Goal: Task Accomplishment & Management: Complete application form

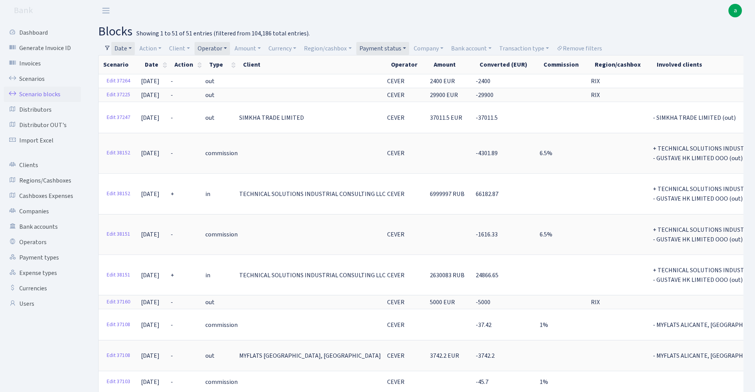
select select "100"
click at [124, 47] on link "Date" at bounding box center [122, 48] width 23 height 13
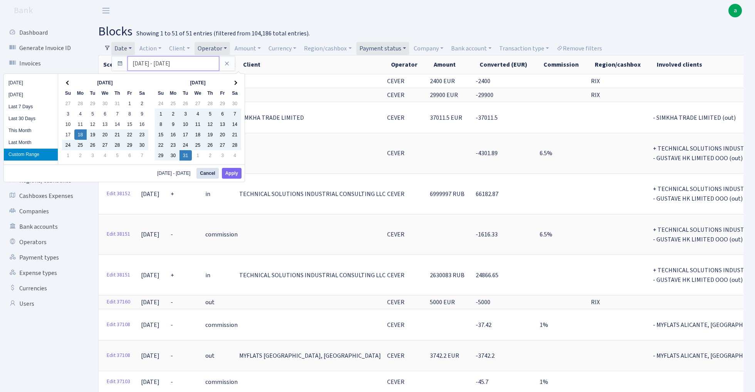
drag, startPoint x: 138, startPoint y: 64, endPoint x: 124, endPoint y: 64, distance: 14.3
click at [124, 64] on div "18.11.2024 - 31.12.2024" at bounding box center [173, 63] width 123 height 15
type input "20.10.2024 - 31.12.2024"
click at [233, 173] on button "Apply" at bounding box center [232, 173] width 20 height 11
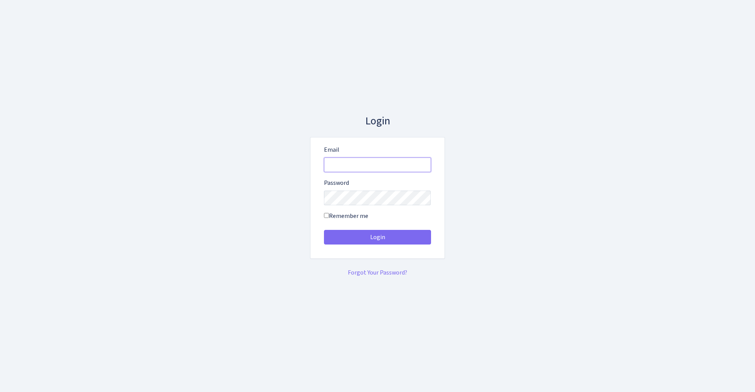
type input "[EMAIL_ADDRESS][DOMAIN_NAME]"
click at [377, 237] on button "Login" at bounding box center [377, 237] width 107 height 15
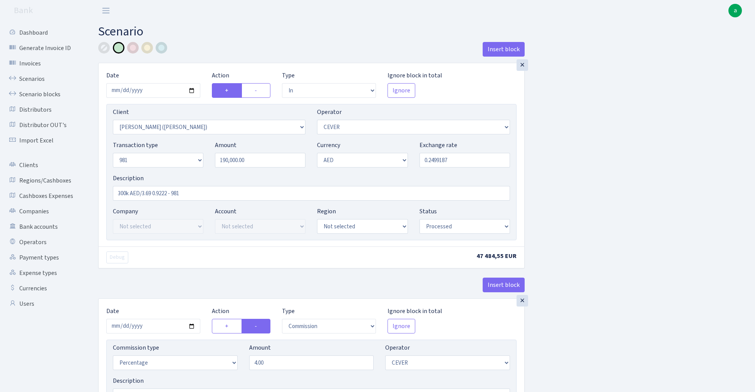
select select "in"
select select "3395"
select select "20"
select select "8"
select select "9"
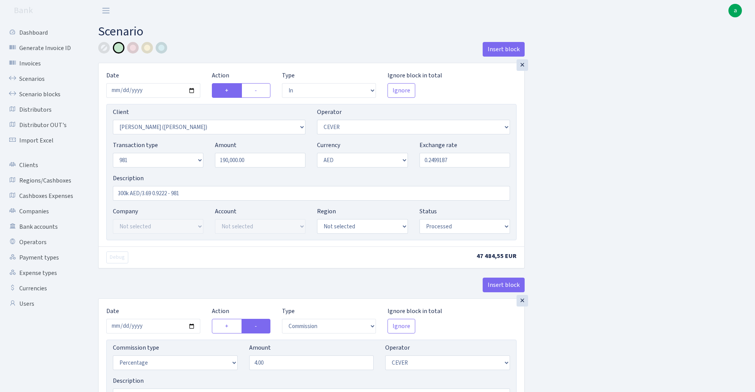
select select "processed"
select select "commission"
select select "20"
select select "processed"
select select "out"
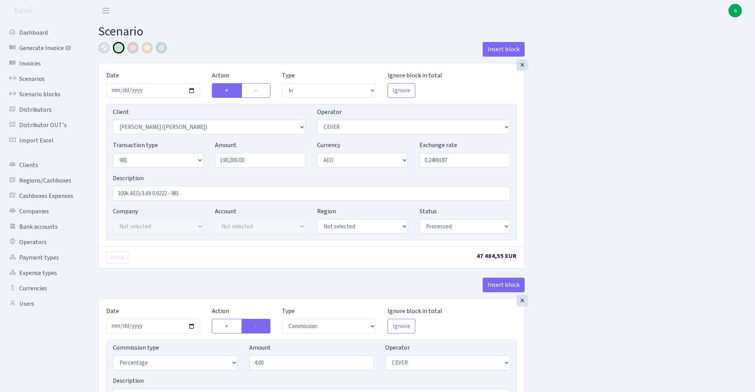
select select "3396"
select select "304"
select select "8"
select select "9"
select select "processed"
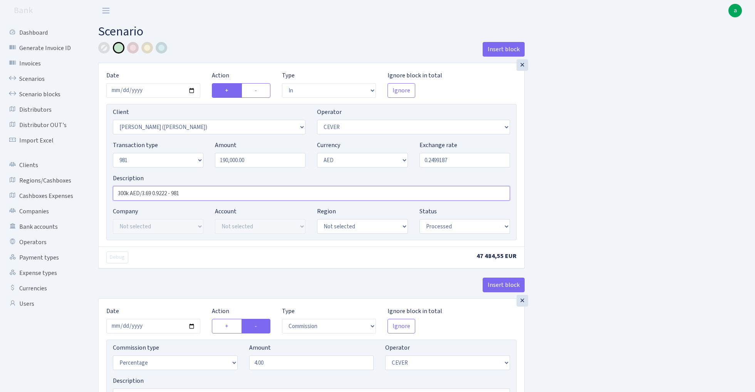
click at [119, 196] on input "300k AED/3.69 0.9222 - 981" at bounding box center [311, 193] width 397 height 15
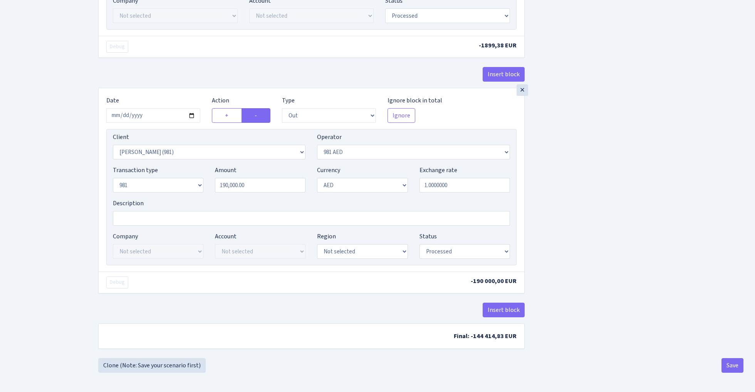
scroll to position [416, 0]
type input "190k AED/3.69 0.9222 - 981"
click at [728, 363] on button "Save" at bounding box center [732, 365] width 22 height 15
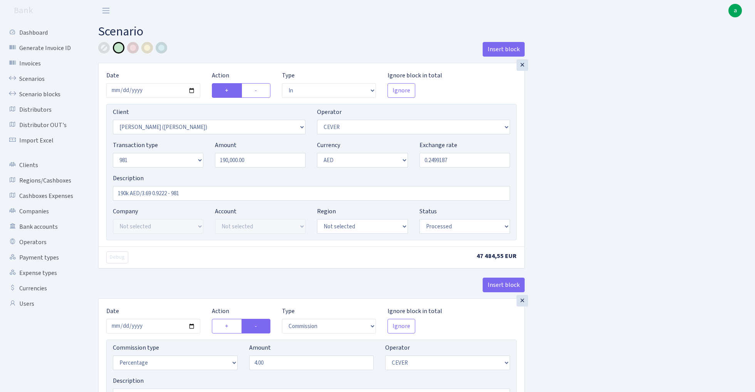
select select "in"
select select "3395"
select select "20"
select select "8"
select select "9"
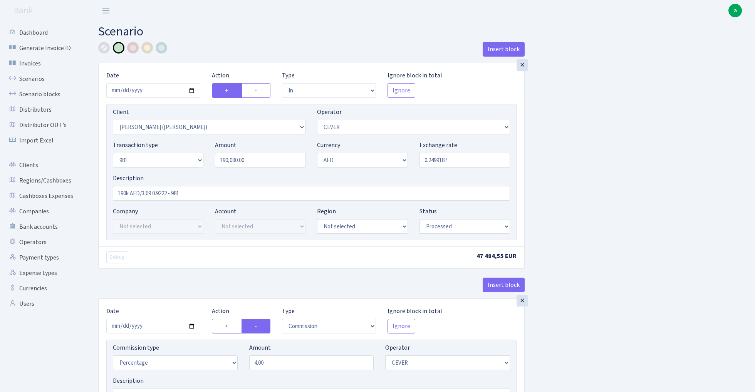
select select "processed"
select select "commission"
select select "20"
select select "processed"
select select "out"
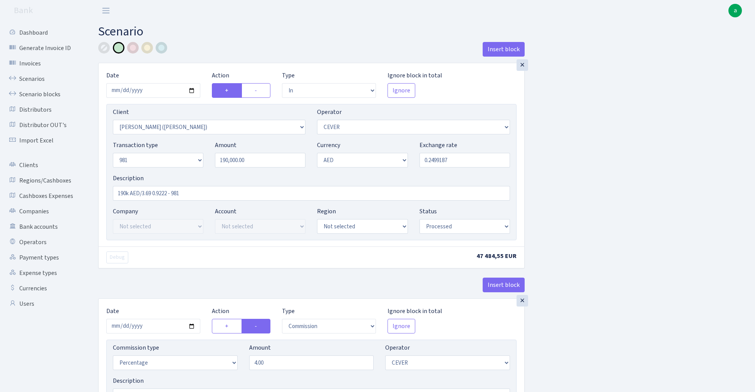
select select "3396"
select select "304"
select select "8"
select select "9"
select select "processed"
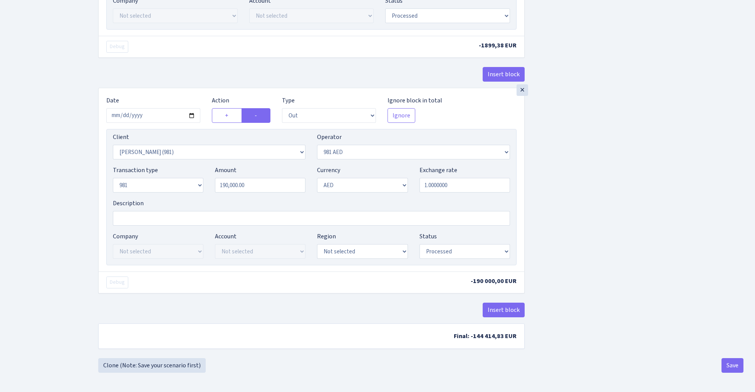
scroll to position [416, 0]
select select "276"
click at [464, 185] on input "1.0000000" at bounding box center [464, 185] width 91 height 15
paste input "0.27100271"
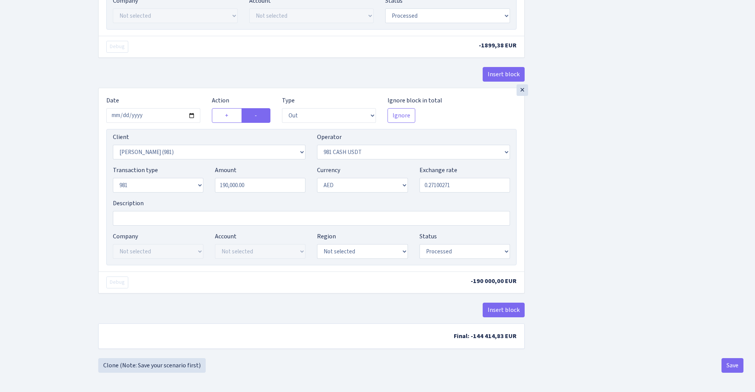
type input "0.2710027"
click at [500, 312] on button "Insert block" at bounding box center [504, 310] width 42 height 15
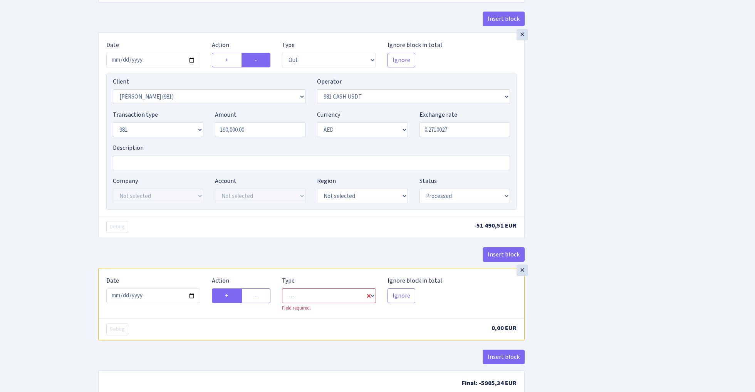
scroll to position [470, 0]
click at [161, 298] on input "[DATE]" at bounding box center [153, 294] width 94 height 15
type input "2024-07-24"
click at [184, 235] on div "Debug -51 490,51 EUR" at bounding box center [312, 226] width 426 height 22
select select "commission"
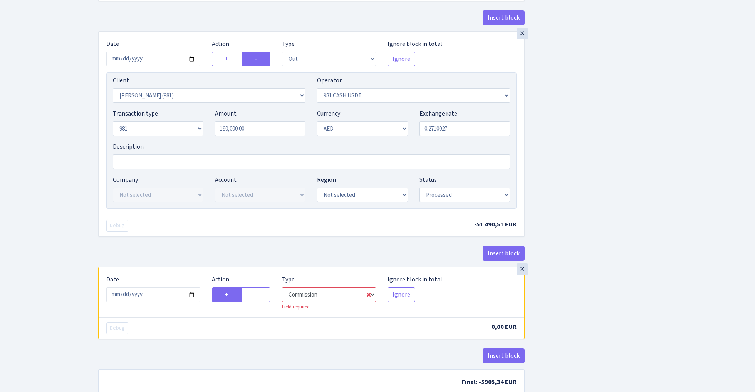
select select "276"
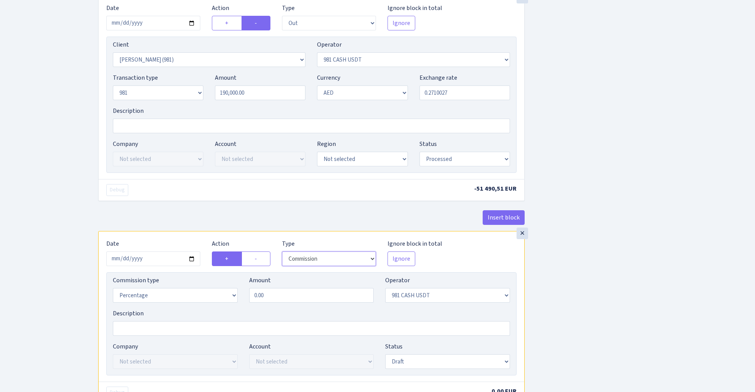
scroll to position [517, 0]
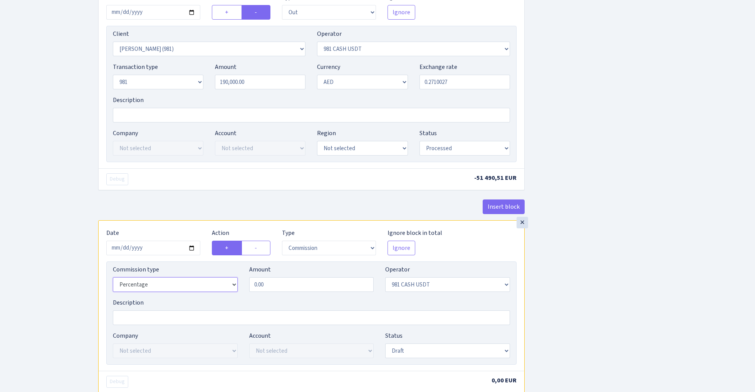
select select "fixed"
select select "processed"
drag, startPoint x: 478, startPoint y: 181, endPoint x: 503, endPoint y: 180, distance: 24.7
click at [503, 180] on span "-51 490,51 EUR" at bounding box center [495, 178] width 42 height 8
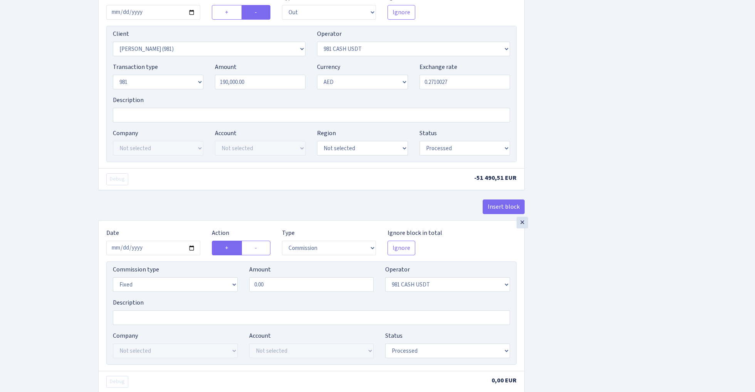
copy span "51 490,51"
click at [282, 290] on input "0.00" at bounding box center [311, 284] width 125 height 15
type input "1,080.00"
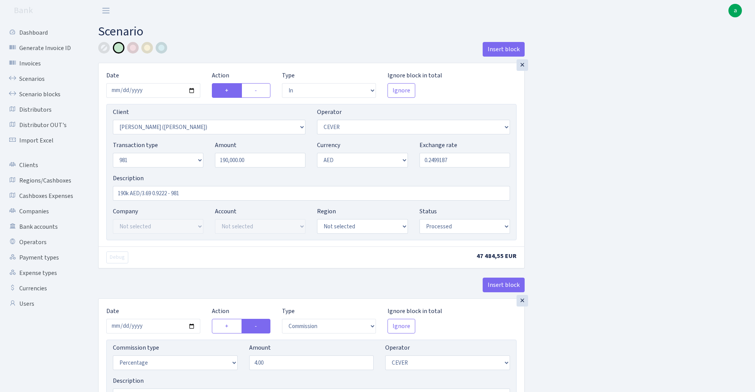
scroll to position [0, 0]
click at [205, 194] on input "190k AED/3.69 0.9222 - 981" at bounding box center [311, 193] width 397 height 15
click at [183, 197] on input "190k AED/3.69 0.9222 - 981 (3.69)" at bounding box center [311, 193] width 397 height 15
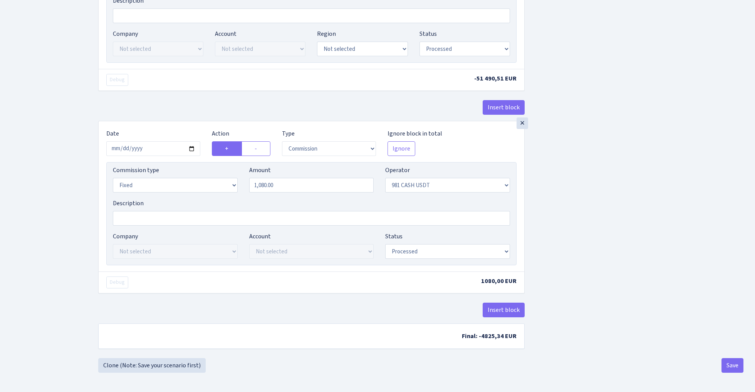
scroll to position [620, 0]
type input "190k AED/3.69 0.9222 - 981usdt (3.69)"
click at [732, 367] on button "Save" at bounding box center [732, 365] width 22 height 15
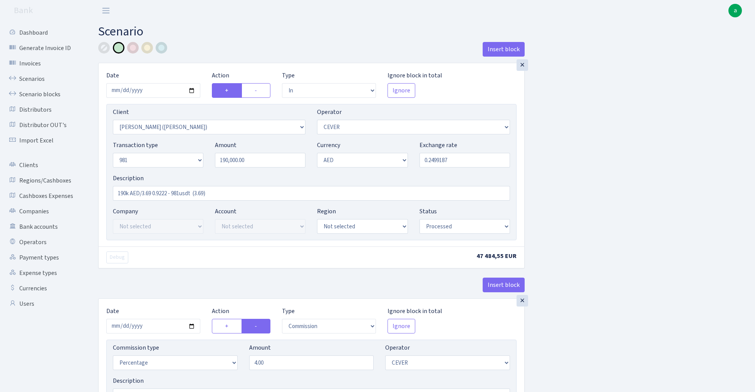
select select "in"
select select "3395"
select select "20"
select select "8"
select select "9"
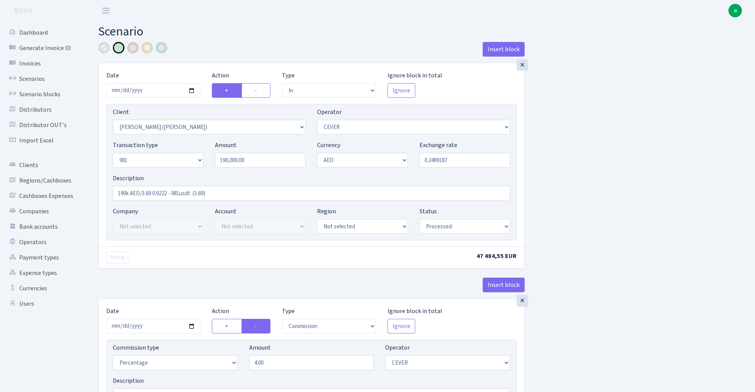
select select "processed"
select select "commission"
select select "20"
select select "processed"
select select "out"
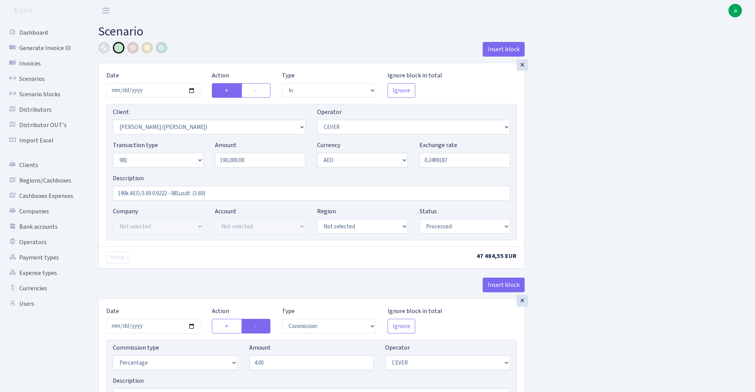
select select "3396"
select select "276"
select select "8"
select select "9"
select select "processed"
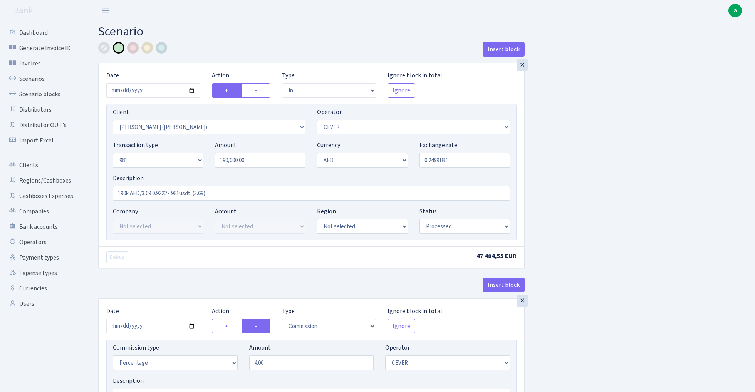
select select "commission"
select select "fixed"
select select "276"
select select "processed"
click at [29, 79] on link "Scenarios" at bounding box center [42, 78] width 77 height 15
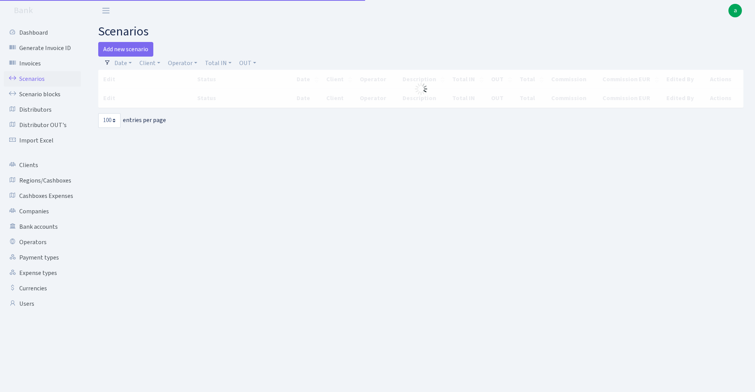
select select "100"
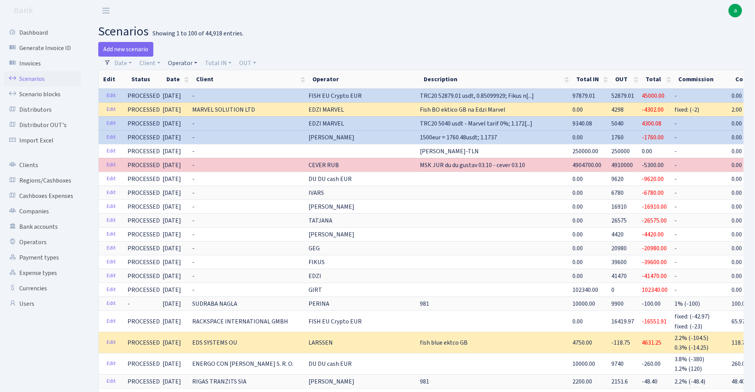
click at [181, 64] on link "Operator" at bounding box center [182, 63] width 35 height 13
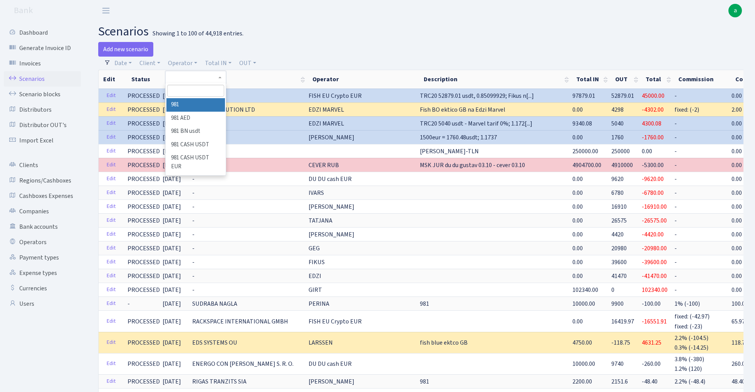
click at [185, 91] on input "search" at bounding box center [195, 91] width 57 height 12
type input "ceve"
click at [190, 104] on li "CEVER" at bounding box center [195, 104] width 58 height 13
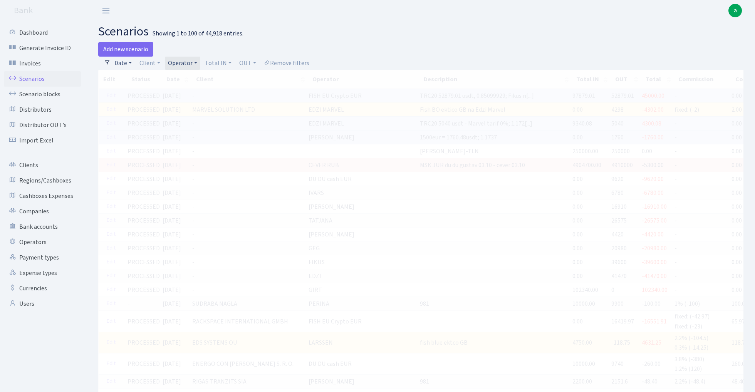
click at [128, 64] on link "Date" at bounding box center [122, 63] width 23 height 13
click at [148, 82] on input "03.10.2025 - 03.10.2025" at bounding box center [174, 78] width 92 height 15
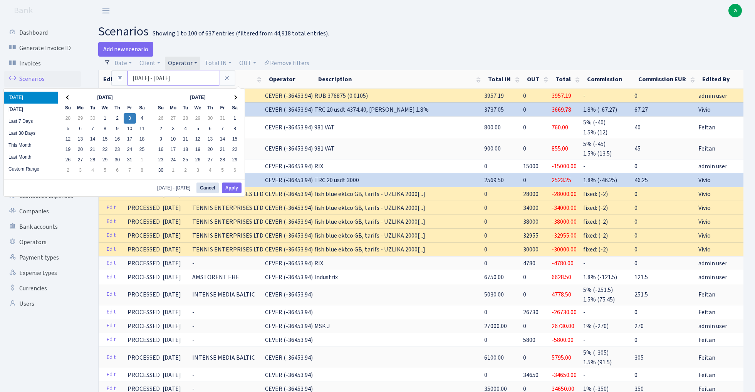
click at [138, 81] on input "03.10.2025 - 03.10.2025" at bounding box center [174, 78] width 92 height 15
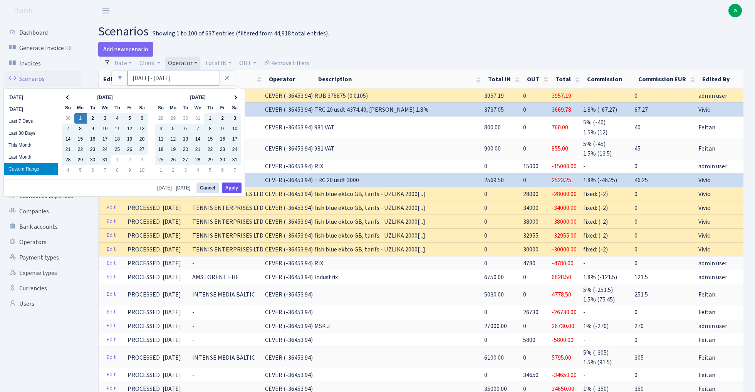
type input "01.07.2024 - 03.10.2025"
click at [237, 193] on button "Apply" at bounding box center [232, 188] width 20 height 11
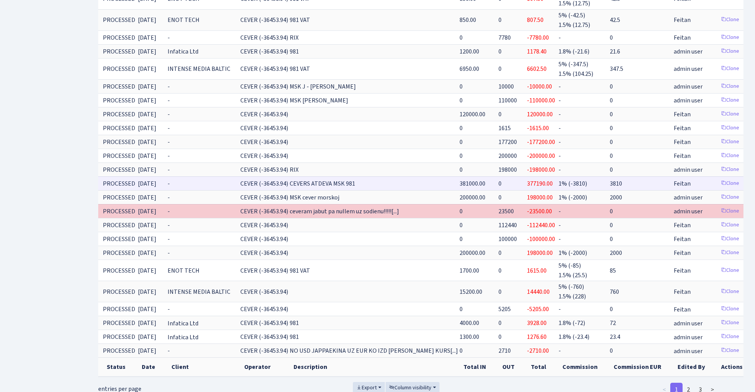
scroll to position [0, 24]
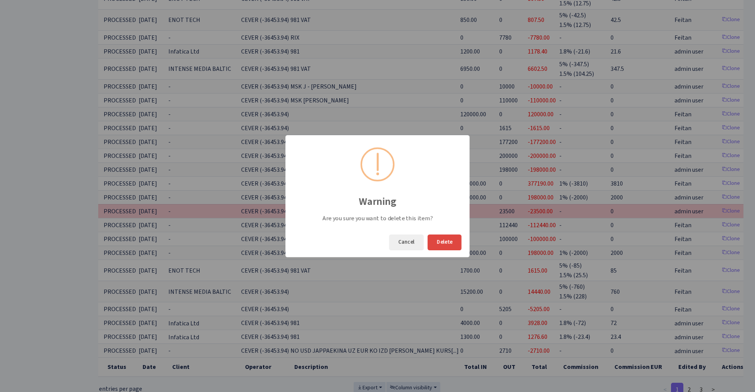
click at [456, 242] on button "Delete" at bounding box center [445, 243] width 34 height 16
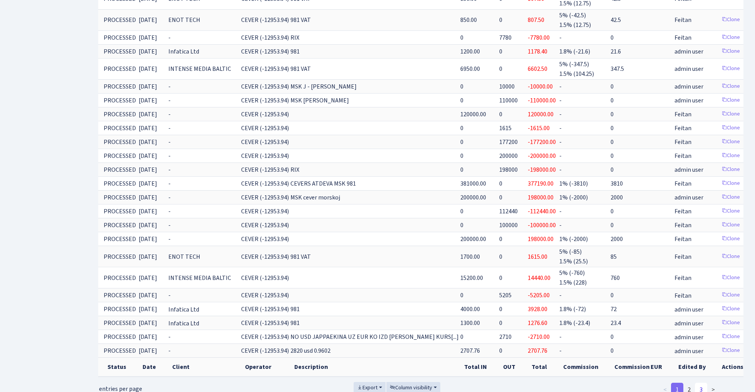
click at [703, 383] on link "3" at bounding box center [701, 390] width 12 height 14
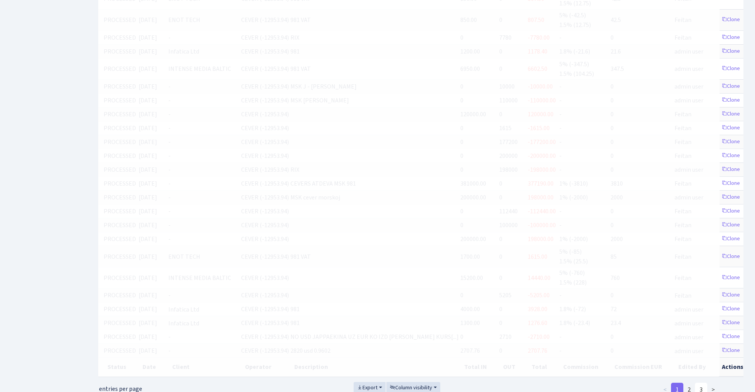
scroll to position [0, 0]
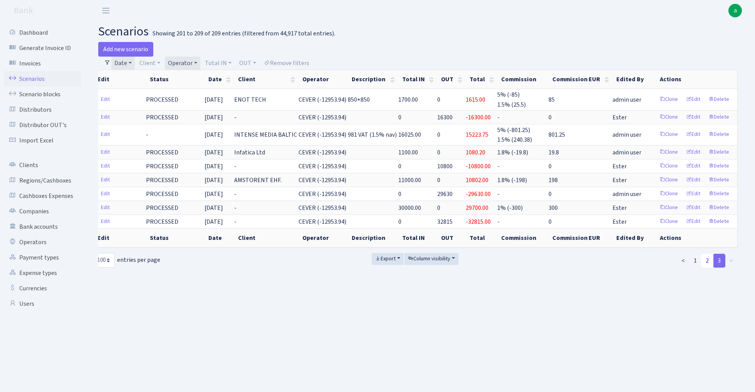
click at [708, 260] on link "2" at bounding box center [707, 261] width 12 height 14
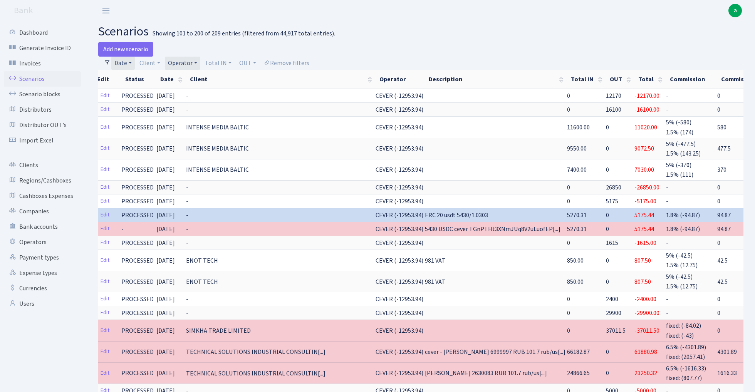
scroll to position [1387, 0]
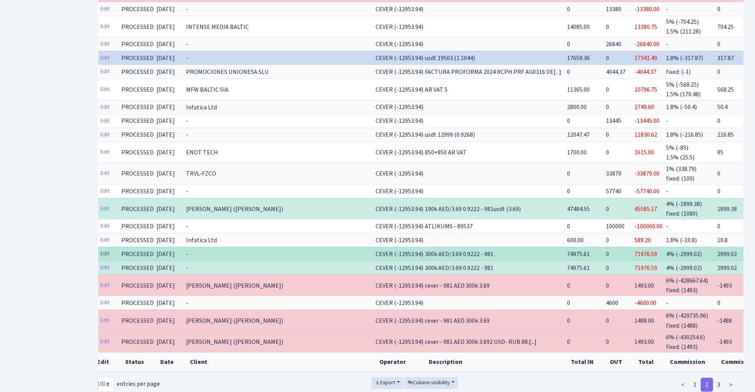
click at [105, 248] on link "Edit" at bounding box center [105, 254] width 16 height 12
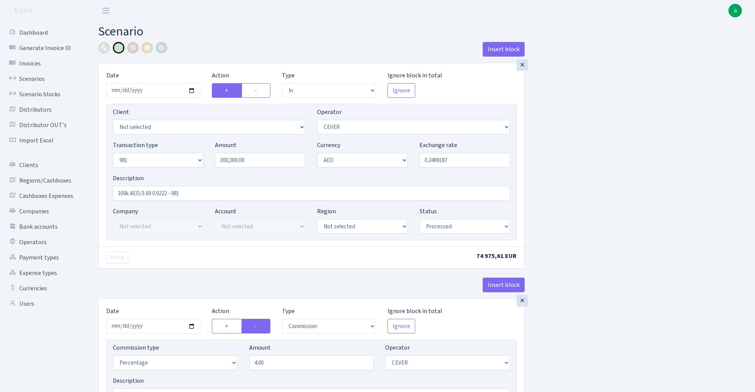
select select "in"
select select "20"
select select "8"
select select "9"
select select "processed"
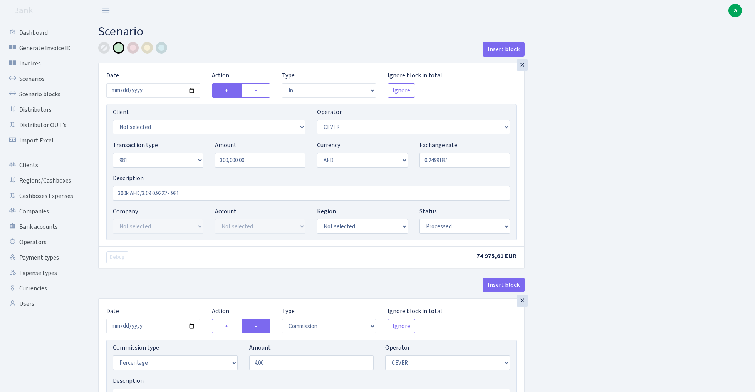
select select "commission"
select select "20"
select select "processed"
select select "out"
select select "304"
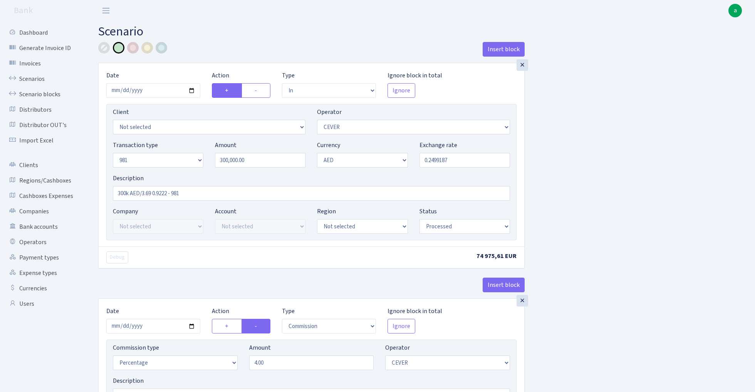
select select "8"
select select "9"
select select "processed"
click at [204, 196] on input "300k AED/3.69 0.9222 - 981" at bounding box center [311, 193] width 397 height 15
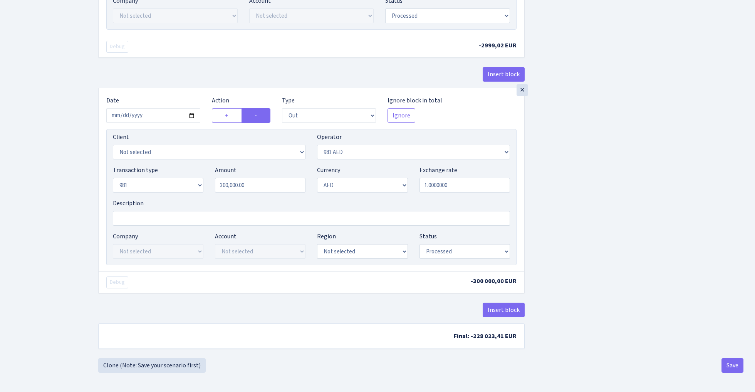
scroll to position [416, 0]
type input "300k AED/3.69 0.9222 - 981 (3.69)"
select select "276"
click at [466, 187] on input "1.0000000" at bounding box center [464, 185] width 91 height 15
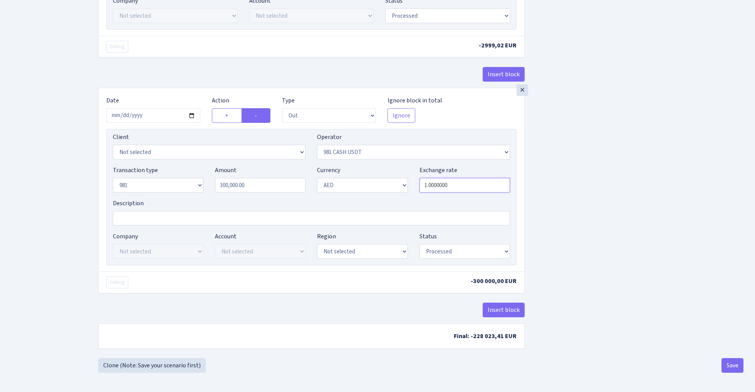
paste input "0.27100271"
type input "0.2710027"
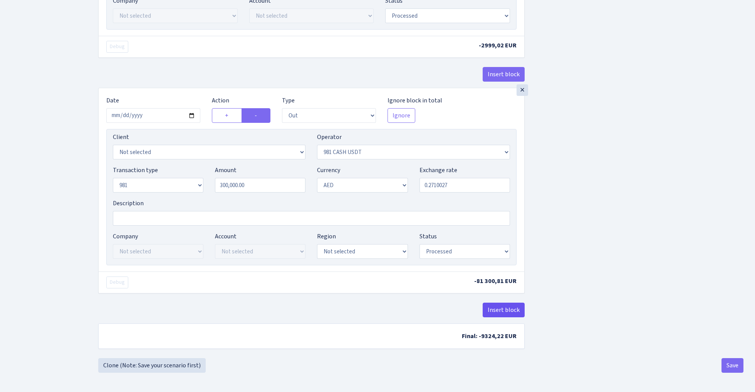
click at [505, 314] on button "Insert block" at bounding box center [504, 310] width 42 height 15
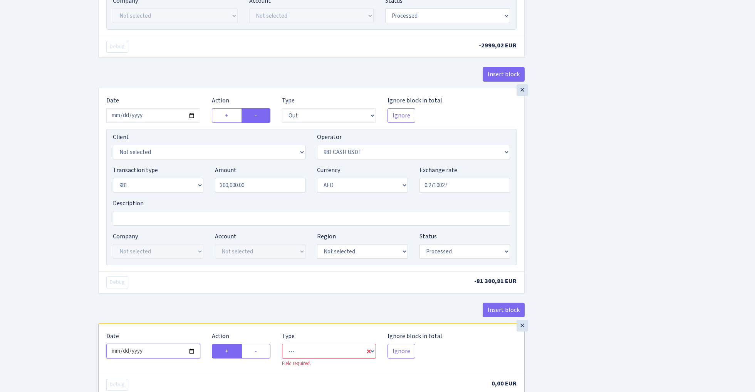
click at [159, 356] on input "2025-10-03" at bounding box center [153, 351] width 94 height 15
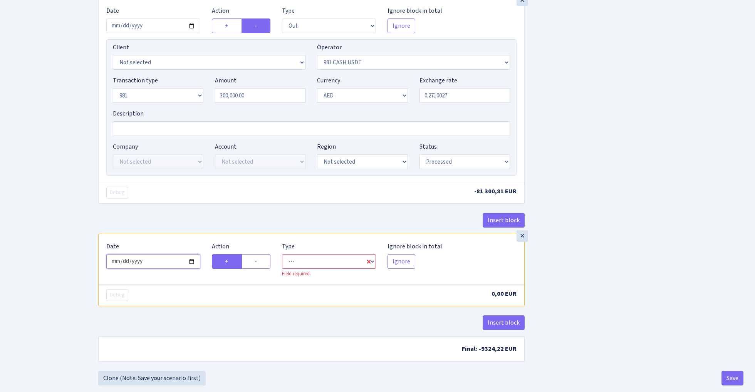
scroll to position [504, 0]
type input "2024-07-23"
click at [194, 288] on div "Debug 0,00 EUR" at bounding box center [312, 294] width 426 height 22
select select "commission"
select select "276"
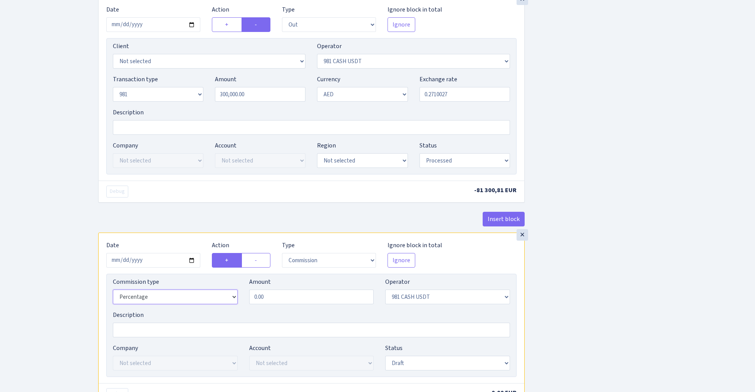
select select "fixed"
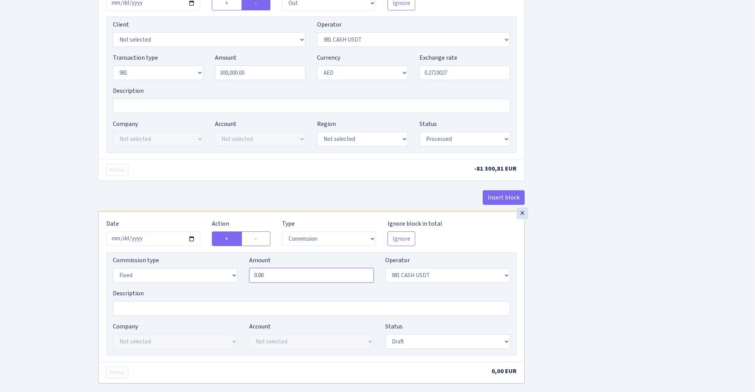
click at [294, 278] on input "0.00" at bounding box center [311, 275] width 125 height 15
type input "1,706.00"
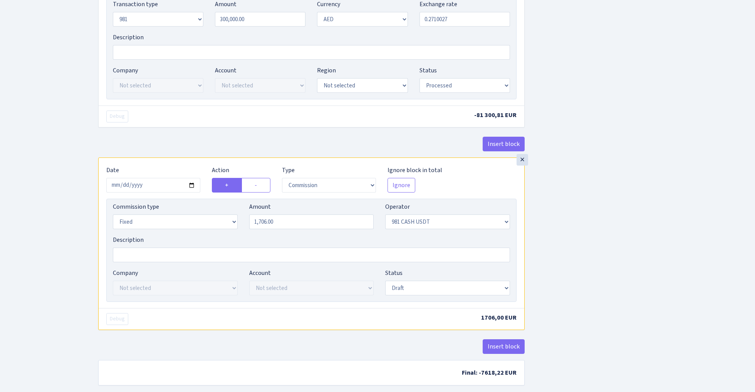
scroll to position [601, 0]
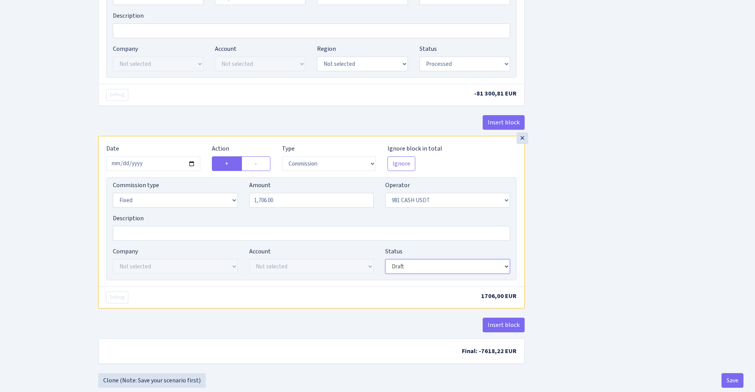
select select "processed"
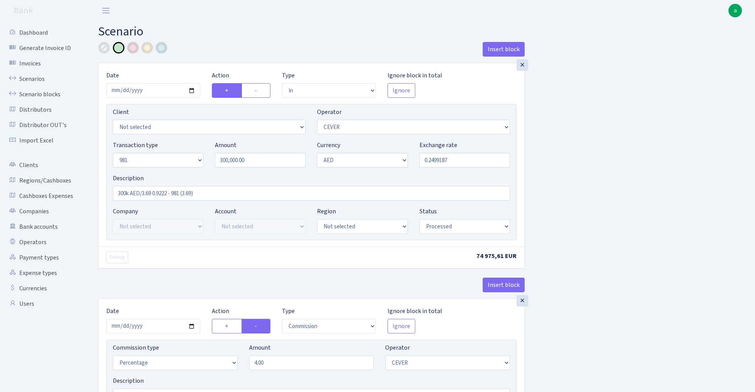
scroll to position [0, 0]
select select "3395"
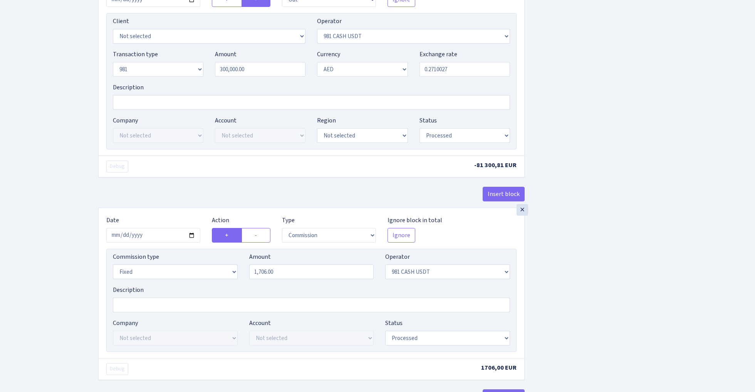
scroll to position [542, 0]
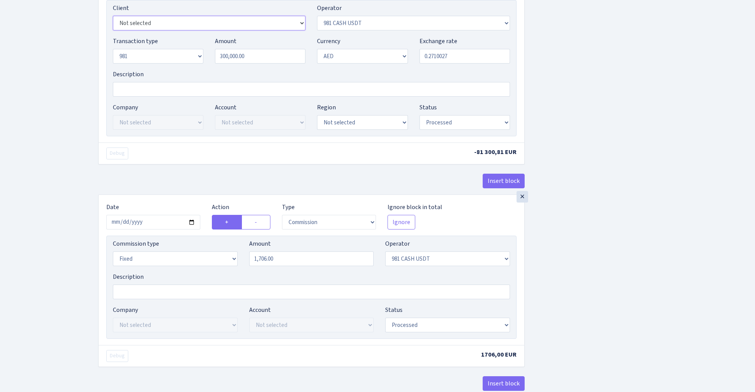
select select "3396"
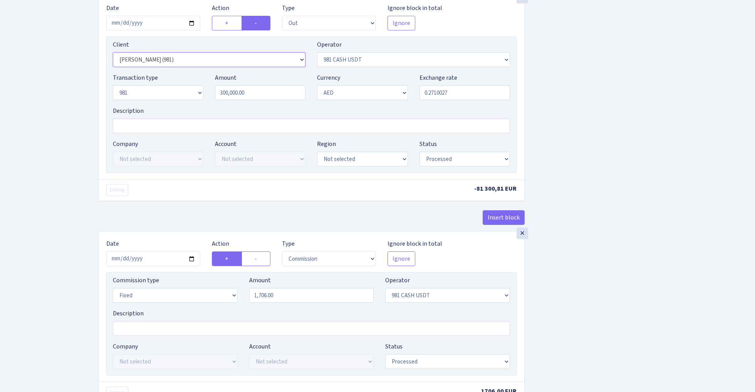
scroll to position [468, 0]
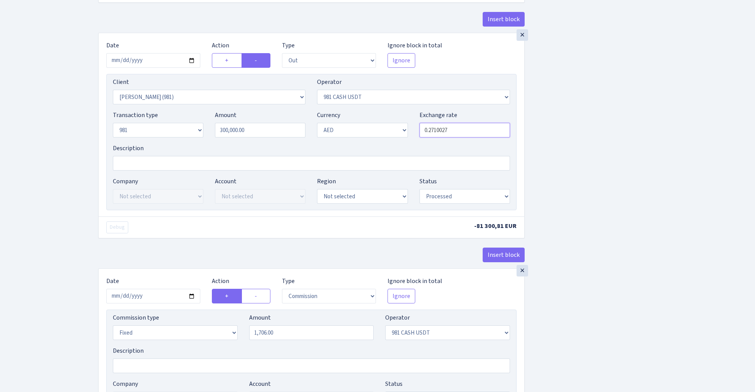
click at [467, 136] on input "0.2710027" at bounding box center [464, 130] width 91 height 15
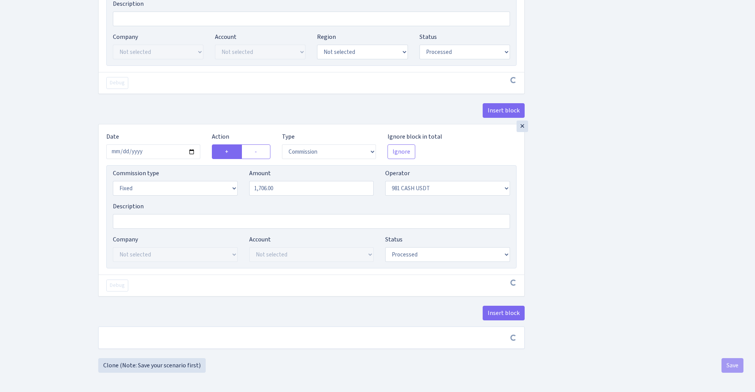
scroll to position [617, 0]
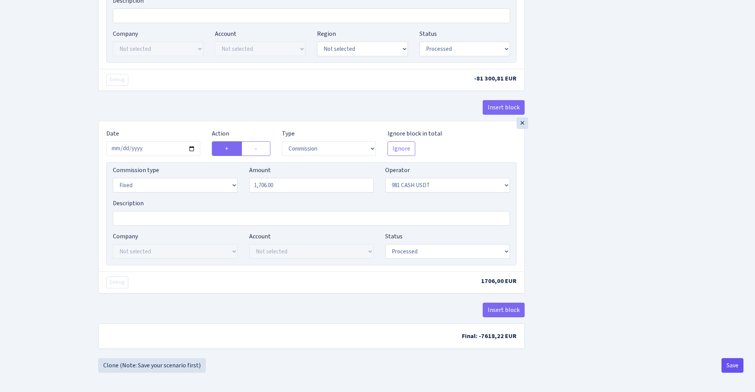
click at [732, 367] on button "Save" at bounding box center [732, 365] width 22 height 15
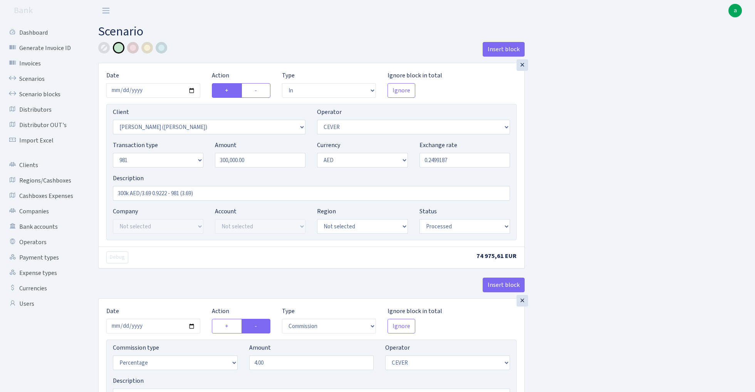
select select "in"
select select "3395"
select select "20"
select select "8"
select select "9"
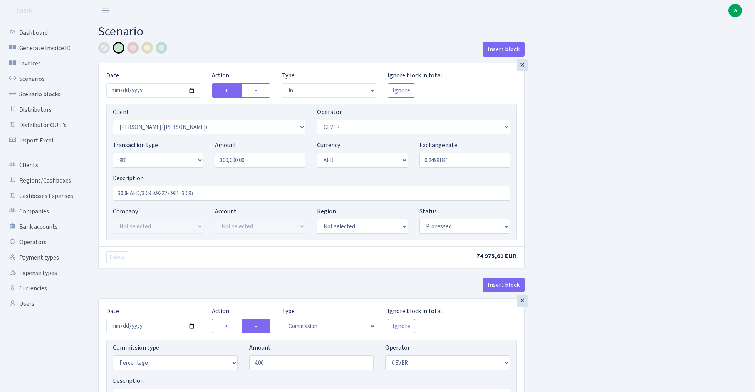
select select "processed"
select select "commission"
select select "20"
select select "processed"
select select "out"
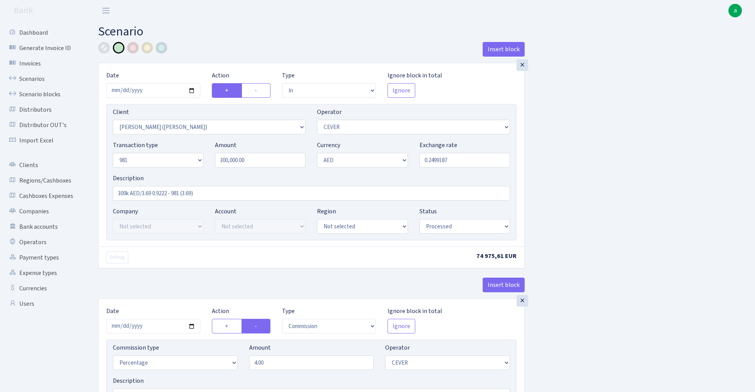
select select "3396"
select select "276"
select select "8"
select select "9"
select select "processed"
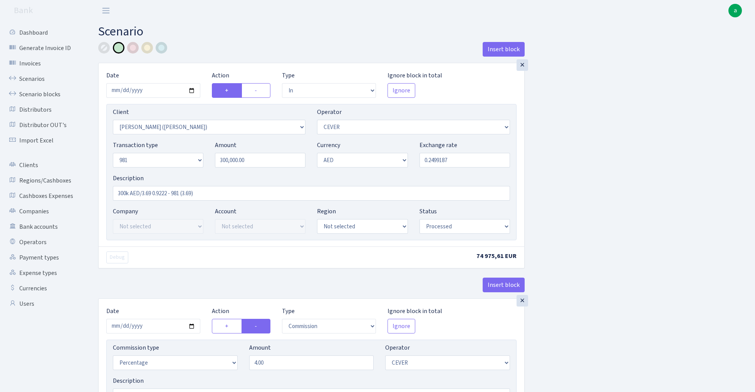
select select "commission"
select select "fixed"
select select "276"
select select "processed"
click at [29, 78] on link "Scenarios" at bounding box center [42, 78] width 77 height 15
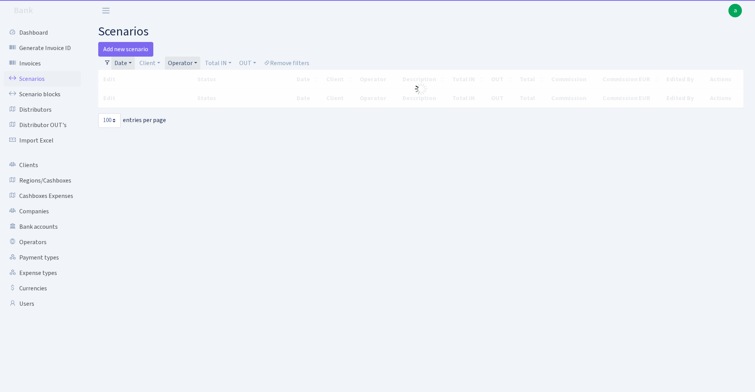
select select "100"
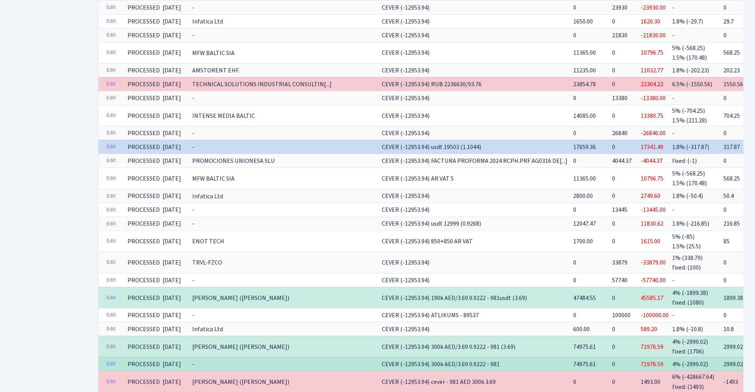
scroll to position [1303, 0]
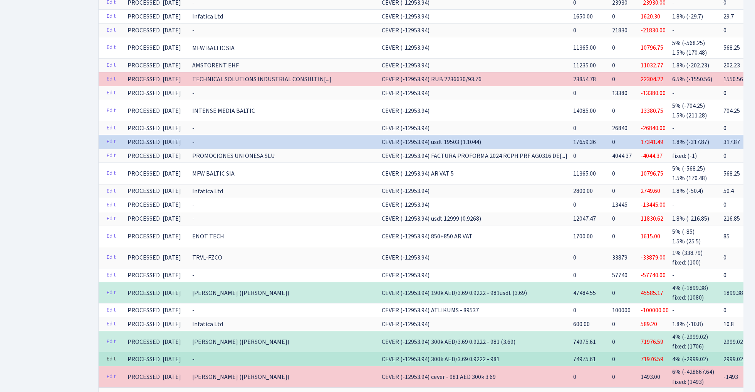
click at [111, 353] on link "Edit" at bounding box center [111, 359] width 16 height 12
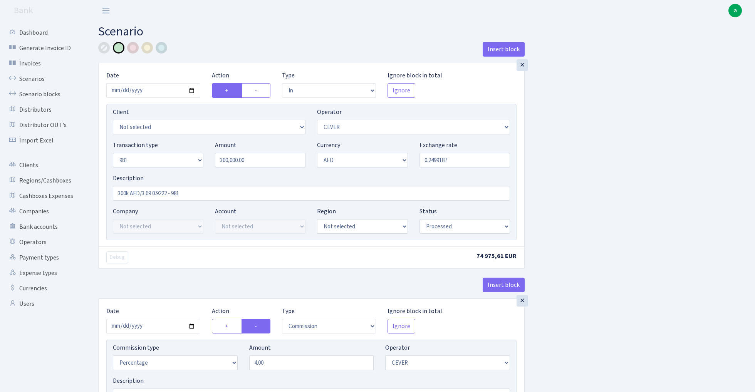
select select "in"
select select "20"
select select "8"
select select "9"
select select "processed"
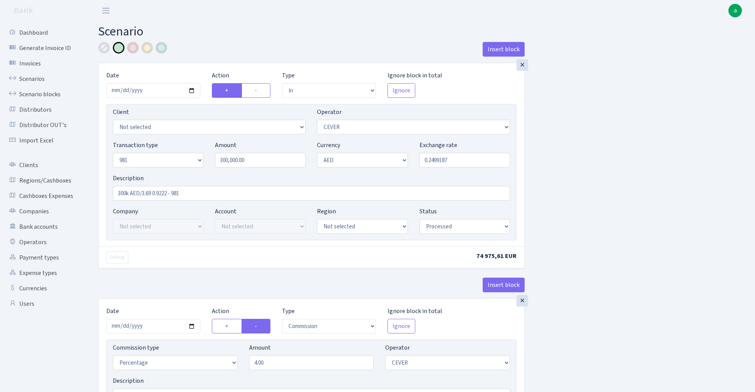
select select "commission"
select select "20"
select select "processed"
select select "out"
select select "304"
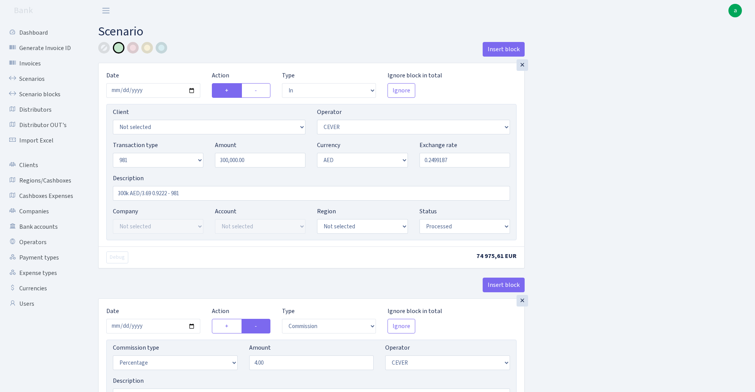
select select "8"
select select "9"
select select "processed"
select select "3395"
click at [203, 193] on input "300k AED/3.69 0.9222 - 981" at bounding box center [311, 193] width 397 height 15
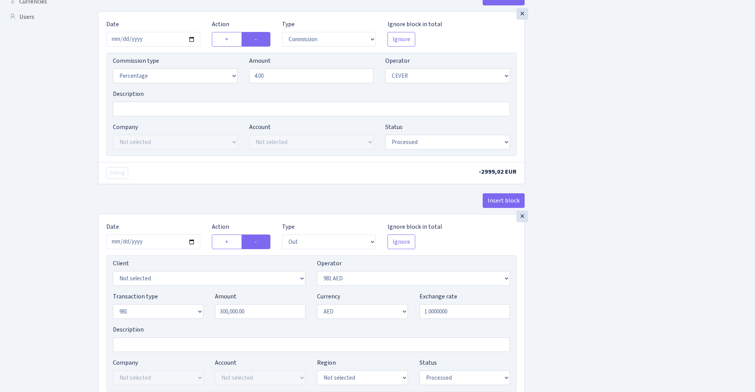
scroll to position [296, 0]
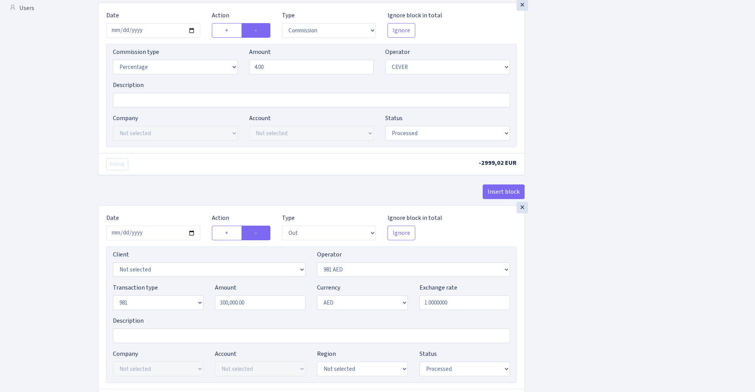
type input "300k AED/3.69 0.9222 - 981 3.69"
click at [474, 303] on input "1.0000000" at bounding box center [464, 302] width 91 height 15
paste input "0.2710027"
type input "0.2710027"
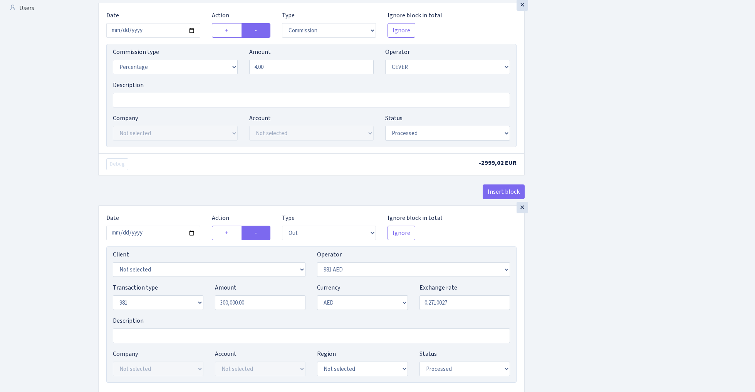
click at [579, 285] on div "Insert block × Date 2024-07-22 Action + - Type --- In Out Commission Field requ…" at bounding box center [420, 111] width 657 height 730
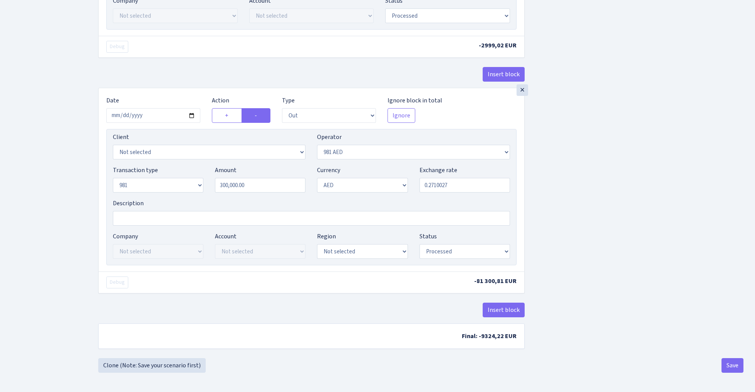
scroll to position [416, 0]
select select "276"
click at [504, 314] on button "Insert block" at bounding box center [504, 310] width 42 height 15
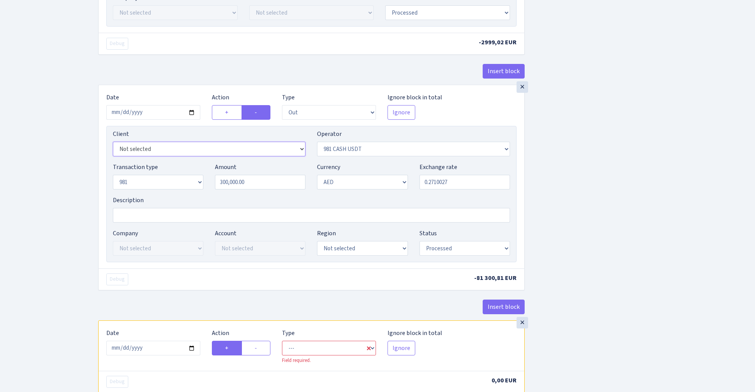
select select "3396"
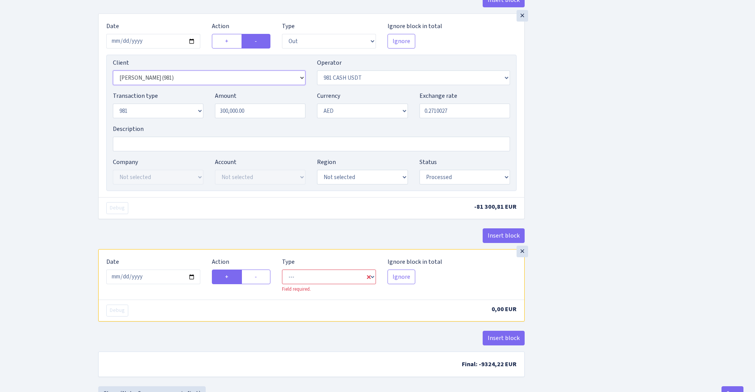
scroll to position [495, 0]
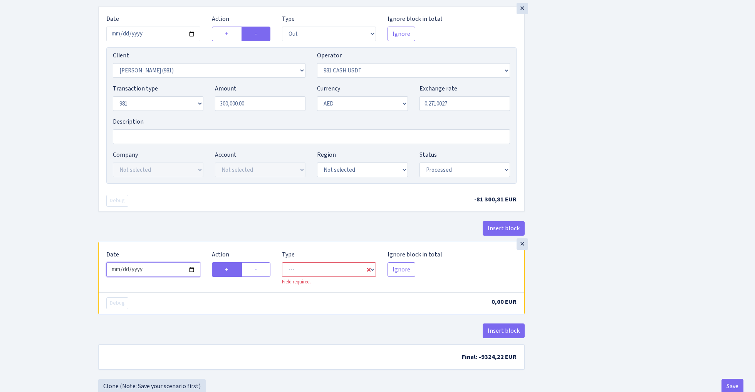
click at [168, 273] on input "2025-10-03" at bounding box center [153, 269] width 94 height 15
type input "2024-07-22"
select select "commission"
select select "276"
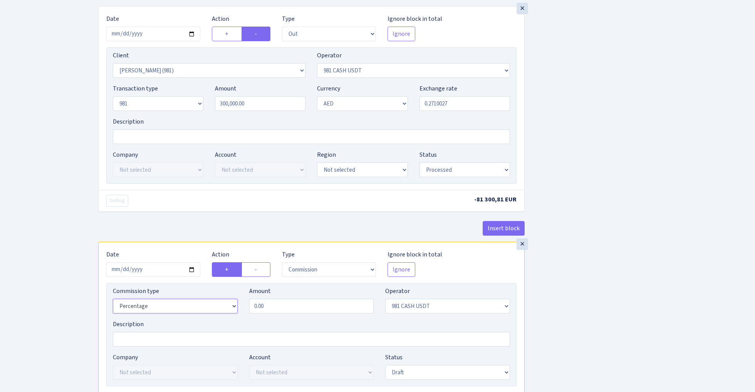
select select "fixed"
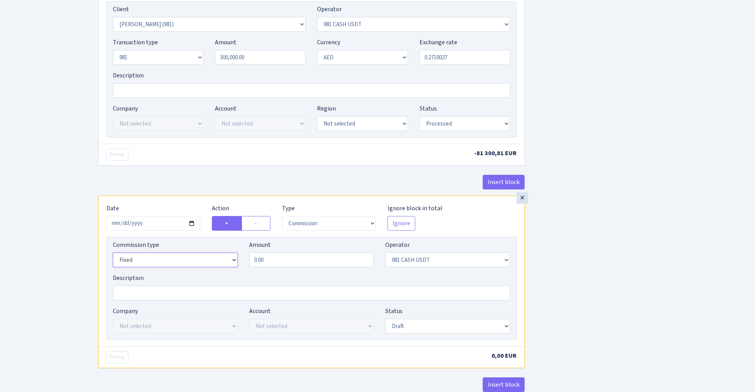
scroll to position [550, 0]
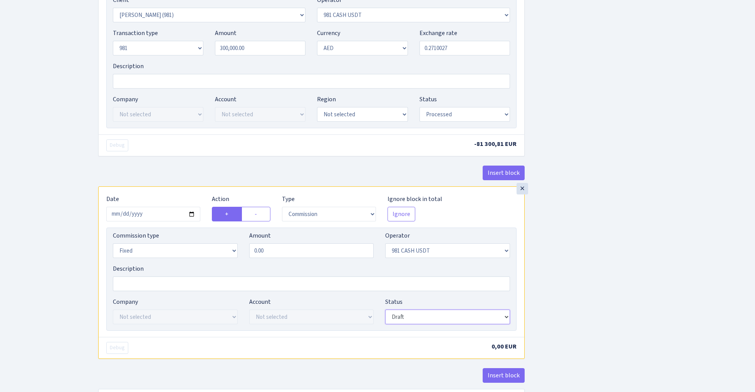
select select "processed"
click at [279, 255] on input "0.00" at bounding box center [311, 250] width 125 height 15
type input "1,706.00"
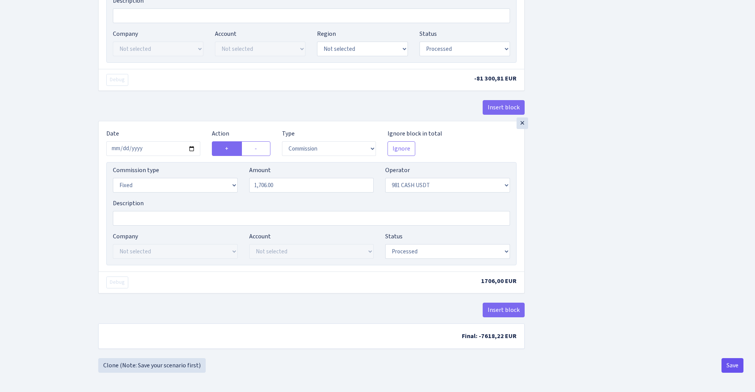
scroll to position [620, 0]
click at [731, 364] on button "Save" at bounding box center [732, 365] width 22 height 15
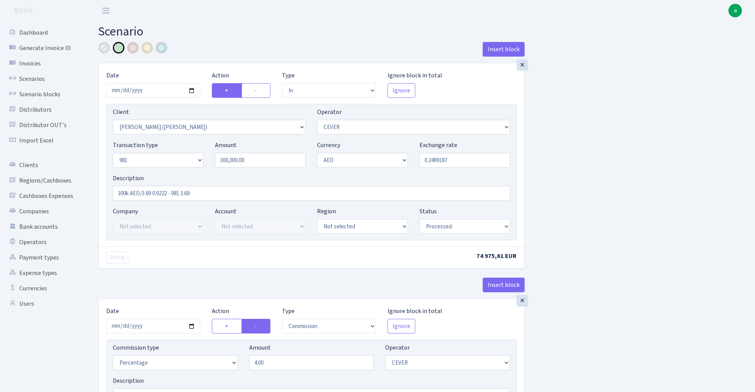
select select "in"
select select "3395"
select select "20"
select select "8"
select select "9"
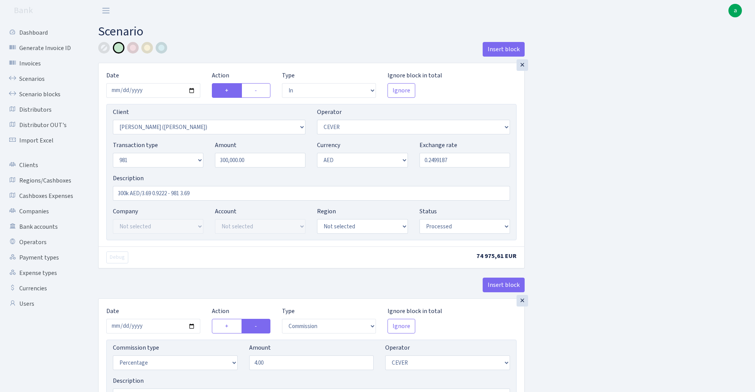
select select "processed"
select select "commission"
select select "20"
select select "processed"
select select "out"
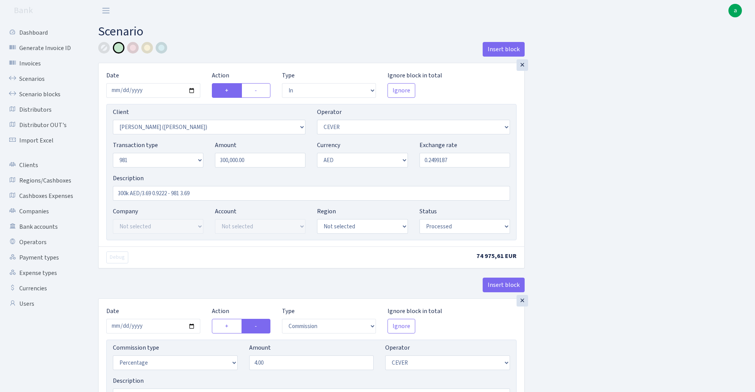
select select "3396"
select select "276"
select select "8"
select select "9"
select select "processed"
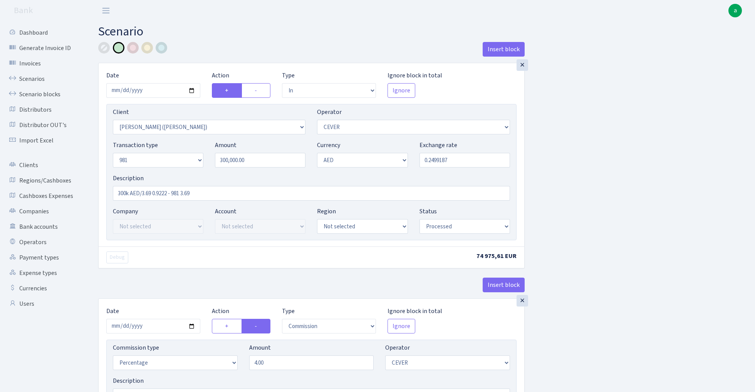
select select "commission"
select select "fixed"
select select "276"
select select "processed"
click at [33, 78] on link "Scenarios" at bounding box center [42, 78] width 77 height 15
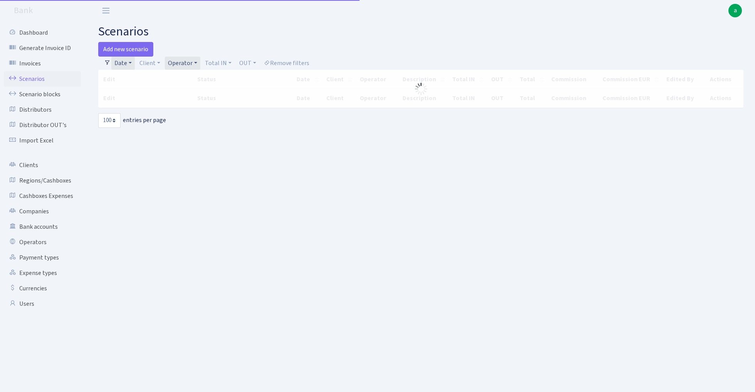
select select "100"
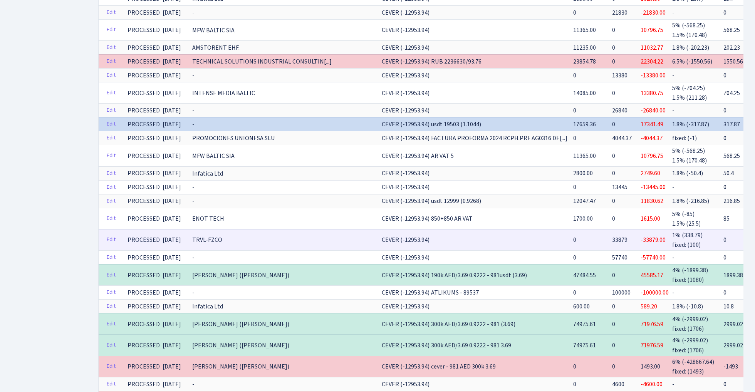
scroll to position [1350, 0]
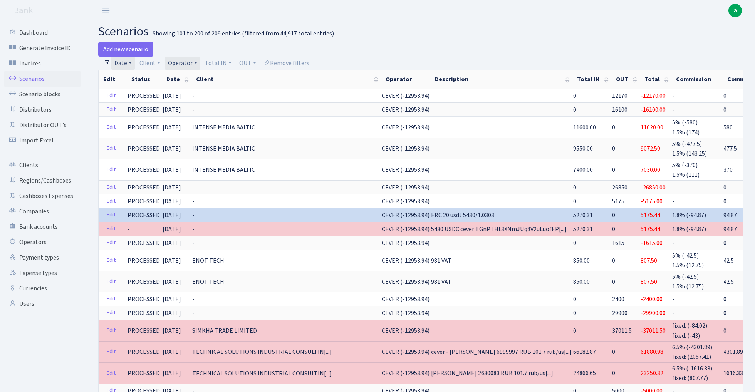
select select "100"
click at [187, 58] on link "Operator" at bounding box center [182, 63] width 35 height 13
click at [193, 90] on input "search" at bounding box center [195, 91] width 57 height 12
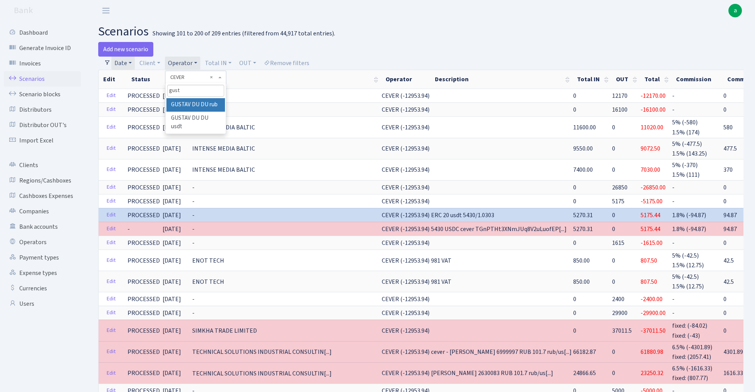
type input "gust"
click at [200, 116] on li "GUSTAV DU DU usdt" at bounding box center [195, 123] width 58 height 22
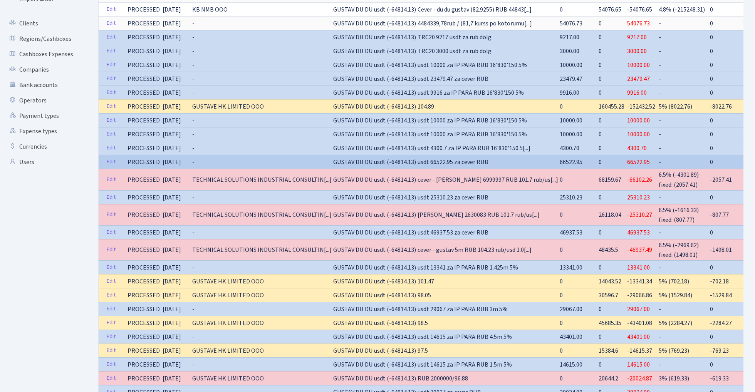
scroll to position [142, 0]
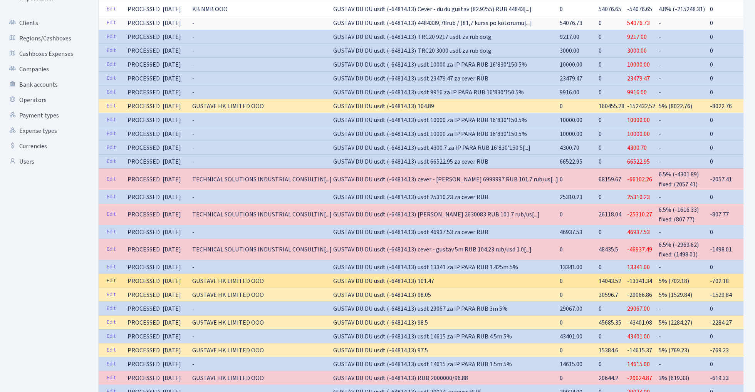
click at [109, 278] on link "Edit" at bounding box center [111, 281] width 16 height 12
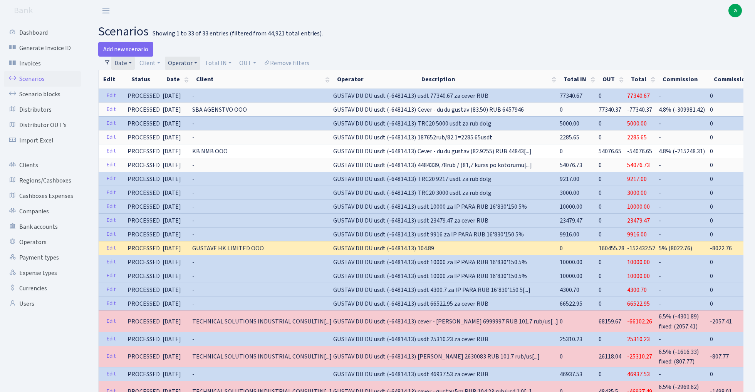
scroll to position [0, 0]
click at [185, 59] on link "Operator" at bounding box center [182, 63] width 35 height 13
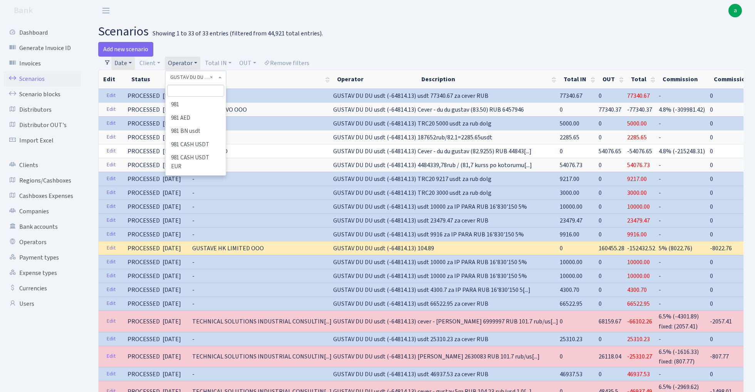
scroll to position [1886, 0]
click at [207, 293] on li "GUSTAV DU DU rub" at bounding box center [195, 299] width 59 height 13
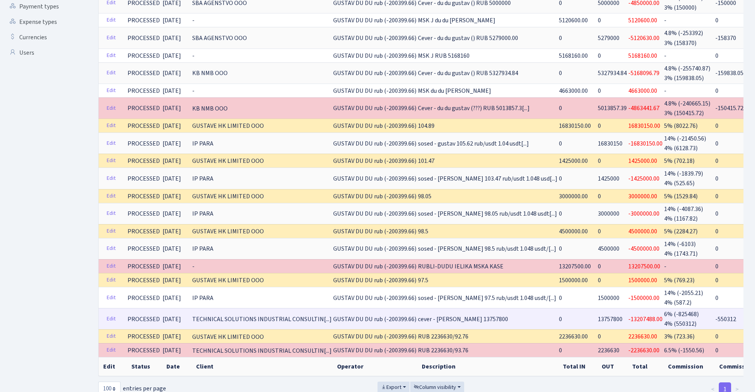
scroll to position [263, 0]
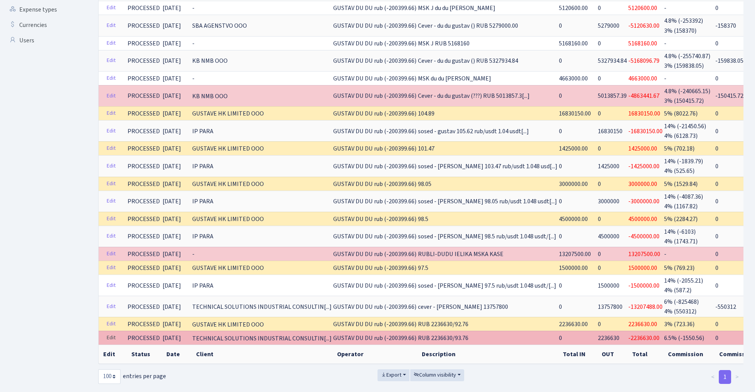
click at [108, 332] on link "Edit" at bounding box center [111, 338] width 16 height 12
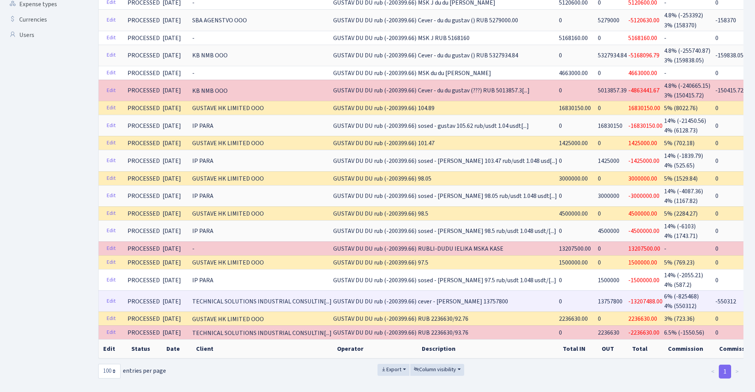
scroll to position [268, 0]
click at [109, 296] on link "Edit" at bounding box center [111, 302] width 16 height 12
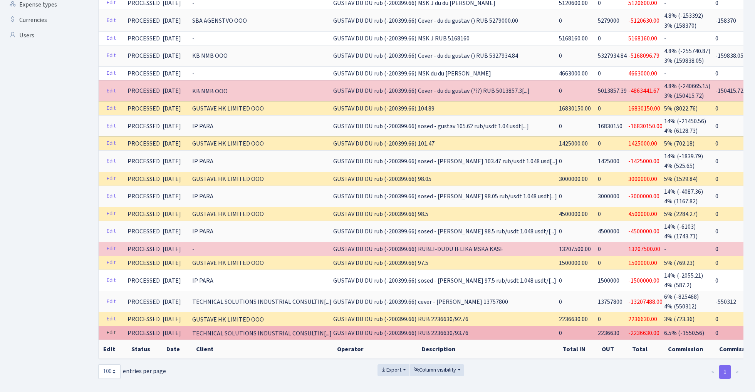
click at [109, 327] on link "Edit" at bounding box center [111, 333] width 16 height 12
click at [108, 327] on link "Edit" at bounding box center [111, 333] width 16 height 12
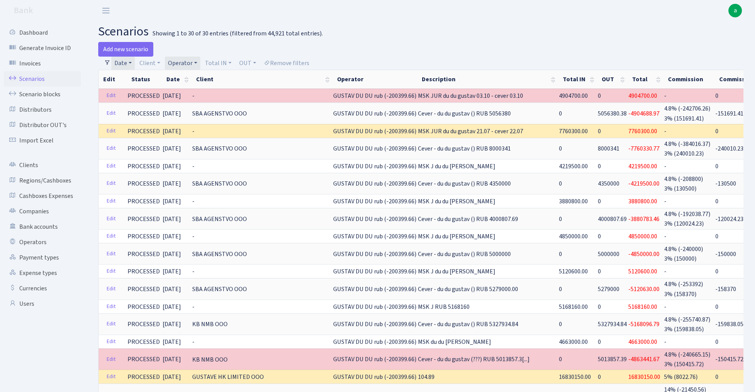
scroll to position [0, 0]
click at [185, 62] on link "Operator" at bounding box center [182, 63] width 35 height 13
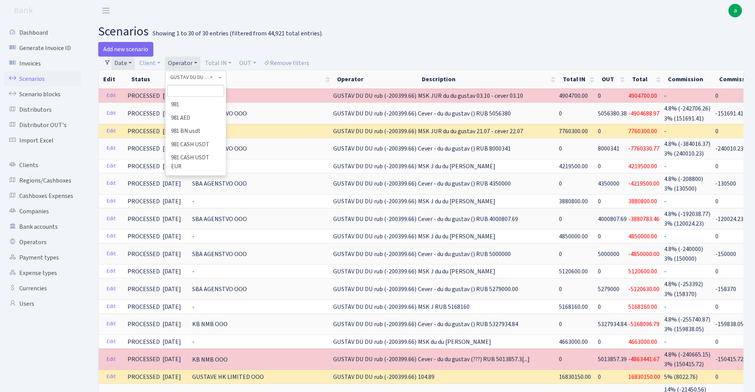
scroll to position [1886, 0]
click at [191, 89] on input "search" at bounding box center [195, 91] width 57 height 12
type input "ceve"
click at [205, 130] on li "CEVER RUB" at bounding box center [195, 131] width 58 height 13
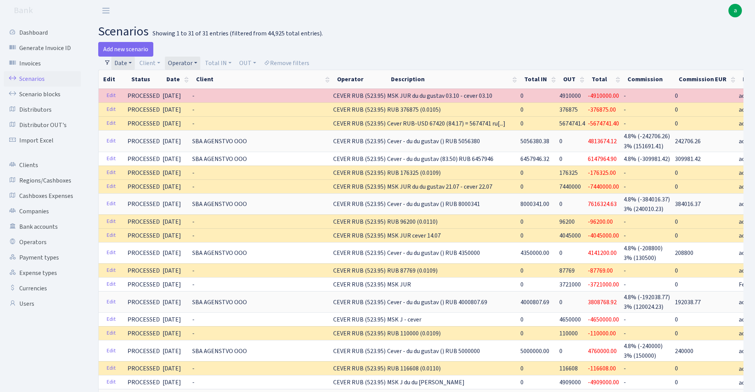
click at [184, 62] on link "Operator" at bounding box center [182, 63] width 35 height 13
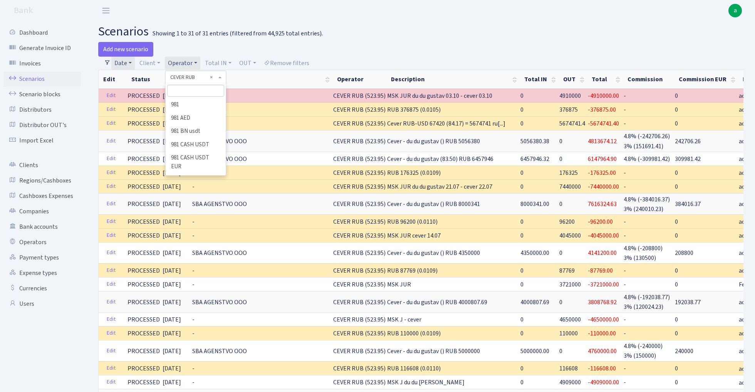
scroll to position [661, 0]
click at [189, 88] on input "search" at bounding box center [195, 91] width 57 height 12
type input "gust"
click at [208, 116] on li "GUSTAV DU DU usdt" at bounding box center [195, 123] width 58 height 22
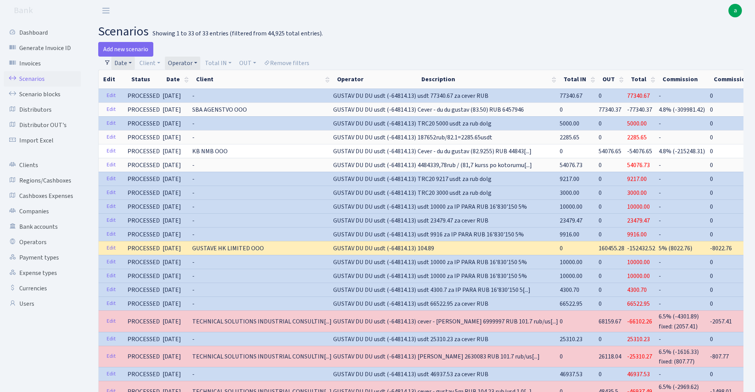
click at [126, 65] on link "Date" at bounding box center [122, 63] width 23 height 13
click at [401, 39] on main "scenarios Showing 1 to 33 of 33 entries (filtered from 44,925 total entries). A…" at bounding box center [421, 316] width 668 height 590
click at [184, 64] on link "Operator" at bounding box center [182, 63] width 35 height 13
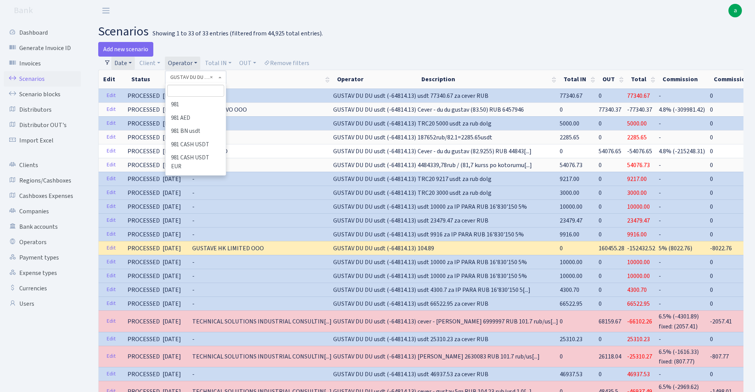
scroll to position [1886, 0]
click at [190, 93] on input "search" at bounding box center [195, 91] width 57 height 12
type input "ce"
click at [204, 131] on li "CEVER RUB" at bounding box center [195, 131] width 59 height 13
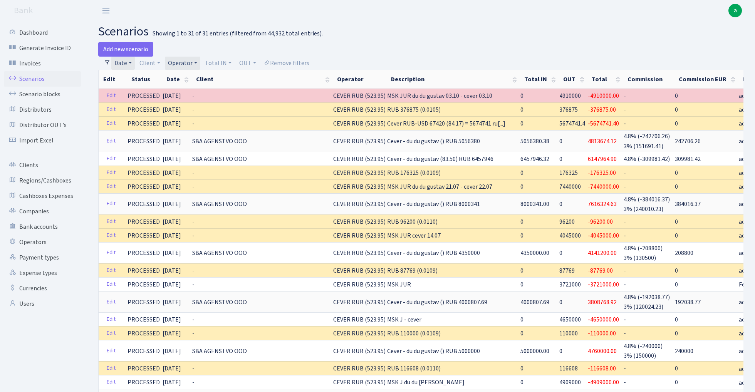
click at [183, 63] on link "Operator" at bounding box center [182, 63] width 35 height 13
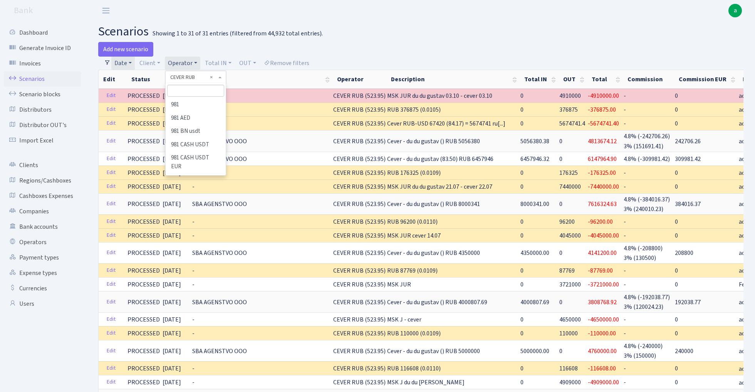
scroll to position [661, 0]
click at [193, 175] on li "CEVER" at bounding box center [195, 181] width 58 height 13
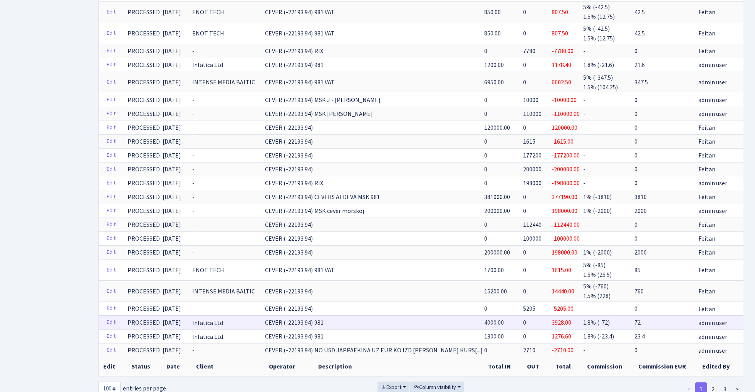
scroll to position [1467, 0]
click at [713, 383] on link "2" at bounding box center [713, 390] width 12 height 14
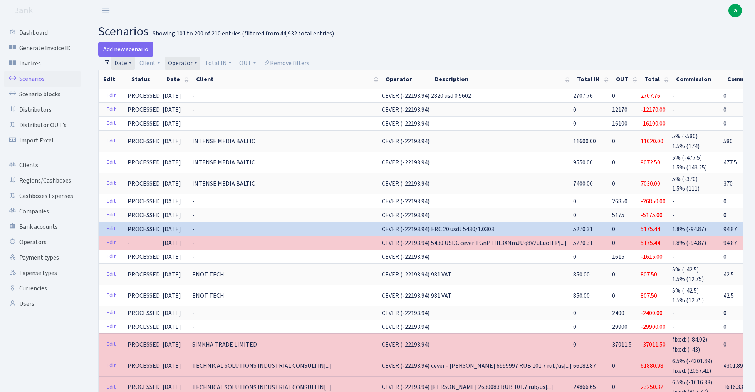
scroll to position [0, 0]
click at [186, 59] on link "Operator" at bounding box center [182, 63] width 35 height 13
click at [200, 227] on li "CEVER USD" at bounding box center [195, 233] width 58 height 13
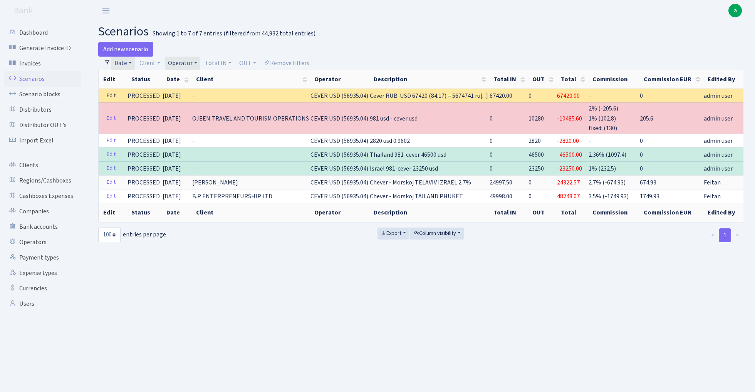
click at [111, 96] on link "Edit" at bounding box center [111, 96] width 16 height 12
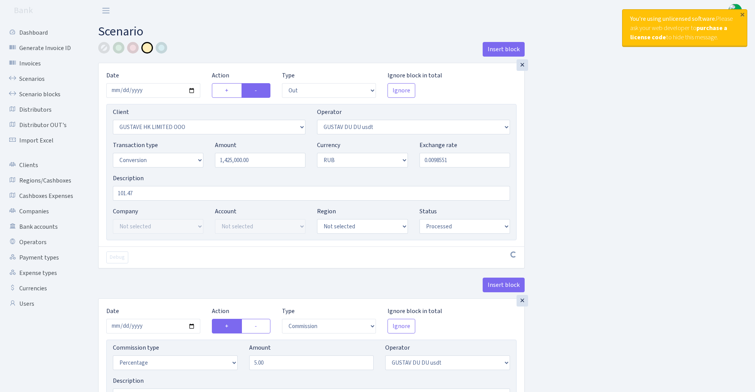
select select "out"
select select "2951"
select select "446"
select select "15"
select select "3"
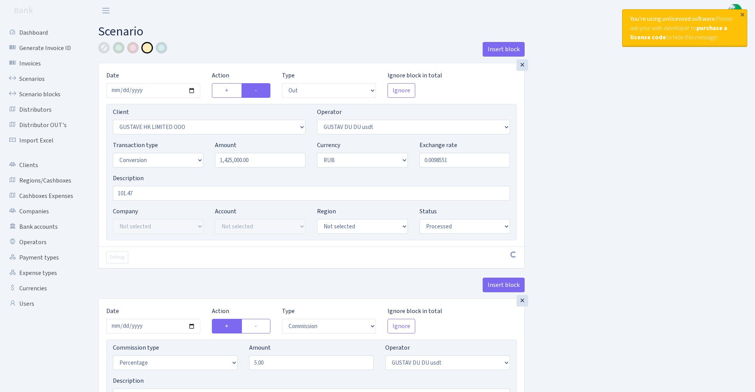
select select "processed"
select select "commission"
select select "446"
select select "processed"
select select "in"
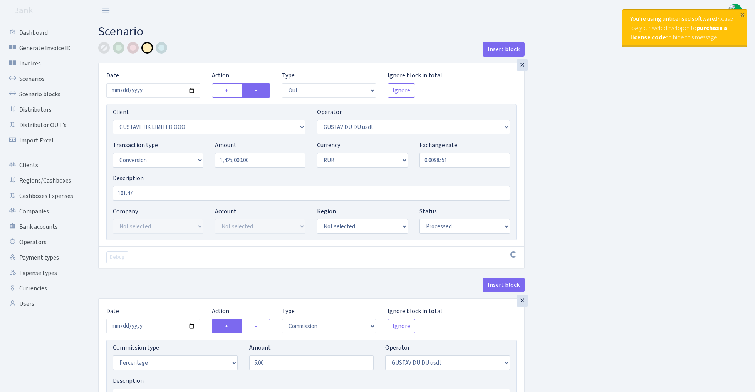
select select "2951"
select select "445"
select select "15"
select select "3"
select select "processed"
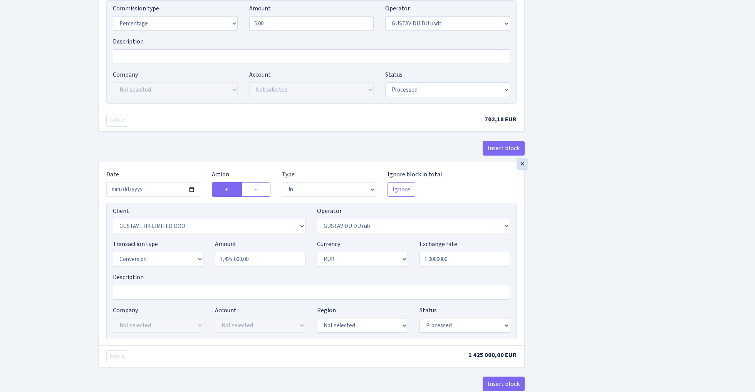
scroll to position [343, 0]
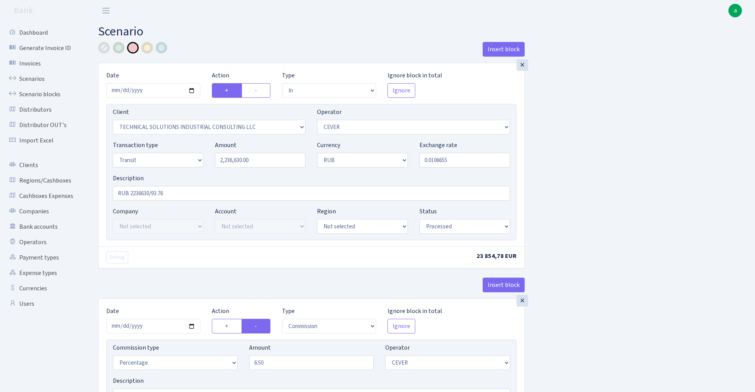
select select "in"
select select "2952"
select select "20"
select select "5"
select select "3"
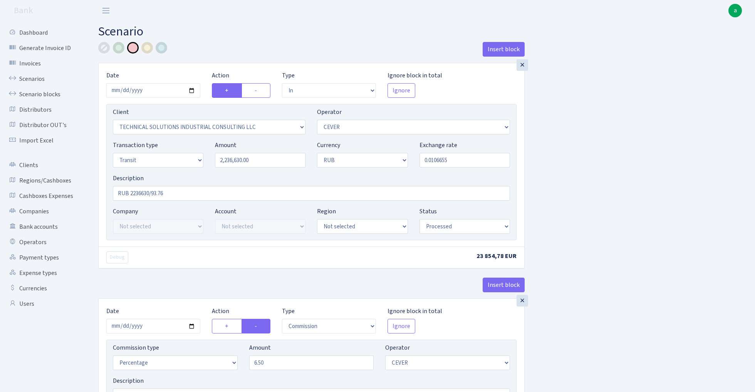
select select "processed"
select select "commission"
select select "20"
select select "processed"
select select "out"
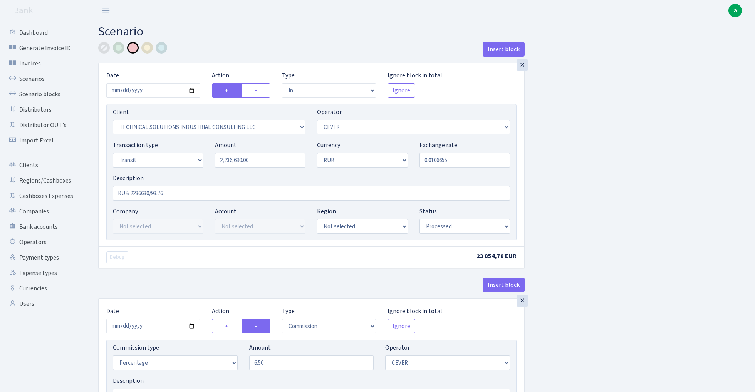
select select "445"
select select "5"
select select "3"
select select "processed"
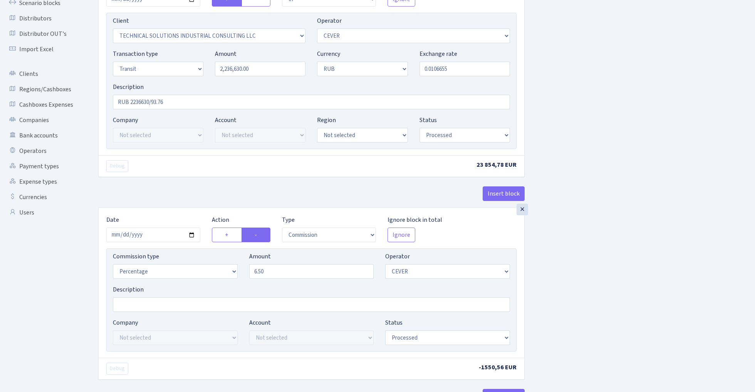
scroll to position [91, 0]
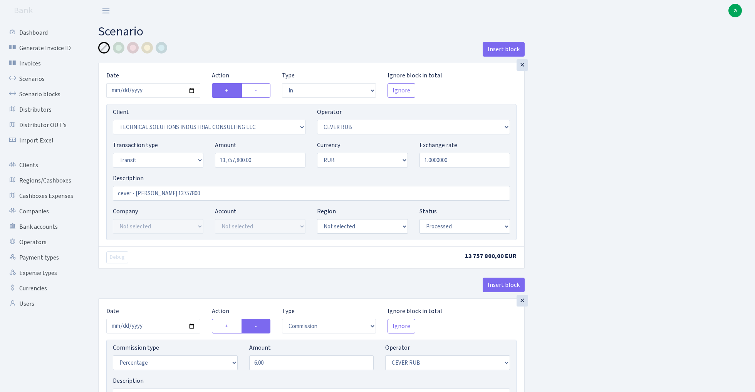
select select "in"
select select "2952"
select select "214"
select select "5"
select select "3"
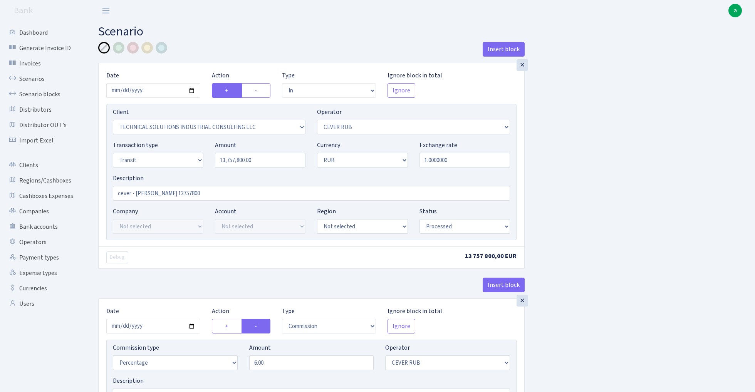
select select "processed"
select select "commission"
select select "214"
select select "processed"
select select "out"
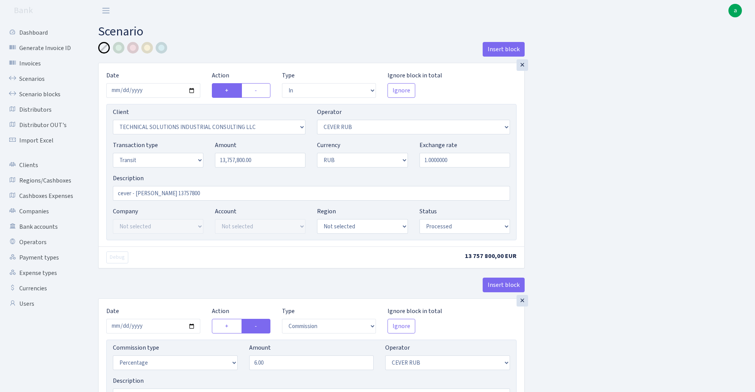
select select "2951"
select select "445"
select select "5"
select select "3"
select select "processed"
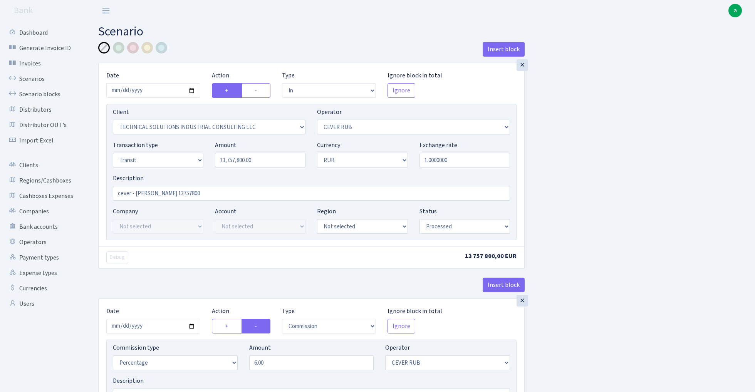
select select "commission"
select select "445"
select select "processed"
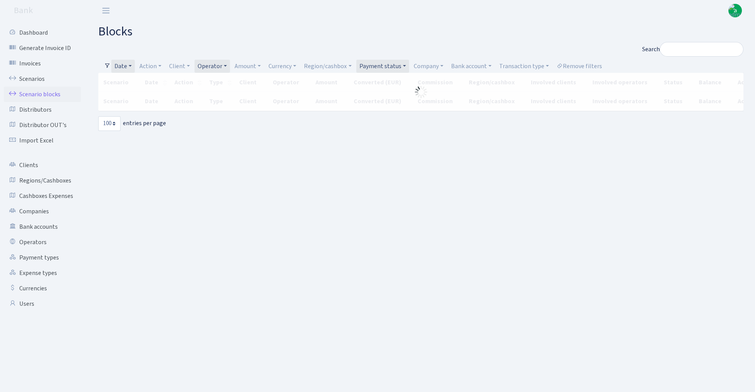
select select "100"
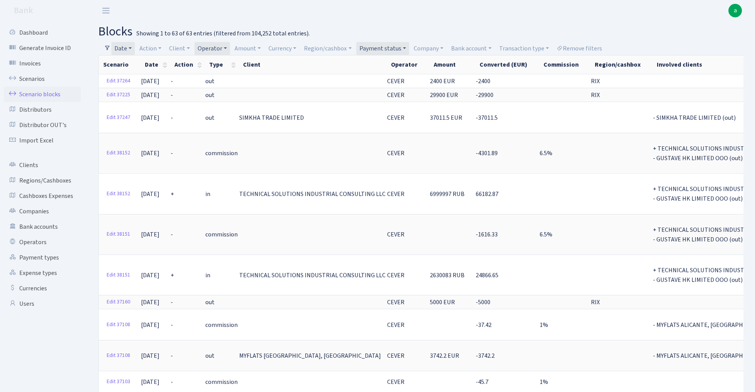
click at [222, 44] on link "Operator" at bounding box center [212, 48] width 35 height 13
click at [221, 213] on li "CEVER RUB" at bounding box center [225, 219] width 58 height 13
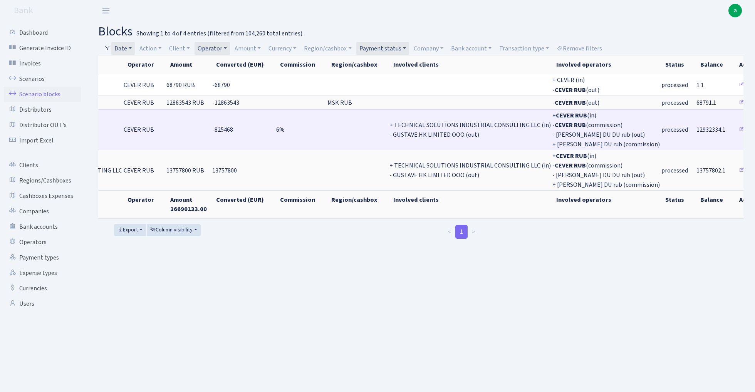
scroll to position [0, 262]
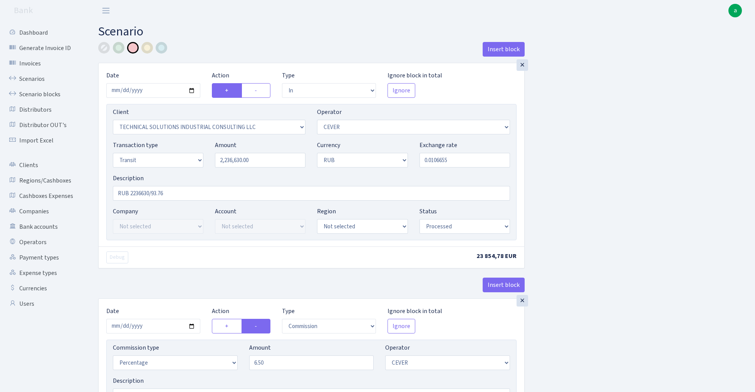
select select "in"
select select "2952"
select select "20"
select select "5"
select select "3"
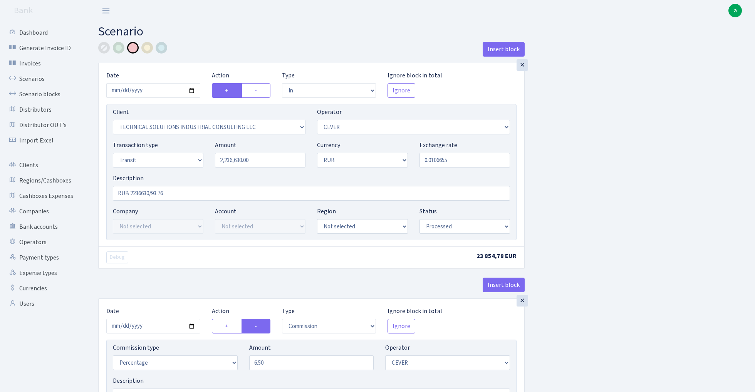
select select "processed"
select select "commission"
select select "20"
select select "processed"
select select "out"
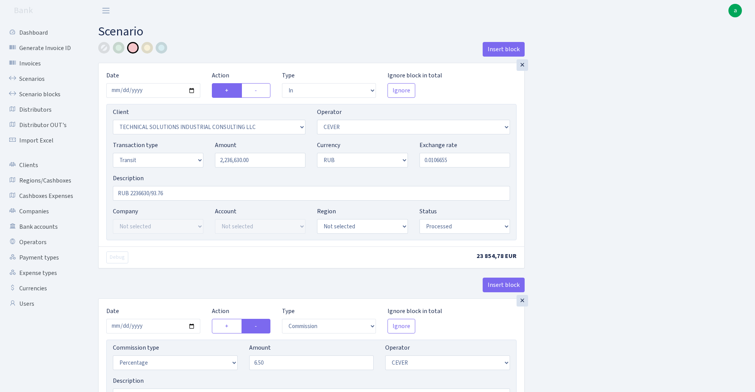
select select "445"
select select "5"
select select "3"
select select "processed"
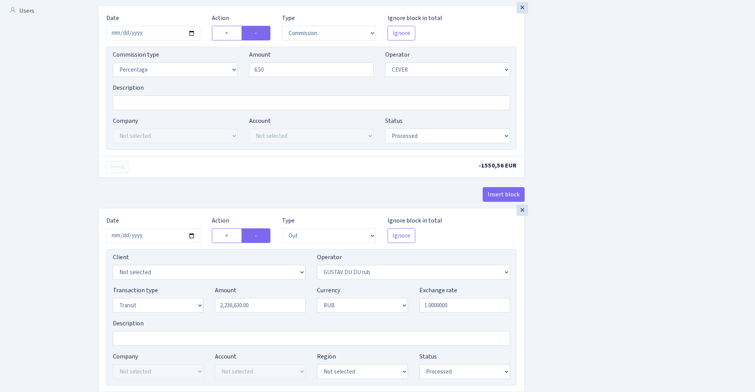
scroll to position [298, 0]
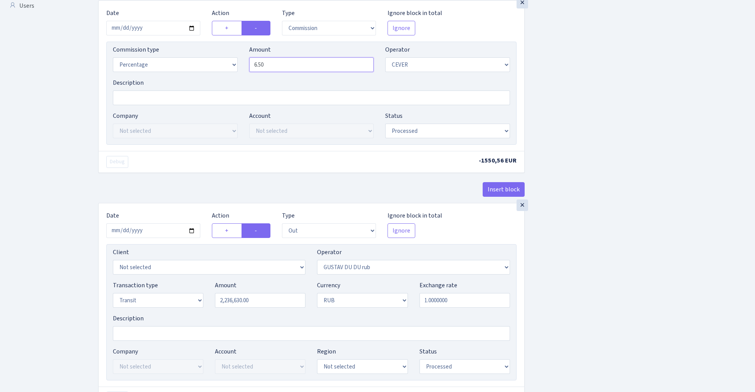
click at [280, 68] on input "6.50" at bounding box center [311, 64] width 125 height 15
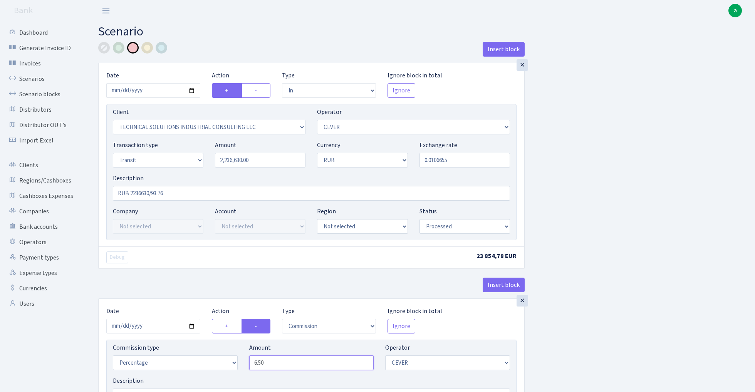
scroll to position [0, 0]
select select "in"
select select "2952"
select select "20"
select select "5"
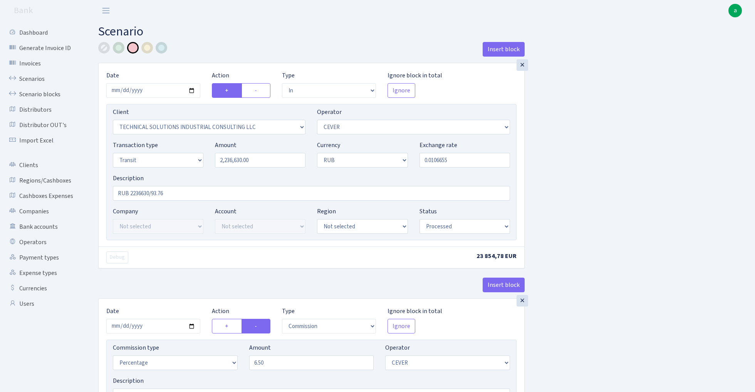
select select "3"
select select "processed"
select select "commission"
select select "20"
select select "processed"
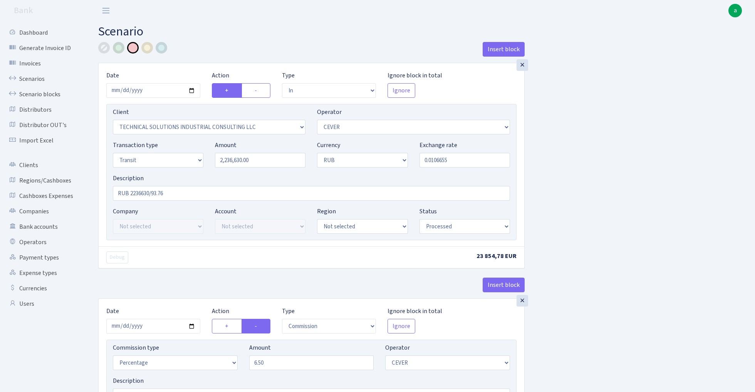
select select "out"
select select "445"
select select "5"
select select "3"
select select "processed"
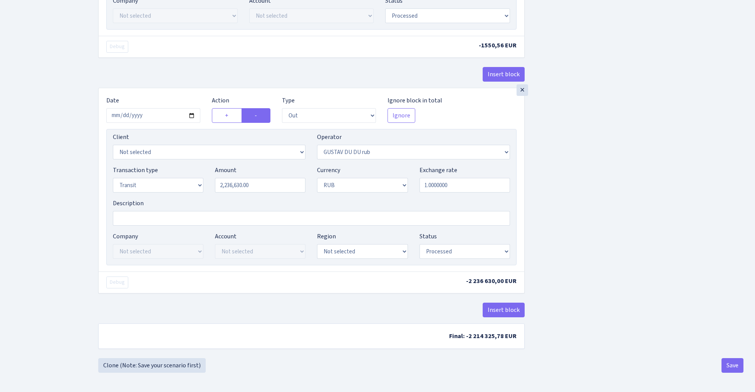
scroll to position [416, 0]
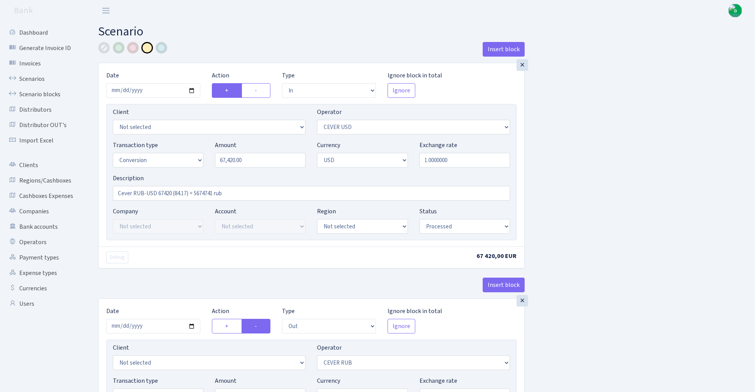
select select "in"
select select "218"
select select "15"
select select "2"
select select "processed"
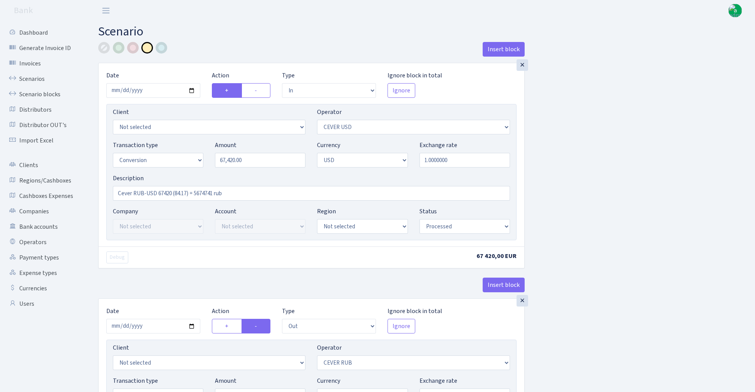
select select "out"
select select "214"
select select "15"
select select "2"
select select "processed"
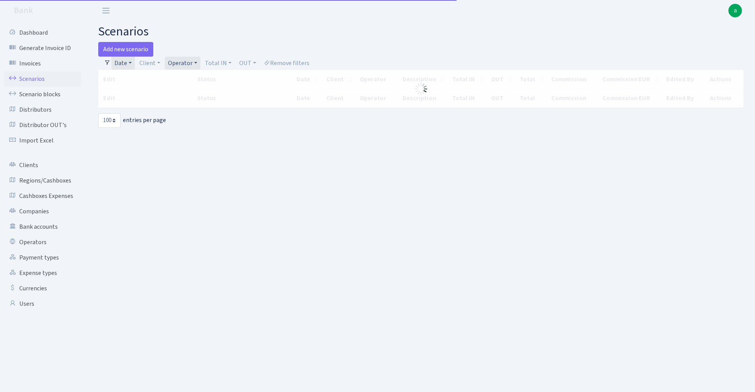
select select "100"
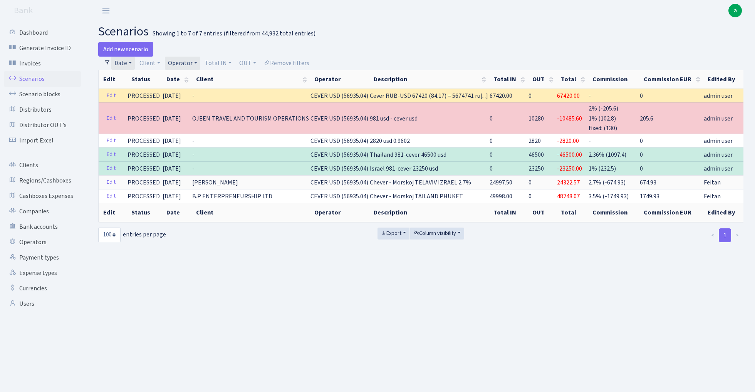
click at [187, 62] on link "Operator" at bounding box center [182, 63] width 35 height 13
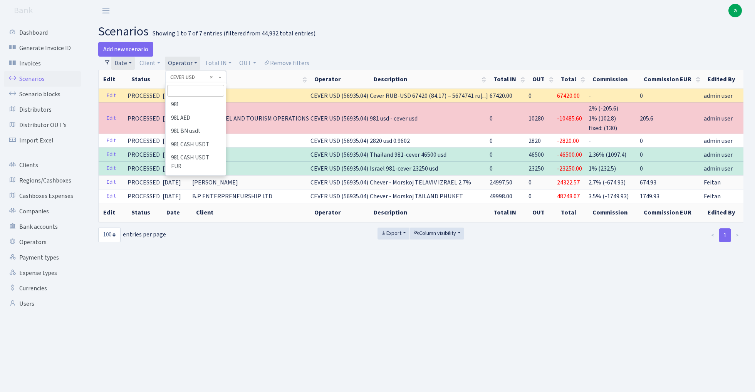
scroll to position [675, 0]
click at [202, 215] on li "CEVER USDT" at bounding box center [195, 221] width 58 height 13
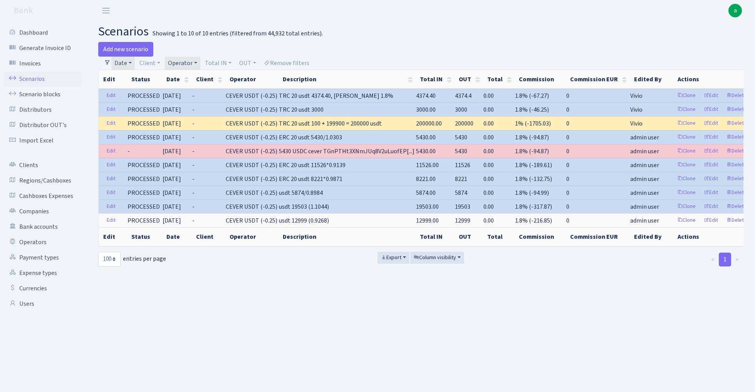
click at [125, 62] on link "Date" at bounding box center [122, 63] width 23 height 13
click at [186, 62] on link "Operator" at bounding box center [182, 63] width 35 height 13
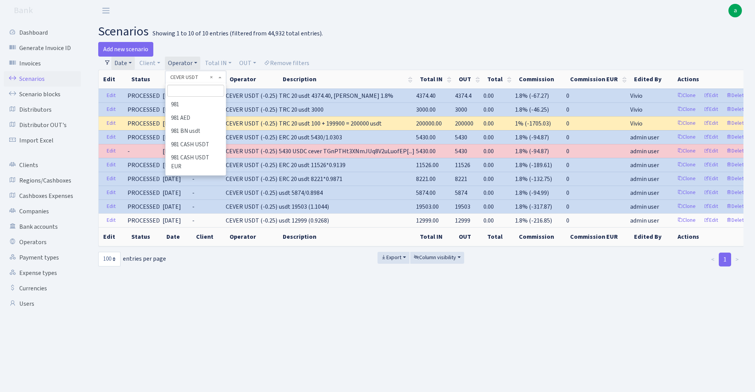
scroll to position [700, 0]
click at [199, 93] on input "search" at bounding box center [195, 91] width 57 height 12
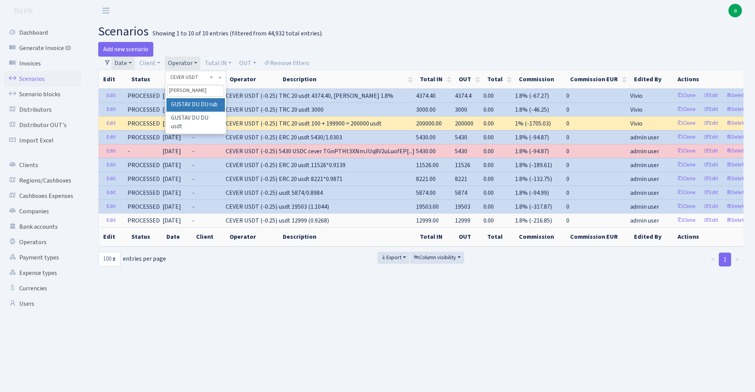
type input "[PERSON_NAME]"
click at [215, 103] on li "GUSTAV DU DU rub" at bounding box center [195, 104] width 58 height 13
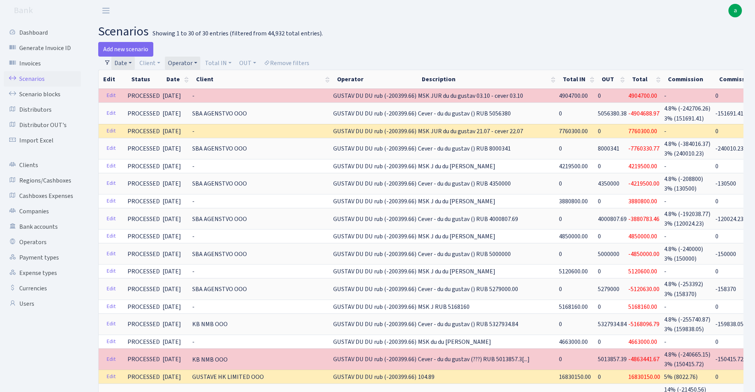
click at [187, 62] on link "Operator" at bounding box center [182, 63] width 35 height 13
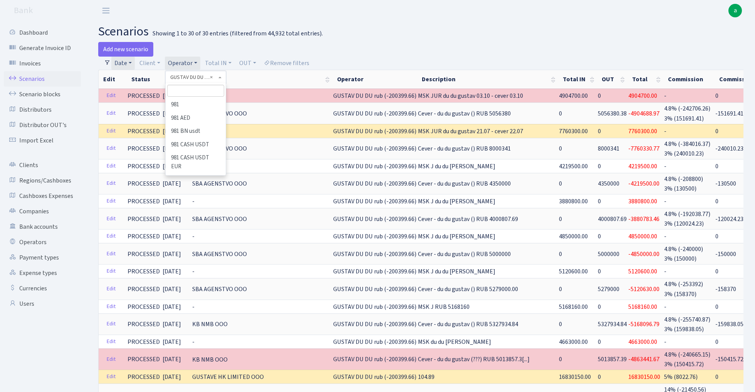
scroll to position [1872, 0]
click at [211, 320] on li "GUSTAV DU DU usdt" at bounding box center [195, 331] width 58 height 22
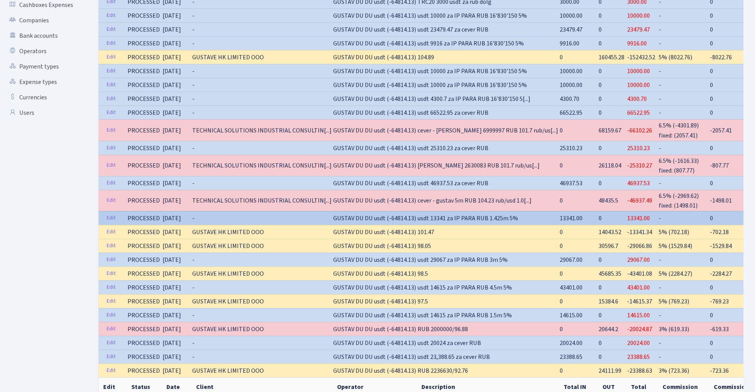
scroll to position [193, 0]
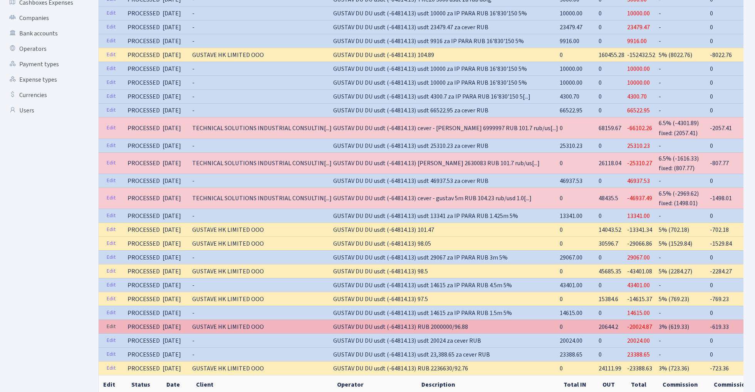
click at [110, 324] on link "Edit" at bounding box center [111, 327] width 16 height 12
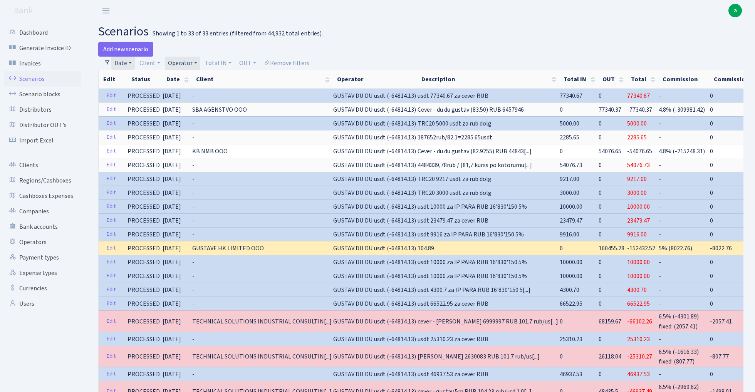
scroll to position [0, 0]
click at [189, 62] on link "Operator" at bounding box center [182, 63] width 35 height 13
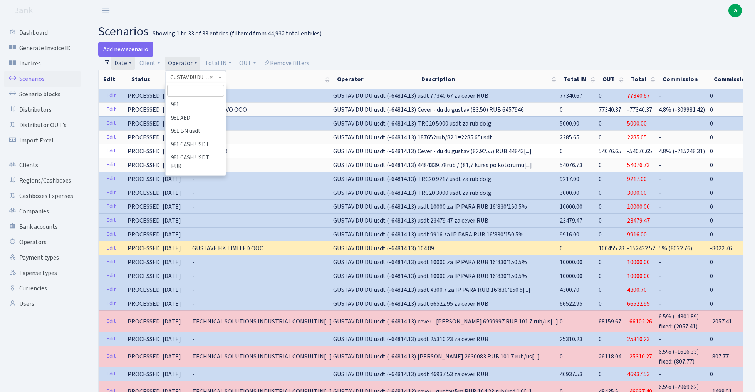
scroll to position [1898, 0]
click at [201, 281] on li "GUSTAV DU DU rub" at bounding box center [195, 287] width 59 height 13
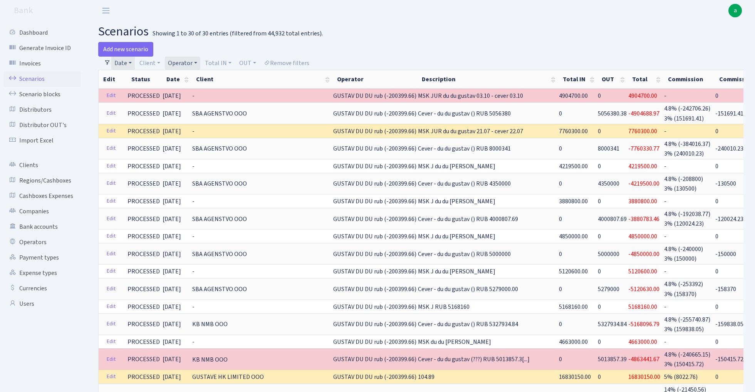
click at [185, 64] on link "Operator" at bounding box center [182, 63] width 35 height 13
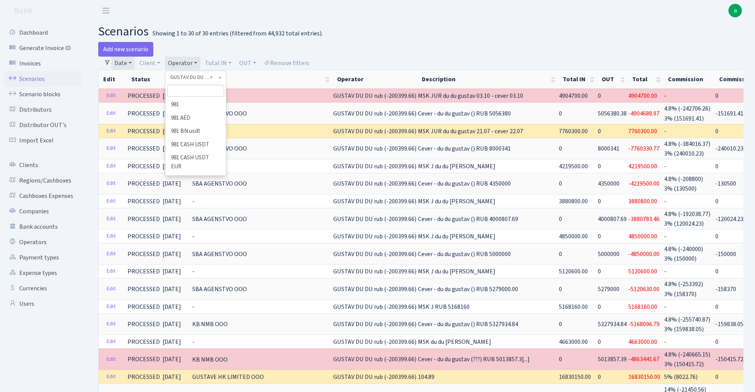
scroll to position [1886, 0]
click at [211, 306] on li "GUSTAV DU DU usdt" at bounding box center [195, 317] width 58 height 22
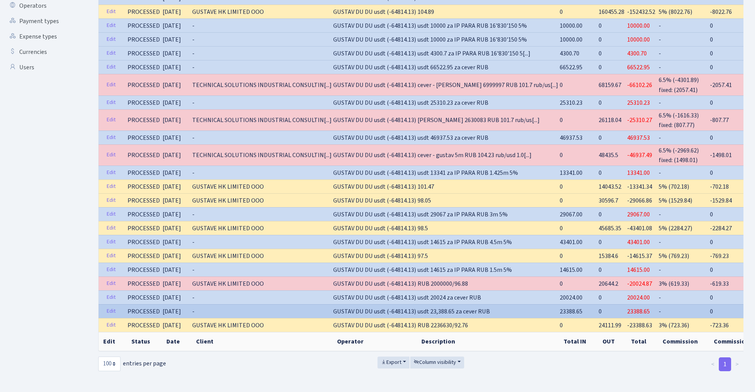
scroll to position [236, 0]
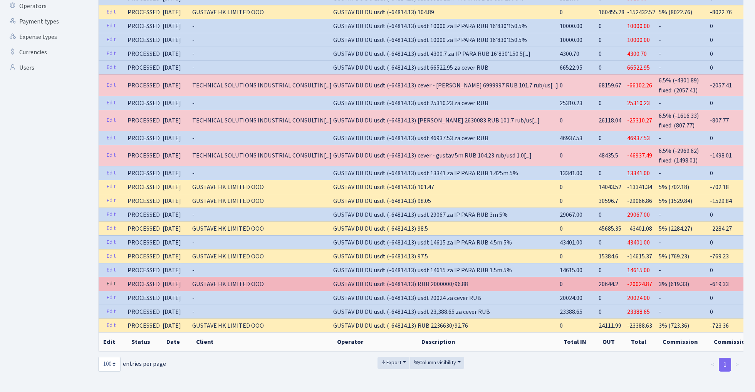
click at [109, 282] on link "Edit" at bounding box center [111, 284] width 16 height 12
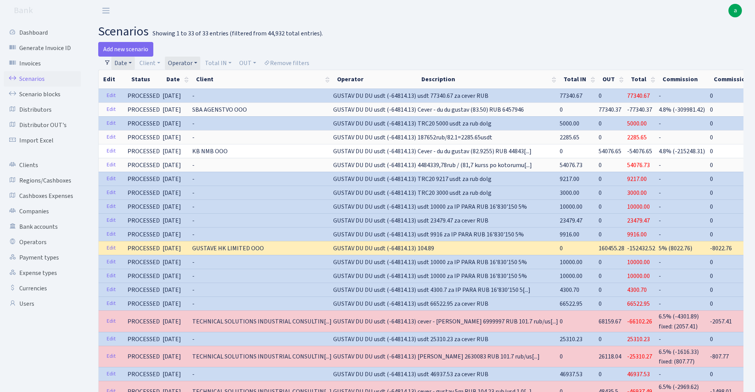
scroll to position [0, 0]
click at [184, 61] on link "Operator" at bounding box center [182, 63] width 35 height 13
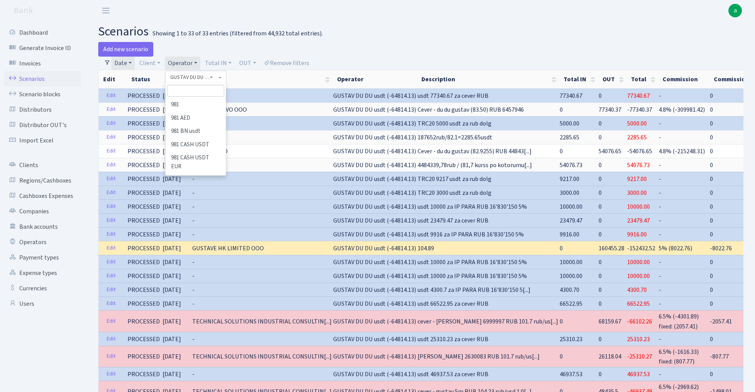
scroll to position [1898, 0]
click at [191, 90] on input "search" at bounding box center [195, 91] width 57 height 12
type input "cev"
click at [201, 144] on li "CEVER USD" at bounding box center [195, 144] width 59 height 13
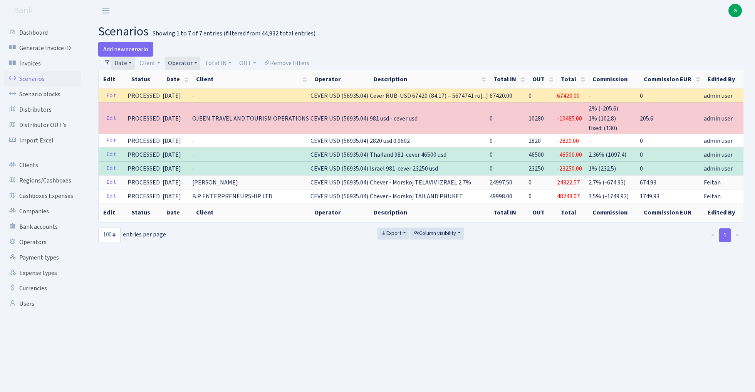
click at [126, 60] on link "Date" at bounding box center [122, 63] width 23 height 13
click at [191, 62] on link "Operator" at bounding box center [182, 63] width 35 height 13
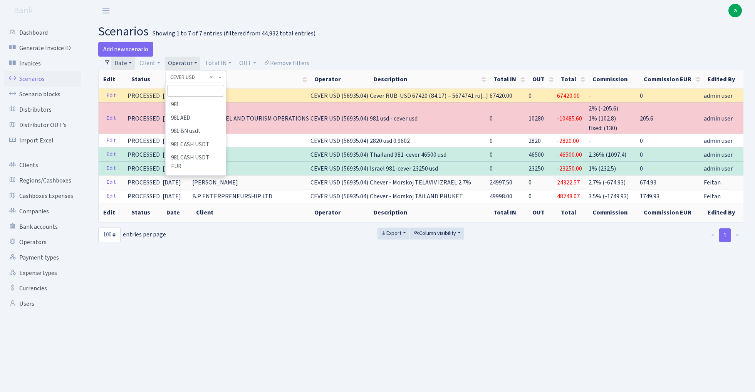
scroll to position [675, 0]
click at [196, 92] on input "search" at bounding box center [195, 91] width 57 height 12
type input "981"
click at [194, 164] on li "981 USD" at bounding box center [195, 170] width 58 height 13
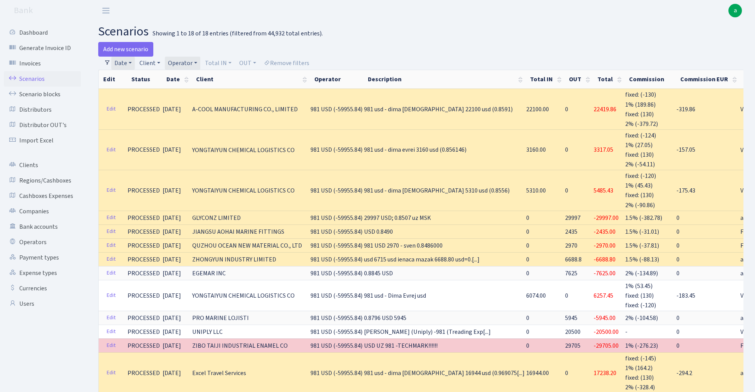
click at [153, 65] on link "Client" at bounding box center [149, 63] width 27 height 13
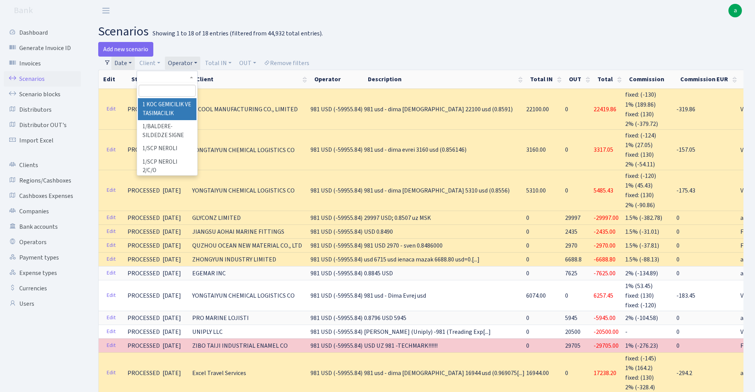
click at [155, 88] on input "search" at bounding box center [167, 91] width 57 height 12
type input "a"
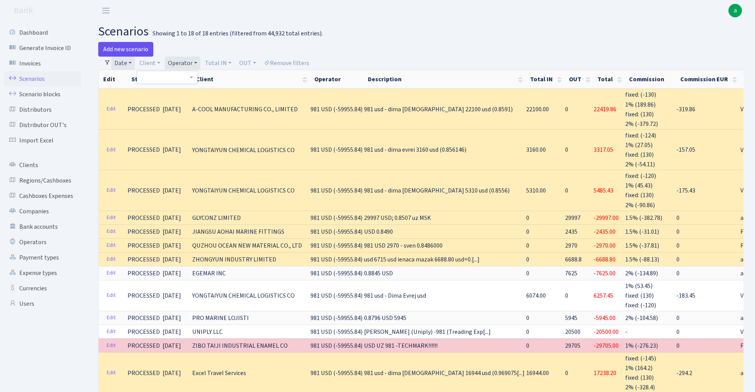
click at [129, 49] on link "Add new scenario" at bounding box center [125, 49] width 55 height 15
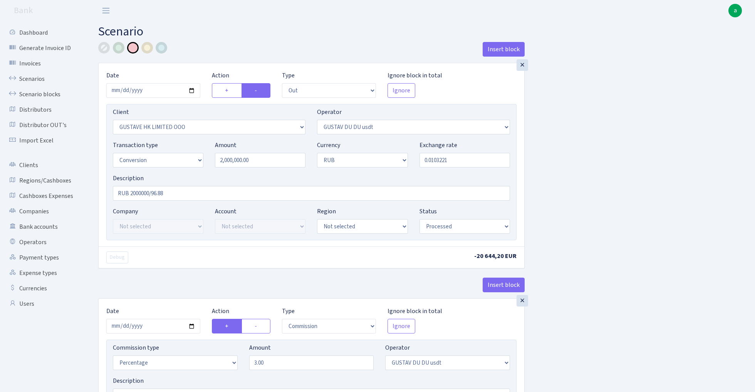
select select "out"
select select "2951"
select select "446"
select select "15"
select select "3"
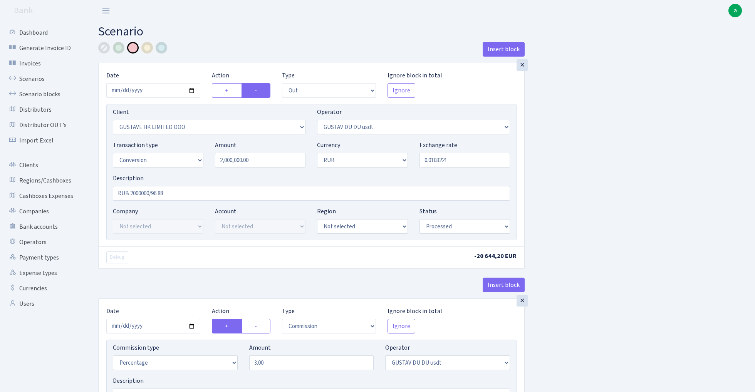
select select "processed"
select select "commission"
select select "446"
select select "processed"
select select "out"
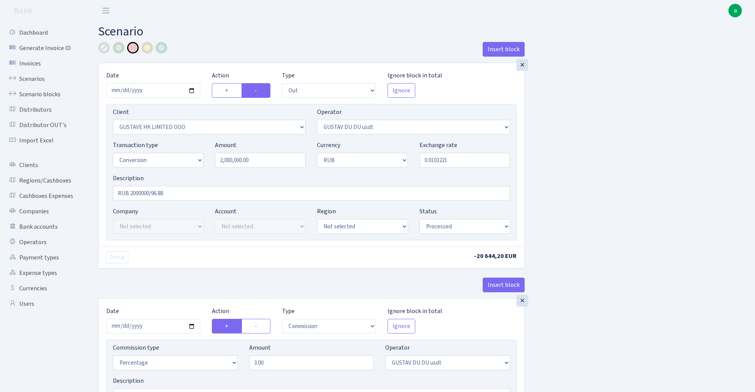
select select "2951"
select select "446"
select select "15"
select select "3"
select select "processed"
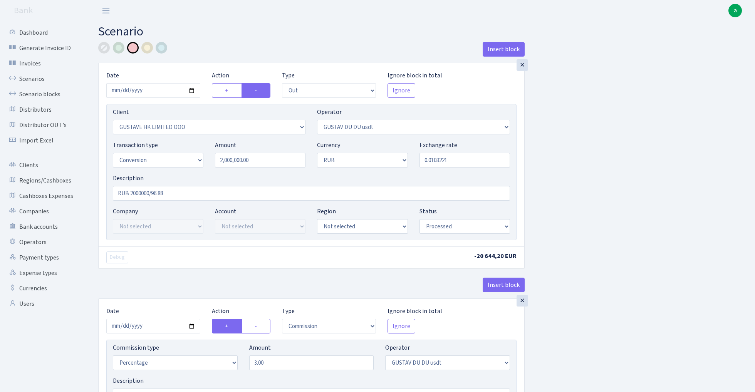
select select "commission"
select select "446"
select select "processed"
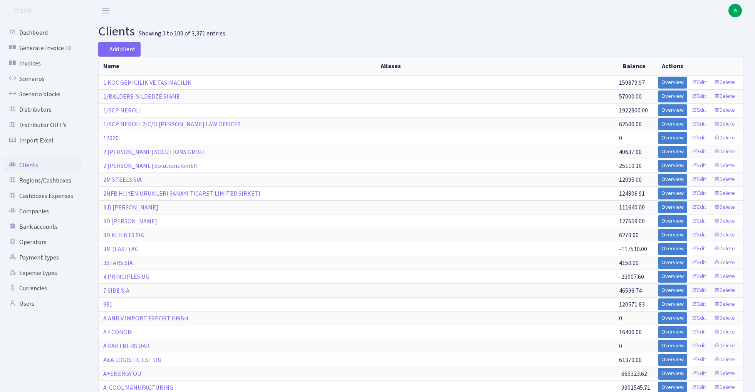
select select "100"
click at [126, 50] on span "Add client" at bounding box center [119, 49] width 32 height 8
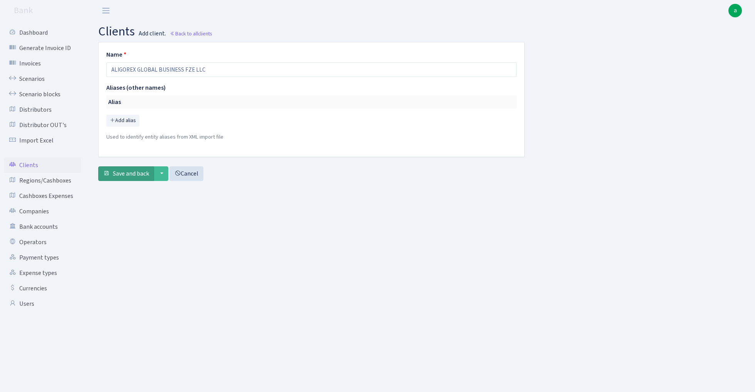
type input "ALIGOREX GLOBAL BUSINESS FZE LLC"
click at [128, 173] on span "Save and back" at bounding box center [131, 173] width 36 height 8
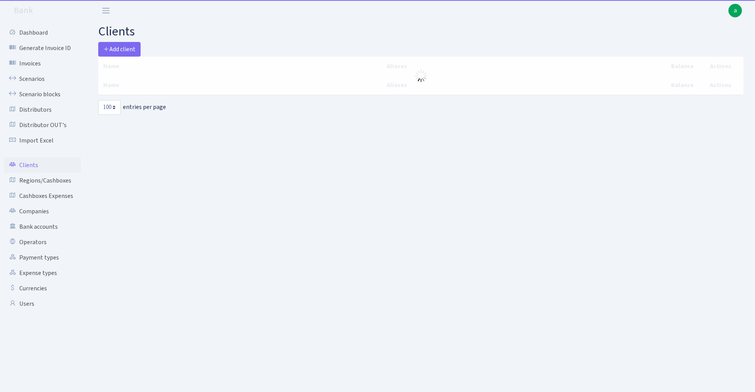
select select "100"
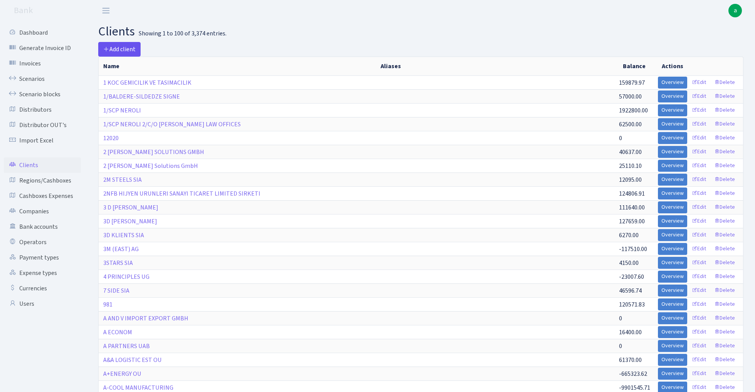
click at [120, 50] on span "Add client" at bounding box center [119, 49] width 32 height 8
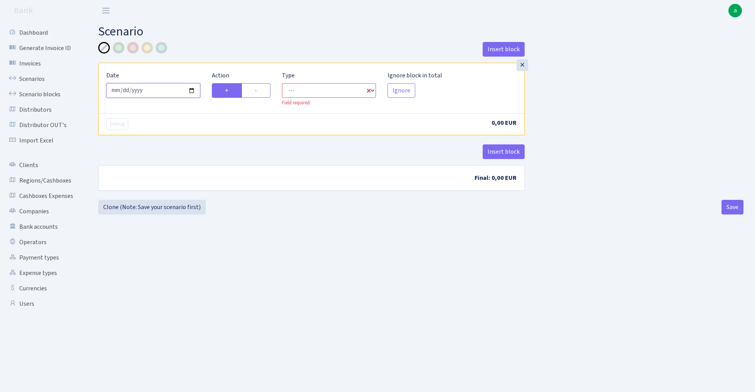
click at [157, 93] on input "[DATE]" at bounding box center [153, 90] width 94 height 15
type input "[DATE]"
click at [215, 56] on div "Insert block" at bounding box center [311, 52] width 426 height 21
select select "in"
select select "1"
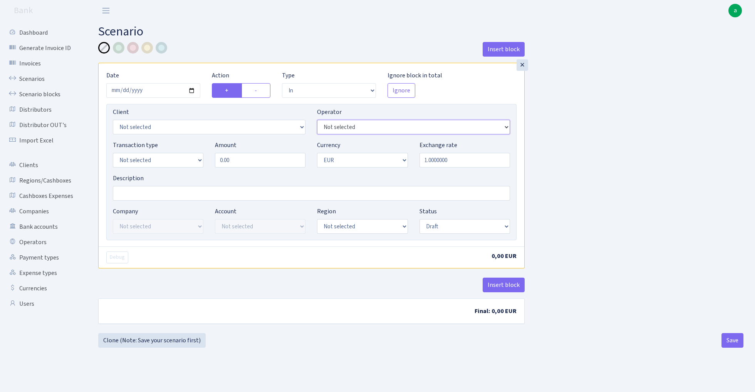
select select "127"
select select "805"
select select "5"
select select "2"
click at [250, 162] on input "0.00" at bounding box center [260, 160] width 91 height 15
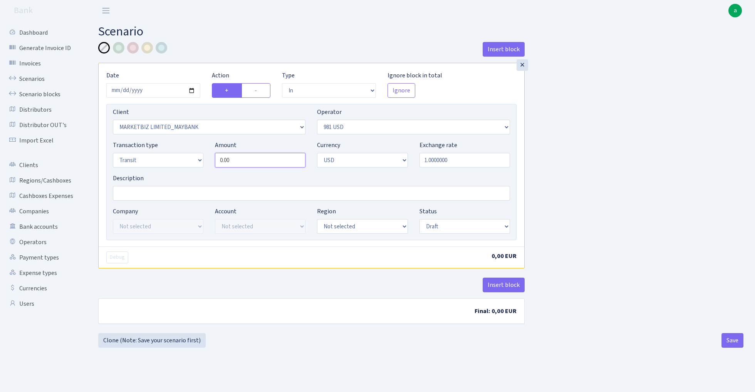
click at [250, 162] on input "0.00" at bounding box center [260, 160] width 91 height 15
type input "13,700.00"
click at [144, 196] on input "Description" at bounding box center [311, 193] width 397 height 15
type input "981 - ilmars usd"
select select "processed"
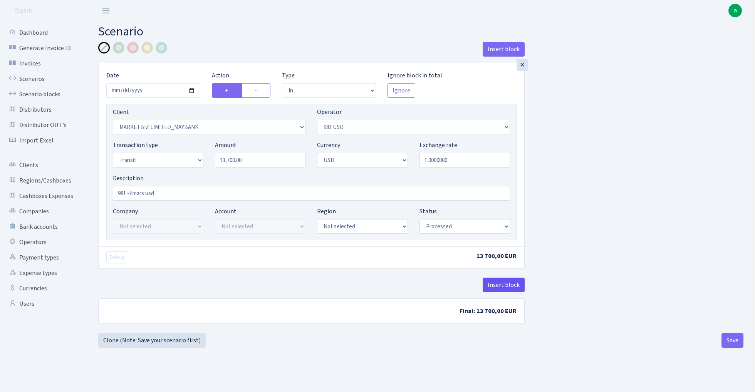
click at [507, 287] on button "Insert block" at bounding box center [504, 285] width 42 height 15
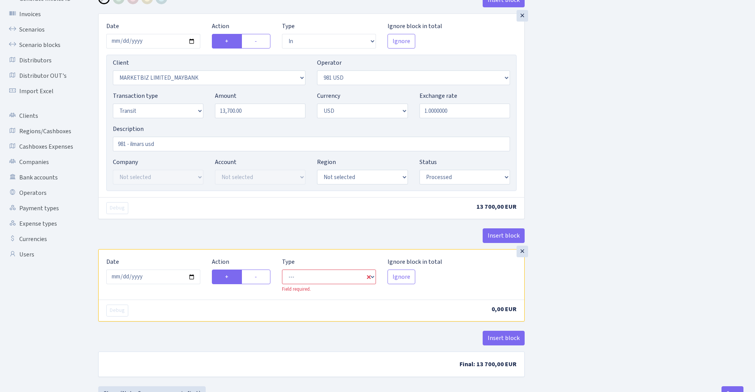
scroll to position [52, 0]
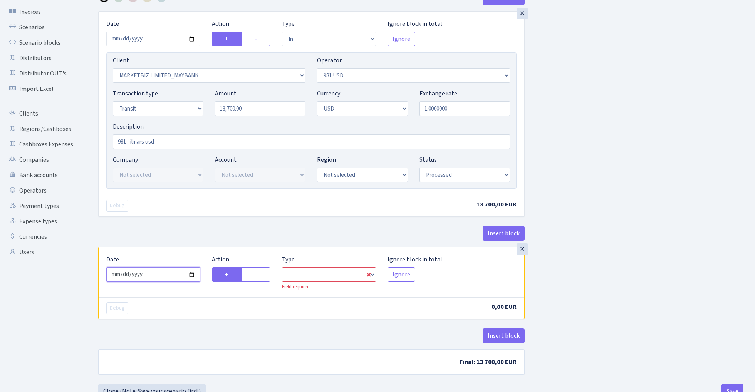
click at [169, 275] on input "[DATE]" at bounding box center [153, 274] width 94 height 15
type input "[DATE]"
click at [224, 220] on div "× Date [DATE] Action + - Type --- In Out Commission Field required. [GEOGRAPHIC…" at bounding box center [311, 129] width 426 height 236
select select "commission"
select select "127"
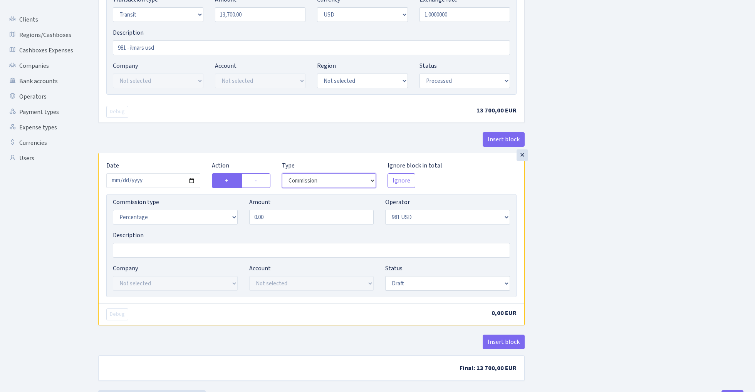
scroll to position [156, 0]
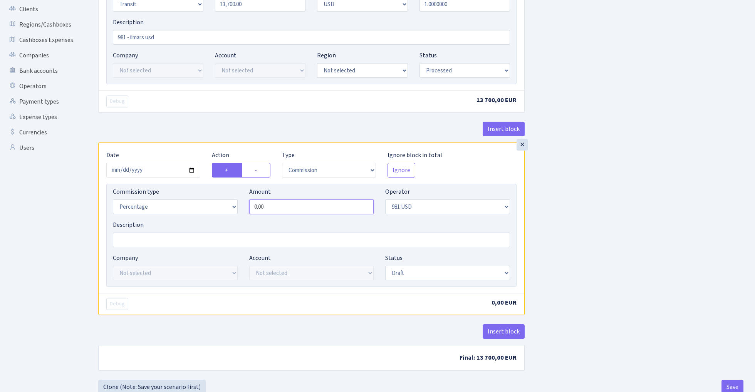
click at [282, 209] on input "0.00" at bounding box center [311, 207] width 125 height 15
type input "1.00"
click at [655, 200] on div "Insert block × Date [DATE] Action + - Type --- In Out Commission Field required…" at bounding box center [420, 133] width 657 height 494
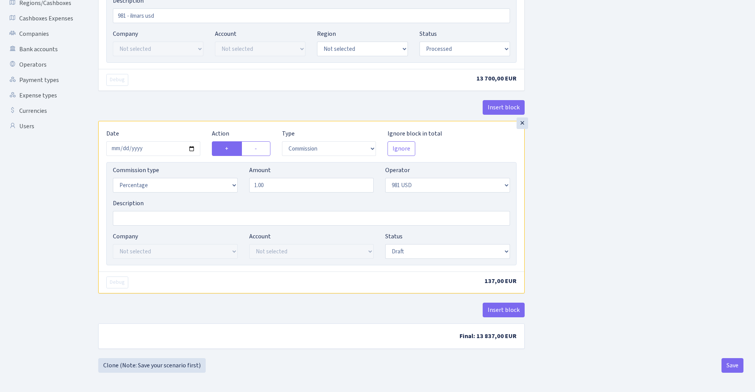
scroll to position [180, 0]
select select "processed"
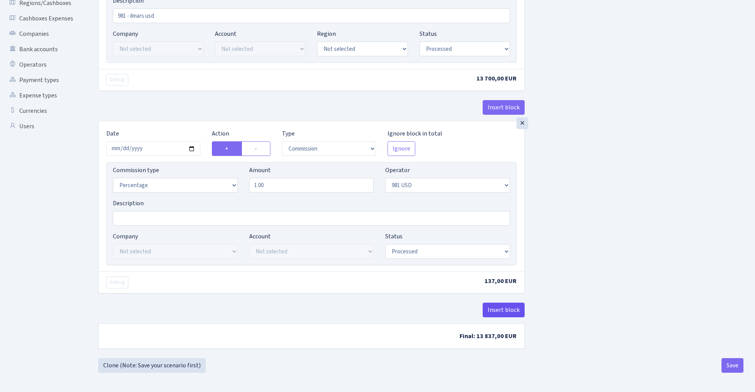
click at [512, 315] on button "Insert block" at bounding box center [504, 310] width 42 height 15
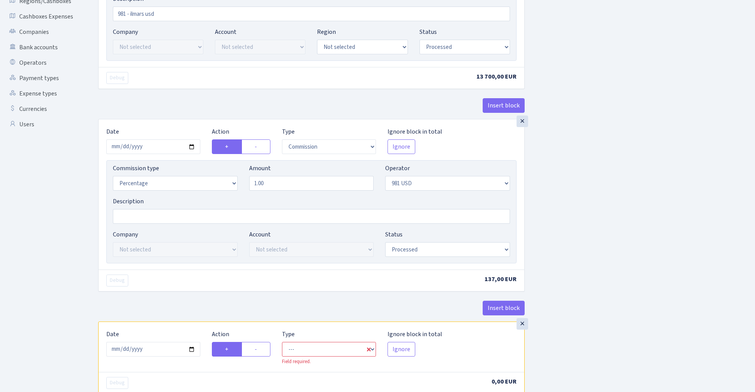
scroll to position [247, 0]
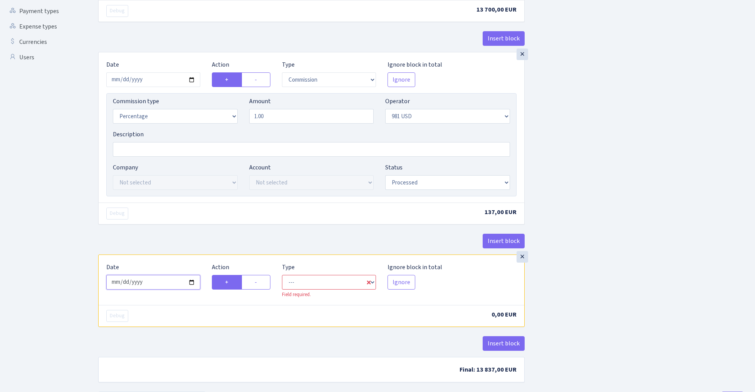
click at [178, 282] on input "[DATE]" at bounding box center [153, 282] width 94 height 15
type input "[DATE]"
click at [222, 241] on div "Insert block" at bounding box center [311, 244] width 426 height 21
click at [263, 284] on label "-" at bounding box center [256, 282] width 29 height 15
click at [260, 283] on input "-" at bounding box center [257, 280] width 5 height 5
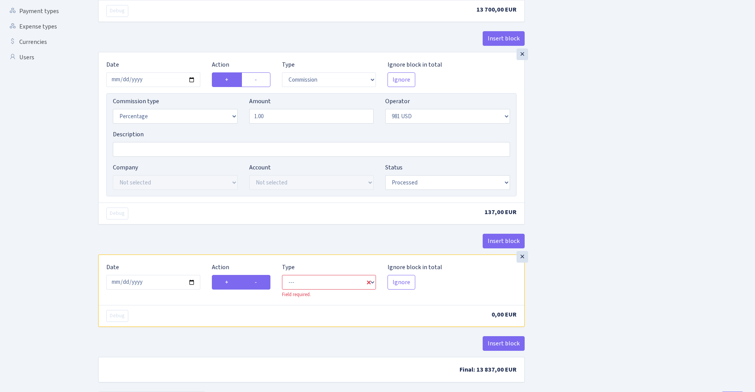
radio input "true"
radio input "false"
select select "out"
select select "127"
select select "1"
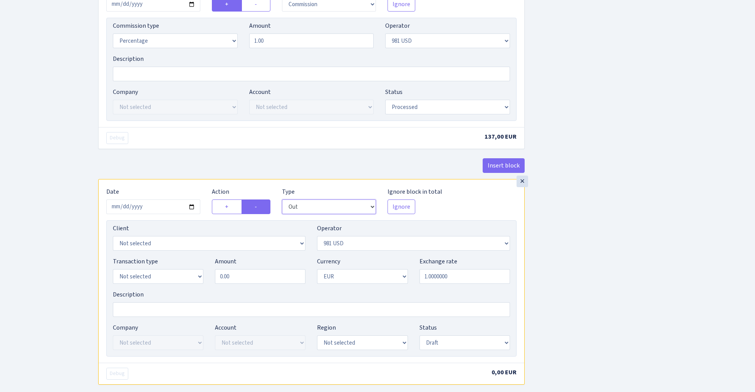
scroll to position [329, 0]
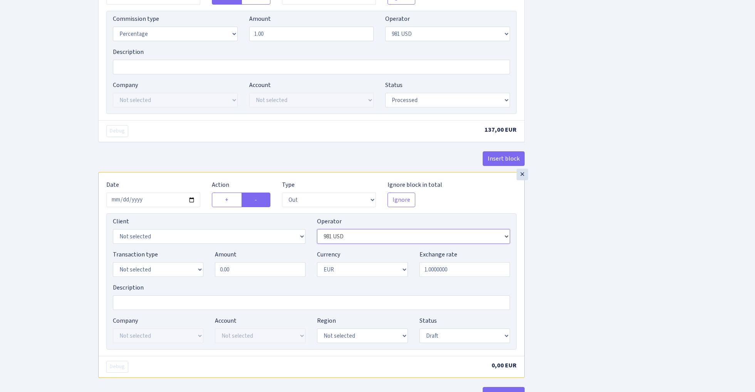
select select "334"
select select "3399"
select select "5"
select select "2"
click at [252, 276] on input "0.00" at bounding box center [260, 269] width 91 height 15
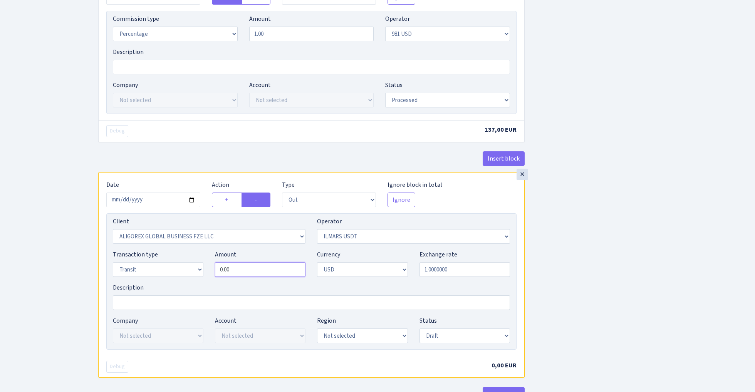
click at [252, 276] on input "0.00" at bounding box center [260, 269] width 91 height 15
type input "13,700.00"
click at [572, 279] on div "Insert block × Date [DATE] Action + - Type --- In Out Commission Field required…" at bounding box center [420, 78] width 657 height 730
select select "processed"
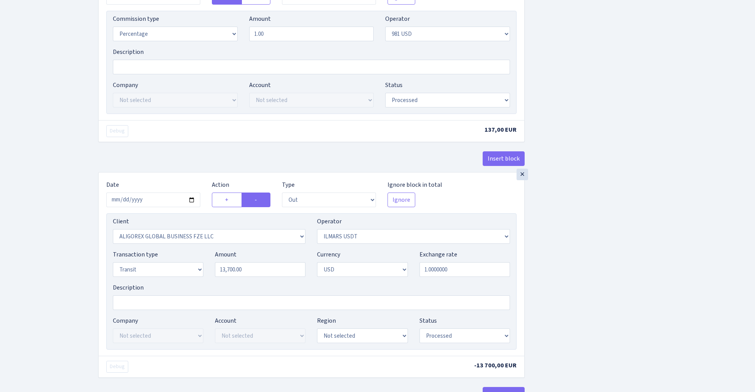
click at [630, 224] on div "Insert block × Date [DATE] Action + - Type --- In Out Commission Field required…" at bounding box center [420, 78] width 657 height 730
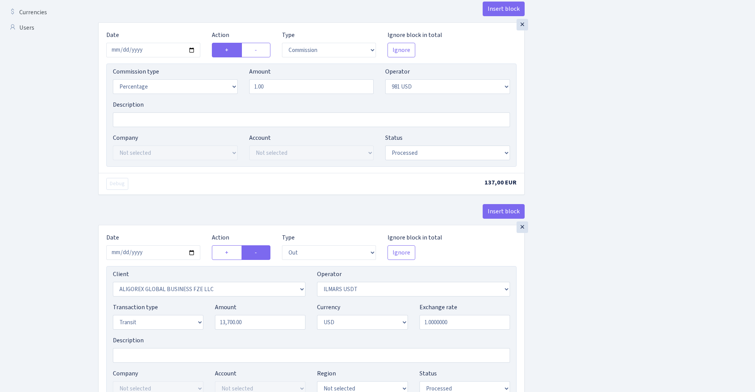
scroll to position [280, 0]
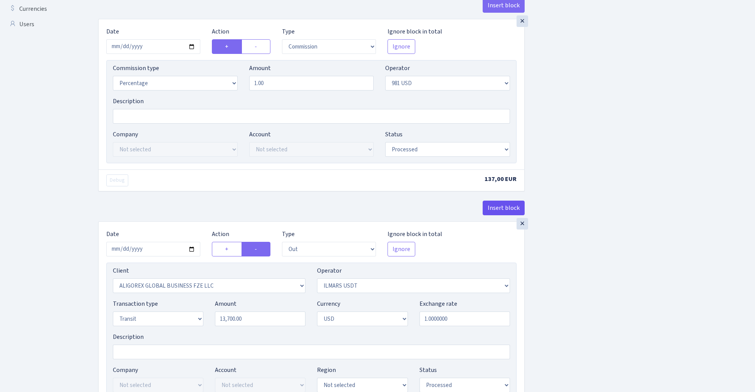
click at [492, 207] on button "Insert block" at bounding box center [504, 208] width 42 height 15
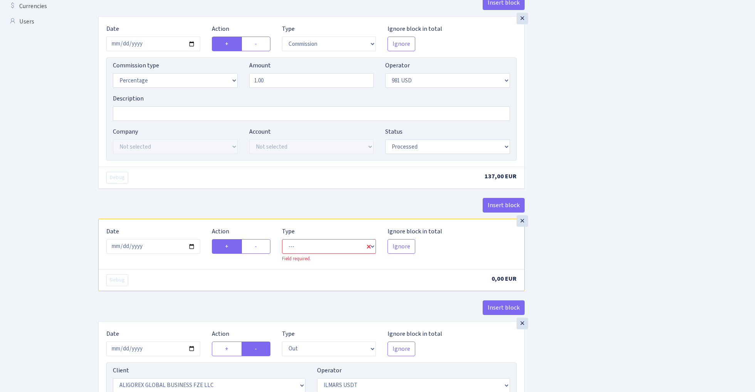
scroll to position [284, 0]
click at [161, 250] on input "[DATE]" at bounding box center [153, 245] width 94 height 15
type input "[DATE]"
click at [235, 198] on div "× Date [DATE] Action + - Type --- In Out Commission Field required. [GEOGRAPHIC…" at bounding box center [311, 116] width 426 height 203
select select "commission"
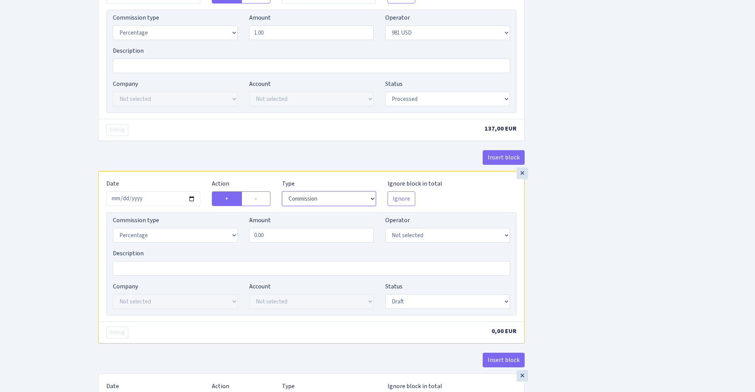
scroll to position [341, 0]
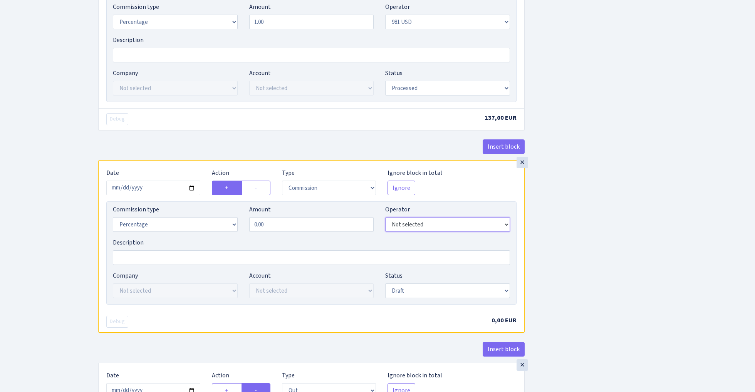
select select "127"
select select "fixed"
click at [298, 227] on input "0.00" at bounding box center [311, 224] width 125 height 15
type input "130.00"
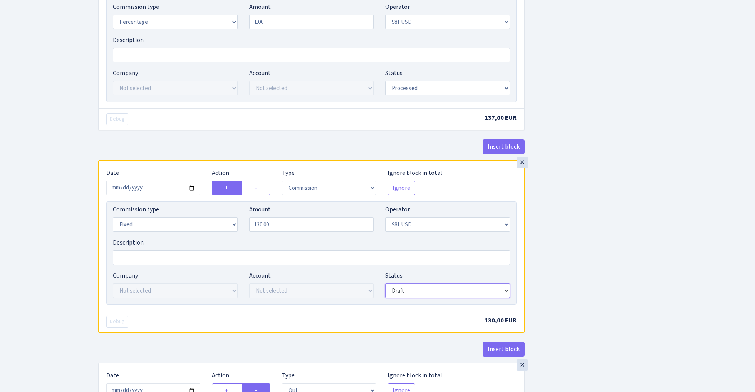
select select "processed"
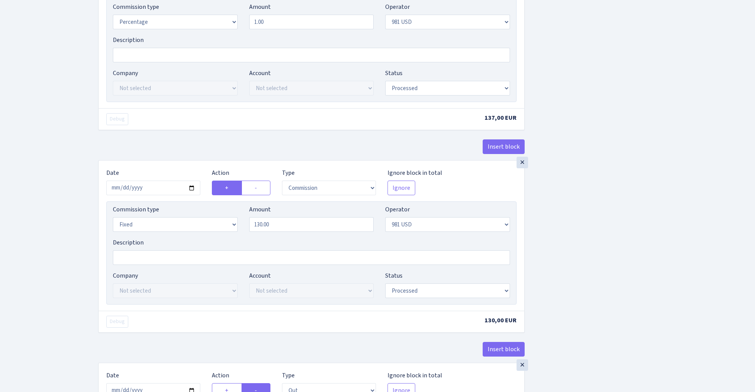
click at [587, 253] on div "Insert block × Date [DATE] Action + - Type --- In Out Commission Field required…" at bounding box center [420, 167] width 657 height 932
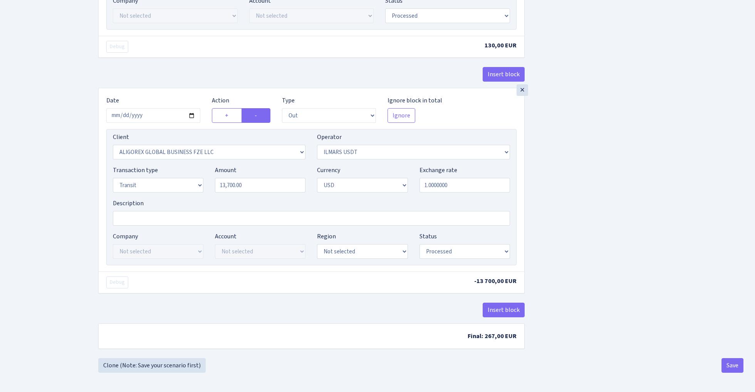
scroll to position [620, 0]
click at [501, 307] on button "Insert block" at bounding box center [504, 310] width 42 height 15
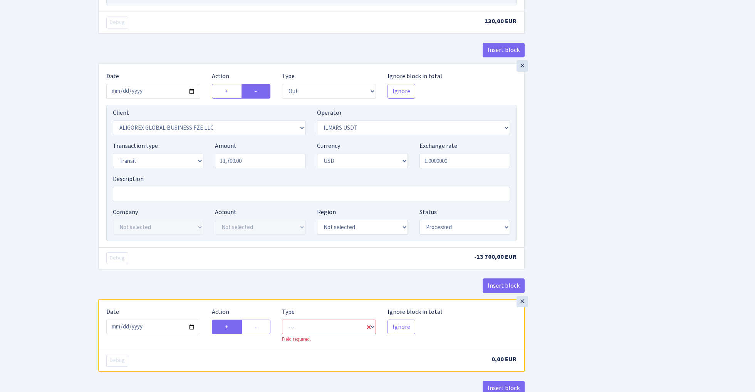
scroll to position [641, 0]
click at [161, 331] on input "2025-10-03" at bounding box center [153, 326] width 94 height 15
type input "[DATE]"
click at [193, 267] on div "Debug -13 700,00 EUR" at bounding box center [312, 257] width 426 height 22
click at [262, 329] on label "-" at bounding box center [256, 326] width 29 height 15
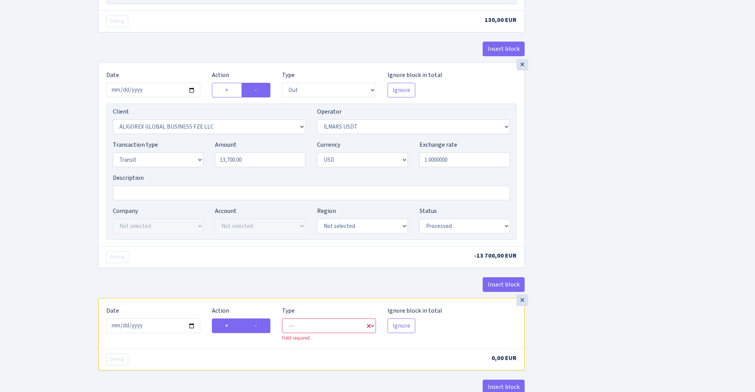
click at [260, 326] on input "-" at bounding box center [257, 323] width 5 height 5
radio input "true"
radio input "false"
select select "commission"
select select "334"
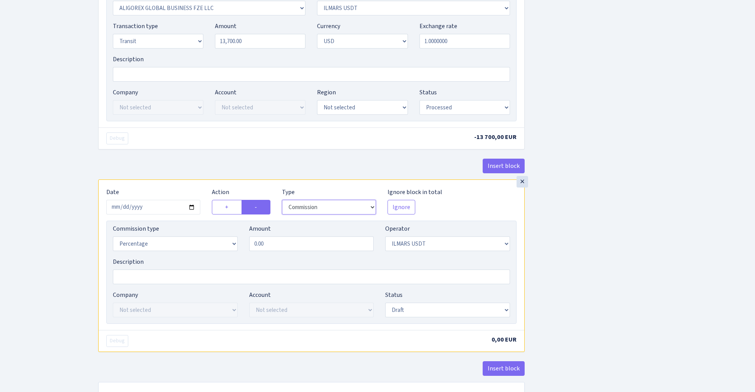
scroll to position [766, 0]
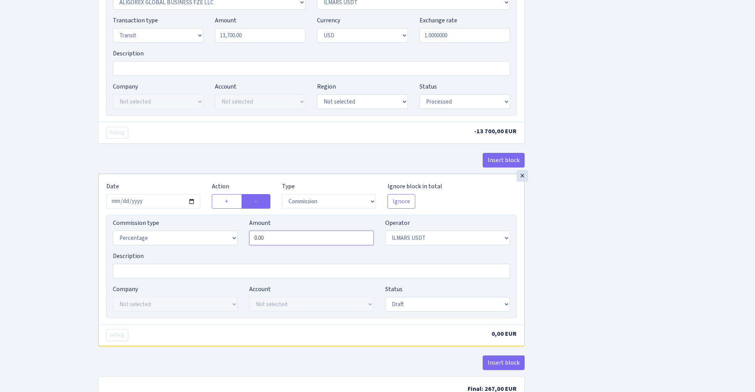
click at [288, 241] on input "0.00" at bounding box center [311, 238] width 125 height 15
type input "3.00"
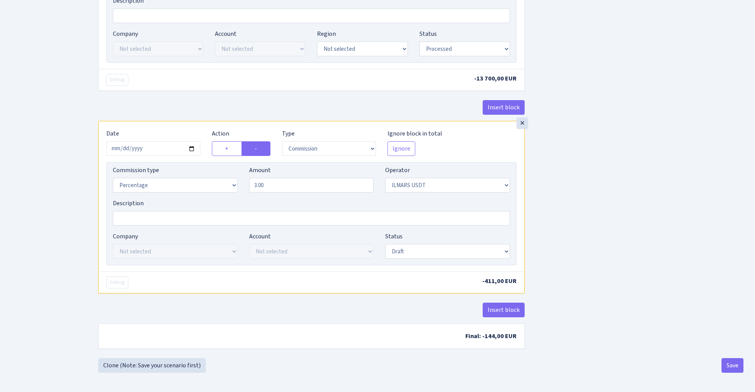
scroll to position [824, 0]
select select "processed"
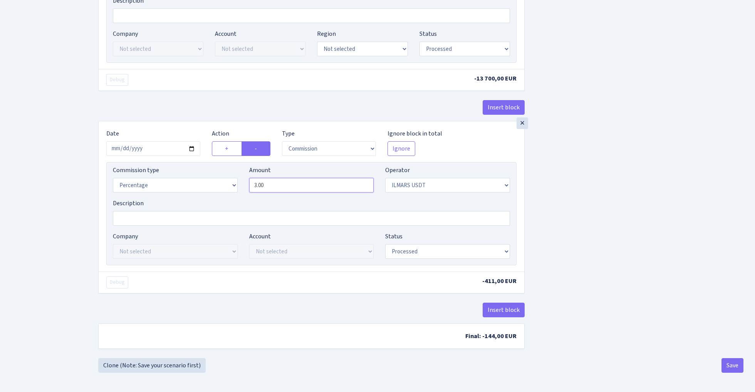
click at [287, 187] on input "3.00" at bounding box center [311, 185] width 125 height 15
type input "2.00"
click at [516, 310] on button "Insert block" at bounding box center [504, 310] width 42 height 15
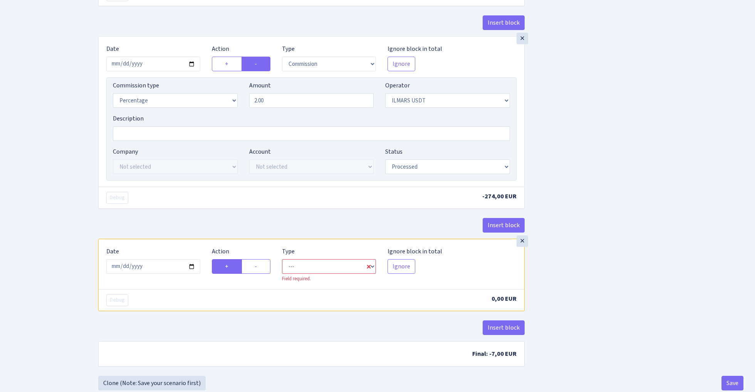
scroll to position [905, 0]
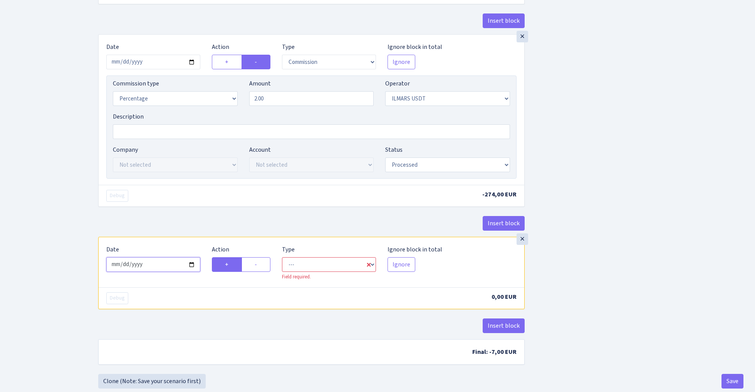
click at [161, 267] on input "2025-10-03" at bounding box center [153, 264] width 94 height 15
type input "[DATE]"
click at [181, 235] on div "Insert block" at bounding box center [311, 226] width 426 height 21
click at [250, 270] on label "-" at bounding box center [256, 264] width 29 height 15
click at [255, 265] on input "-" at bounding box center [257, 262] width 5 height 5
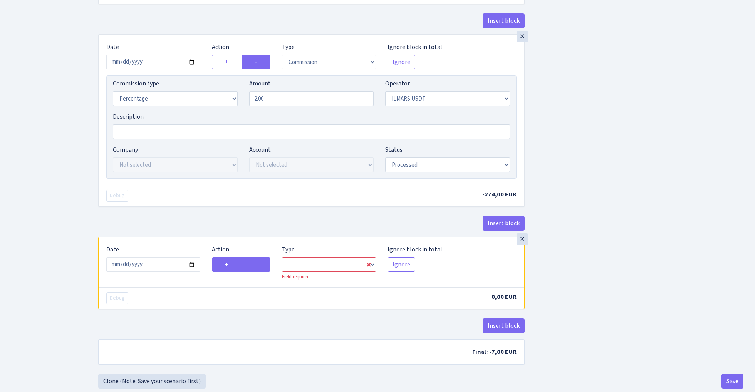
radio input "true"
radio input "false"
select select "commission"
select select "334"
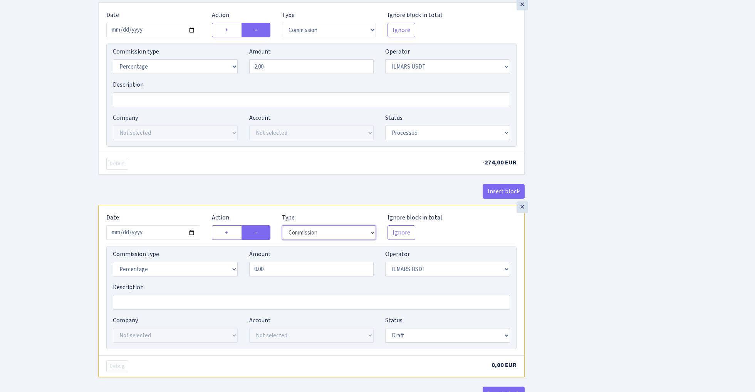
scroll to position [957, 0]
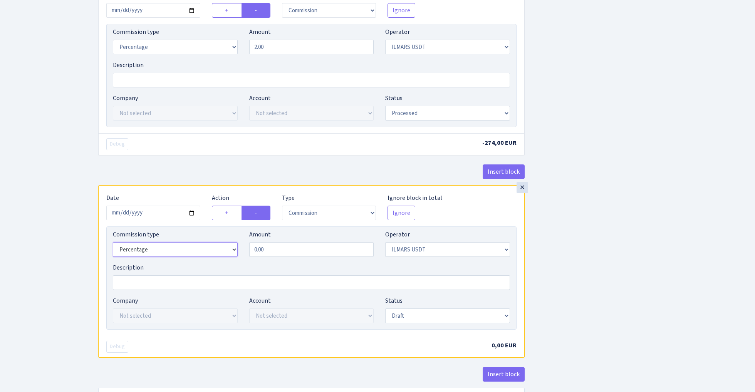
select select "fixed"
click at [285, 256] on input "0.00" at bounding box center [311, 249] width 125 height 15
type input "130.00"
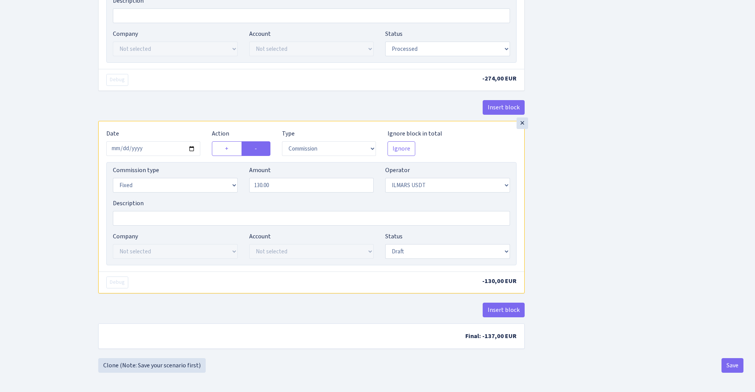
scroll to position [1028, 0]
select select "processed"
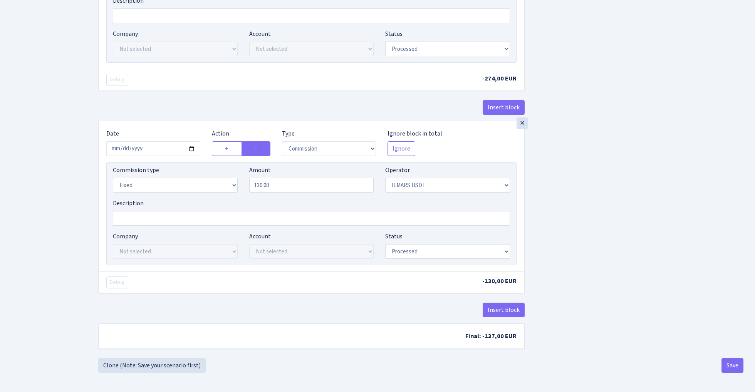
click at [726, 364] on button "Save" at bounding box center [732, 365] width 22 height 15
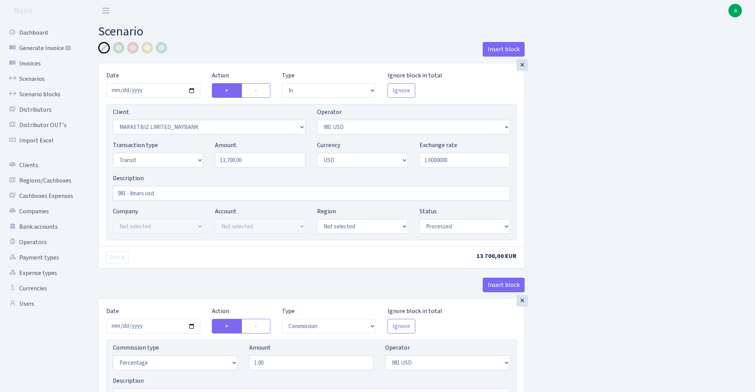
select select "in"
select select "805"
select select "127"
select select "5"
select select "2"
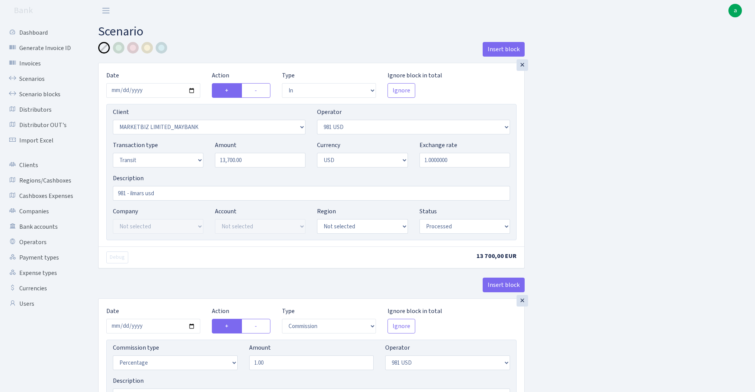
select select "processed"
select select "commission"
select select "127"
select select "processed"
select select "commission"
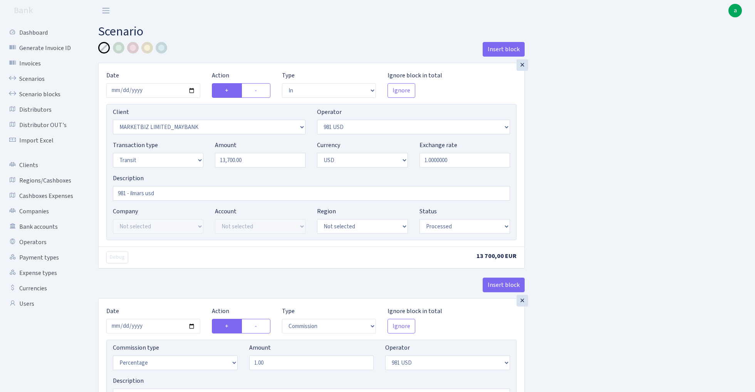
select select "fixed"
select select "127"
select select "processed"
select select "out"
select select "3399"
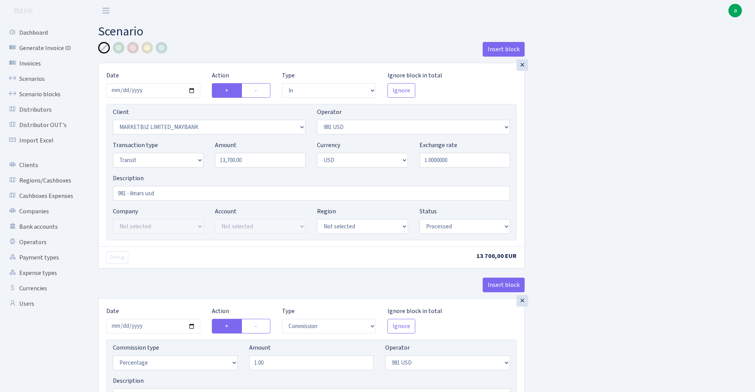
select select "334"
select select "5"
select select "2"
select select "processed"
select select "commission"
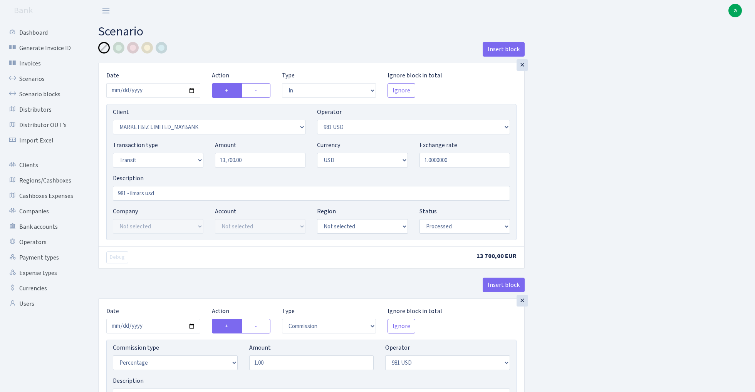
select select "334"
select select "processed"
select select "commission"
select select "fixed"
select select "334"
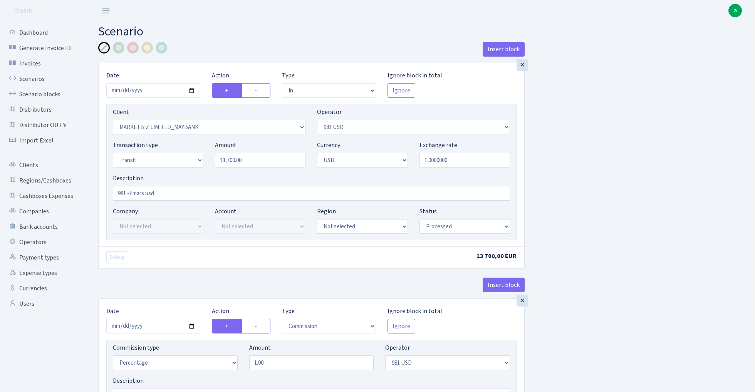
select select "processed"
click at [133, 48] on div at bounding box center [133, 48] width 12 height 12
click at [173, 194] on input "981 - ilmars usd" at bounding box center [311, 193] width 397 height 15
type input "981 - ilmars usdt ??"
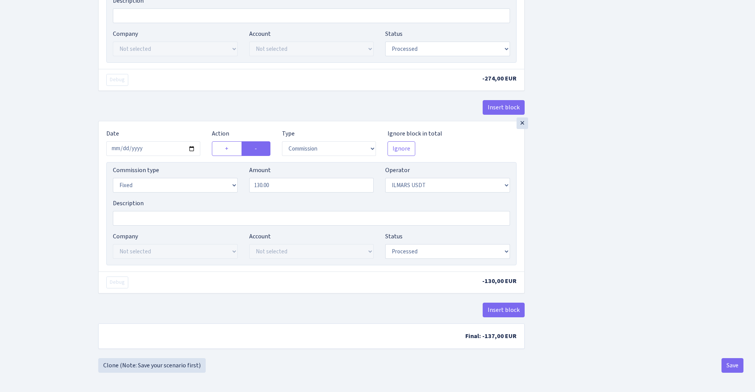
scroll to position [1028, 0]
click at [735, 366] on button "Save" at bounding box center [732, 365] width 22 height 15
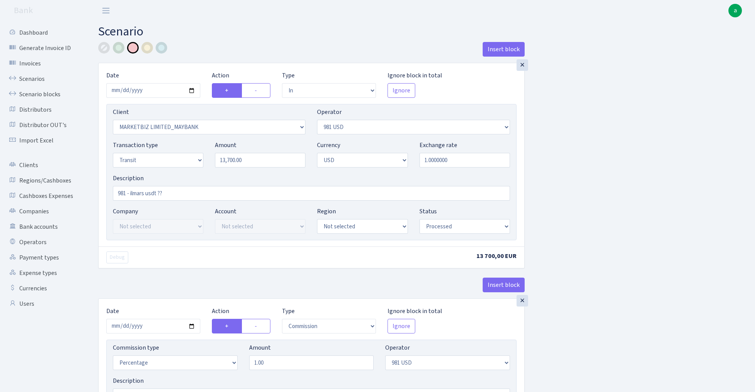
select select "in"
select select "805"
select select "127"
select select "5"
select select "2"
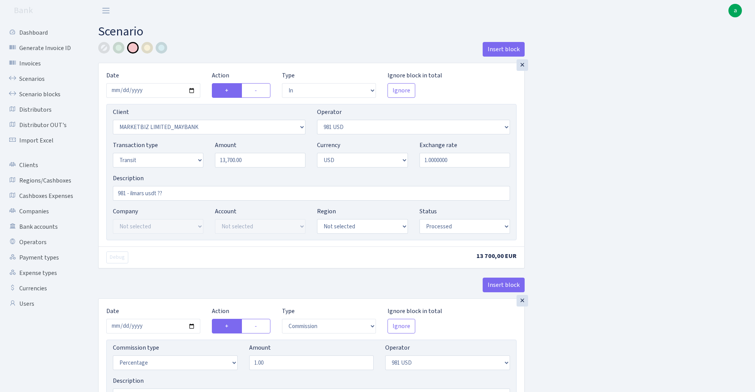
select select "processed"
select select "commission"
select select "127"
select select "processed"
select select "commission"
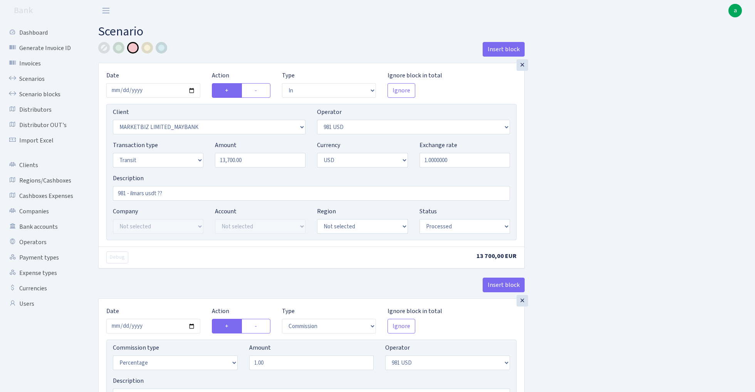
select select "fixed"
select select "127"
select select "processed"
select select "out"
select select "3399"
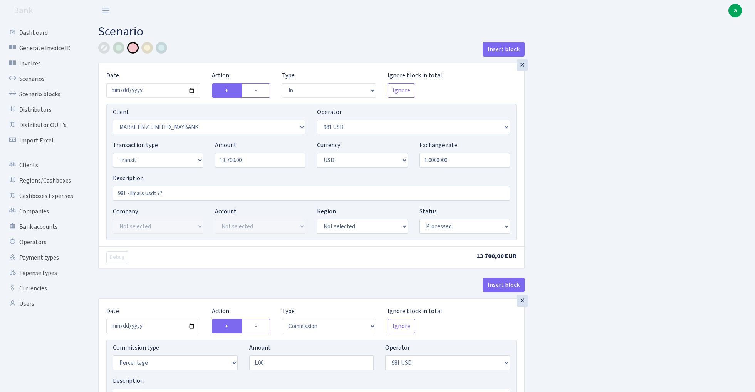
select select "334"
select select "5"
select select "2"
select select "processed"
select select "commission"
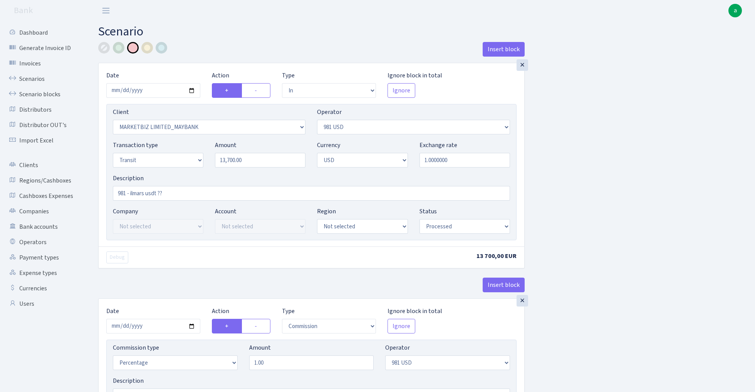
select select "334"
select select "processed"
select select "commission"
select select "fixed"
select select "334"
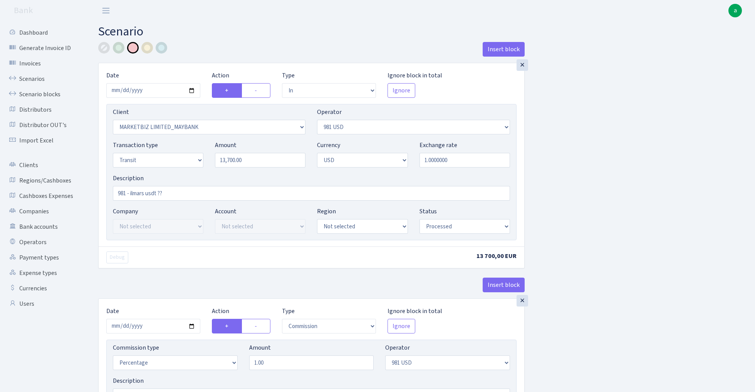
select select "processed"
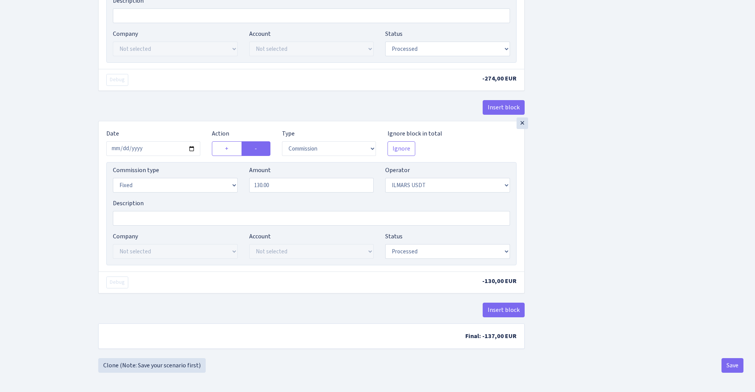
scroll to position [1028, 0]
click at [176, 364] on link "Clone (Note: Save your scenario first)" at bounding box center [151, 365] width 107 height 15
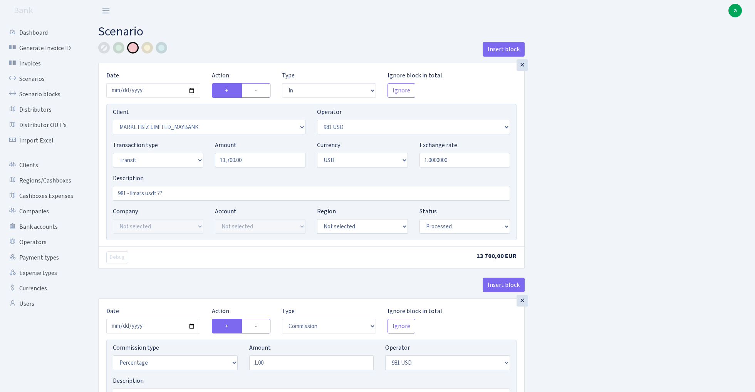
select select "in"
select select "805"
select select "127"
select select "5"
select select "2"
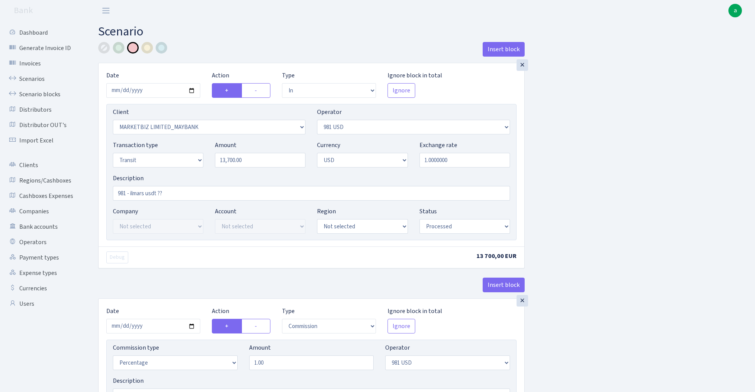
select select "processed"
select select "commission"
select select "127"
select select "processed"
select select "commission"
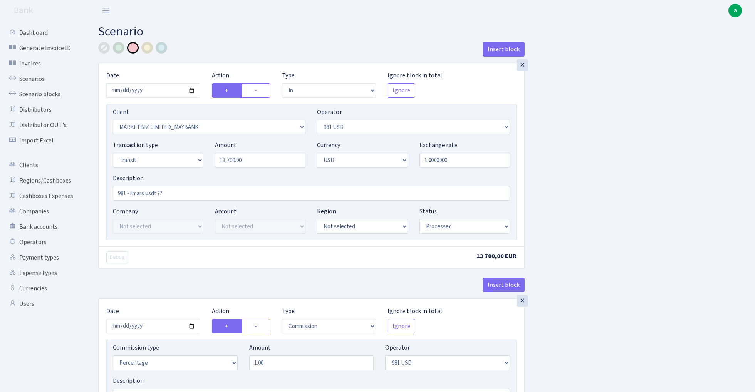
select select "fixed"
select select "127"
select select "processed"
select select "out"
select select "3399"
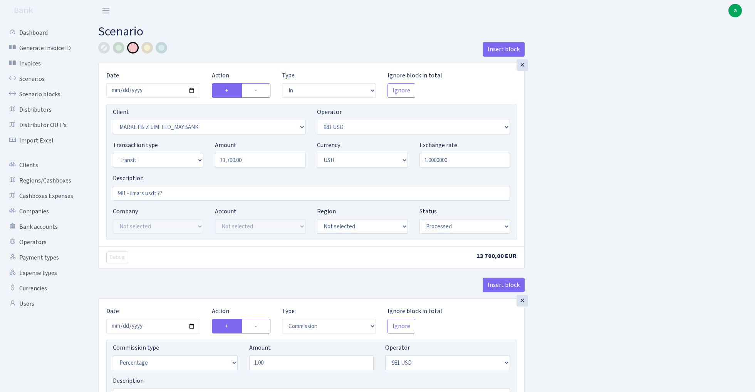
select select "334"
select select "5"
select select "2"
select select "processed"
select select "commission"
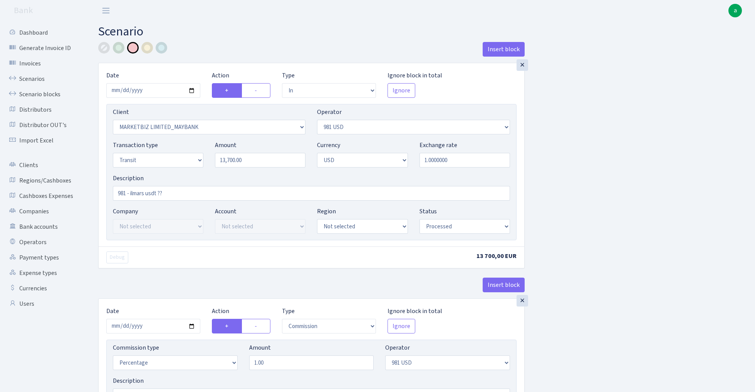
select select "334"
select select "processed"
select select "commission"
select select "fixed"
select select "334"
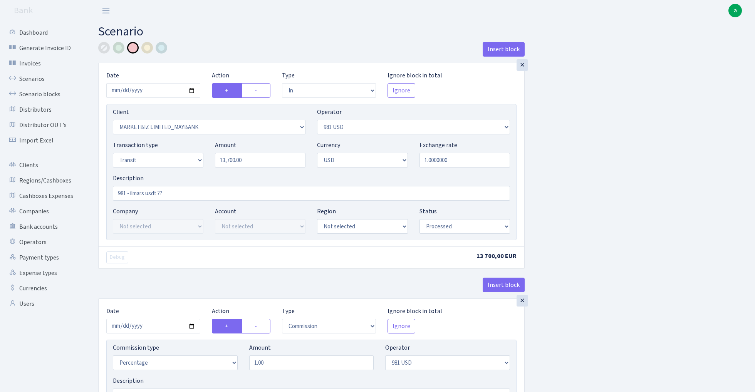
select select "processed"
click at [154, 90] on input "2024-09-12" at bounding box center [153, 90] width 94 height 15
type input "[DATE]"
click at [206, 45] on div "Insert block" at bounding box center [311, 52] width 426 height 21
select select "2558"
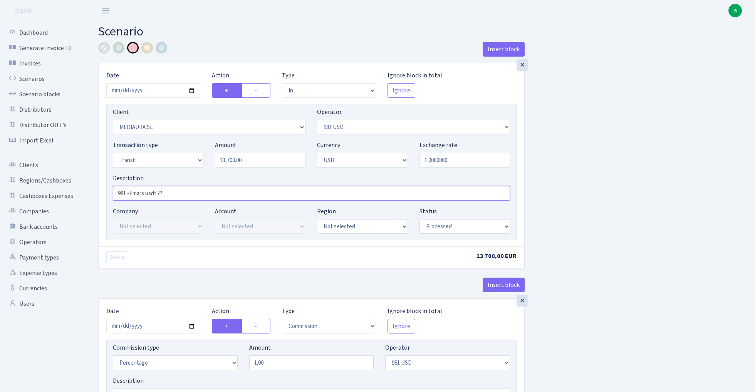
click at [134, 194] on input "981 - ilmars usdt ??" at bounding box center [311, 193] width 397 height 15
click at [139, 194] on input "981 - ilmars usdt ??" at bounding box center [311, 193] width 397 height 15
click at [167, 196] on input "981 - cever usdt ??" at bounding box center [311, 193] width 397 height 15
type input "981 - cever usd / rub"
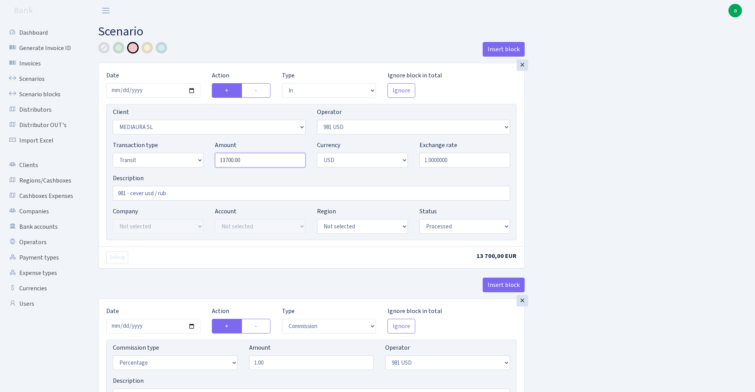
click at [255, 163] on input "13700.00" at bounding box center [260, 160] width 91 height 15
type input "17,346.82"
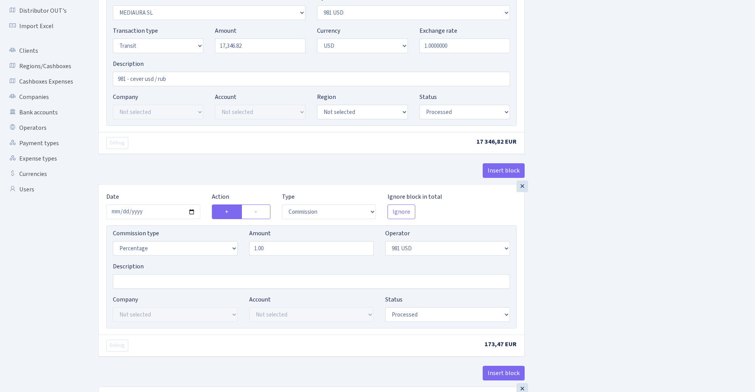
scroll to position [116, 0]
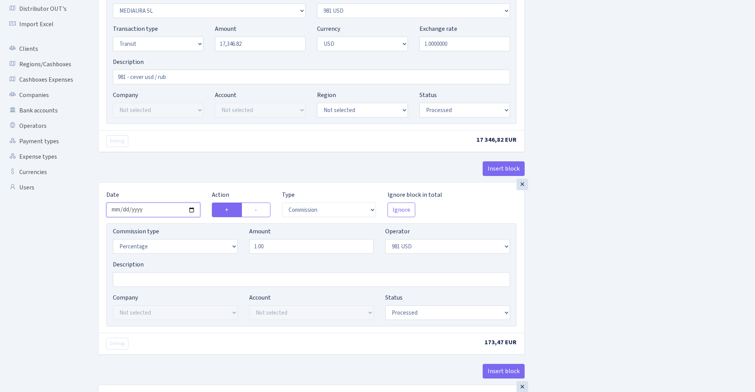
click at [154, 212] on input "2024-09-12" at bounding box center [153, 210] width 94 height 15
type input "2024-10-09"
click at [167, 148] on div "Debug 17 346,82 EUR" at bounding box center [312, 141] width 426 height 22
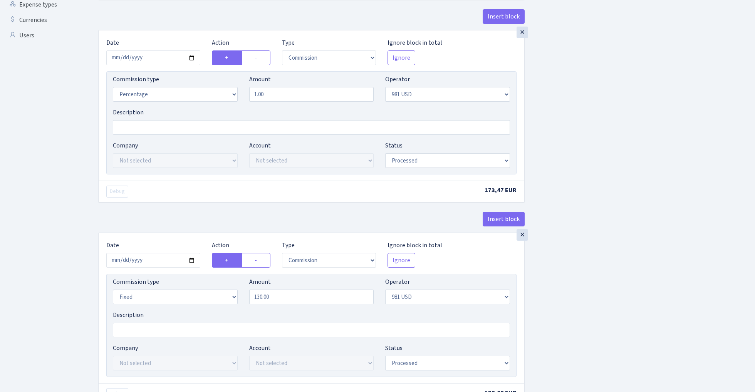
scroll to position [324, 0]
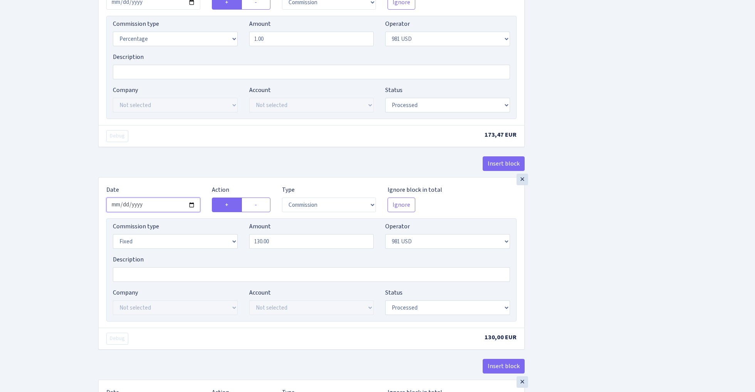
click at [150, 210] on input "2024-09-12" at bounding box center [153, 205] width 94 height 15
type input "2024-10-09"
click at [181, 154] on div "× Date 2024-10-09 Action + - Type --- In Out Commission Field required. Ignore …" at bounding box center [311, 76] width 426 height 203
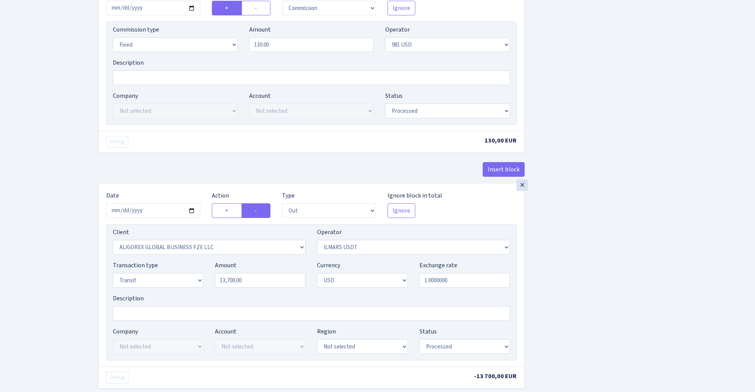
scroll to position [522, 0]
click at [157, 215] on input "2024-09-12" at bounding box center [153, 210] width 94 height 15
type input "2024-10-09"
click at [180, 161] on div "× Date 2024-10-09 Action + - Type --- In Out Commission Field required. Ignore …" at bounding box center [311, 81] width 426 height 203
select select "218"
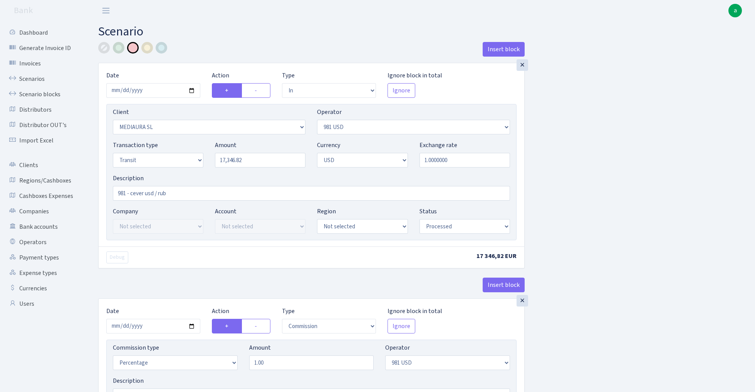
scroll to position [0, 0]
click at [258, 162] on input "17346.82" at bounding box center [260, 160] width 91 height 15
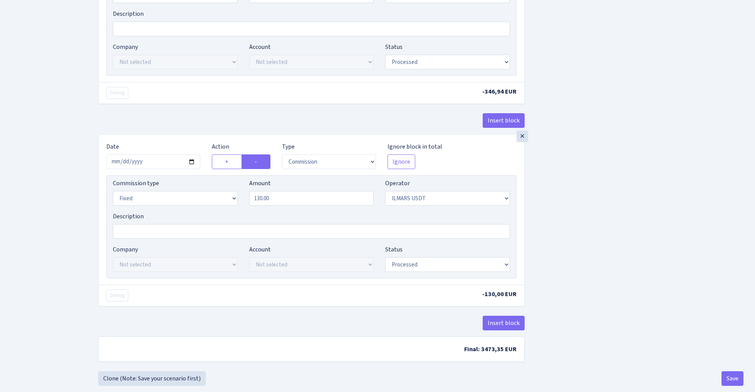
scroll to position [1014, 0]
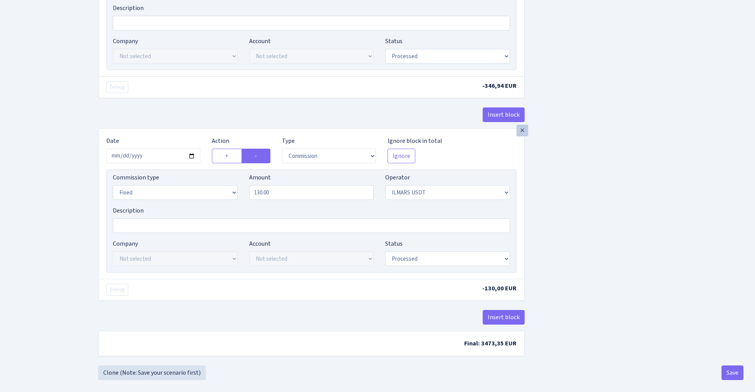
type input "17,346.82"
click at [523, 136] on div "×" at bounding box center [523, 131] width 12 height 12
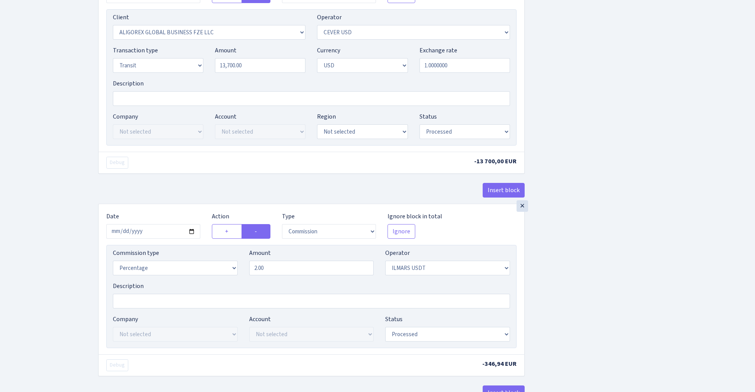
scroll to position [741, 0]
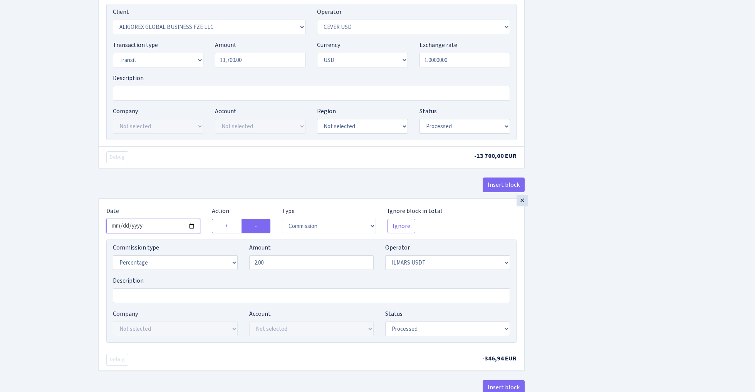
click at [149, 233] on input "2024-09-12" at bounding box center [153, 226] width 94 height 15
type input "2024-10-09"
click at [185, 204] on div "× Date 2024-10-09 Action + - Type --- In Out Commission Field required. Ignore …" at bounding box center [312, 274] width 426 height 150
select select "218"
click at [260, 62] on input "13700.00" at bounding box center [260, 60] width 91 height 15
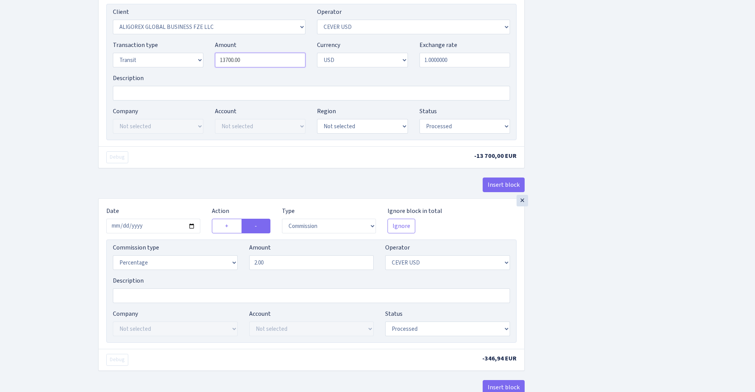
click at [260, 62] on input "13700.00" at bounding box center [260, 60] width 91 height 15
paste input "7346.82"
type input "17,346.82"
click at [277, 267] on input "2.00" at bounding box center [311, 262] width 125 height 15
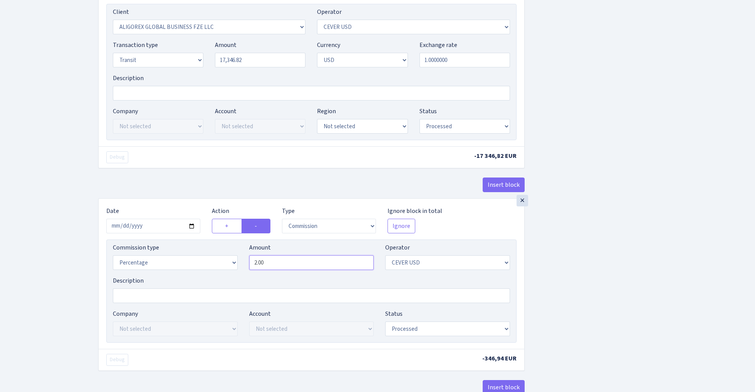
click at [277, 267] on input "2.00" at bounding box center [311, 262] width 125 height 15
type input "0.00"
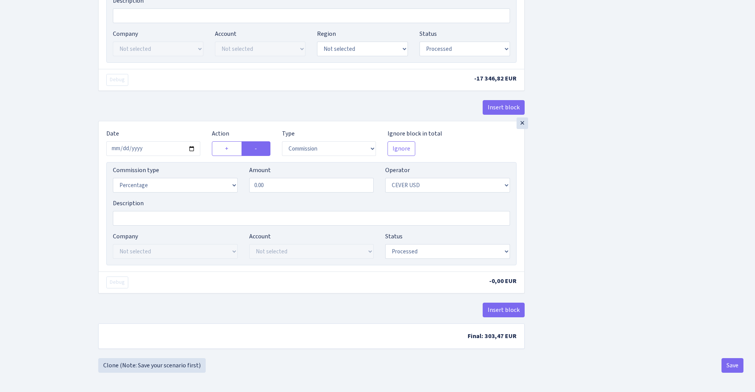
scroll to position [824, 0]
click at [734, 364] on button "Save" at bounding box center [732, 365] width 22 height 15
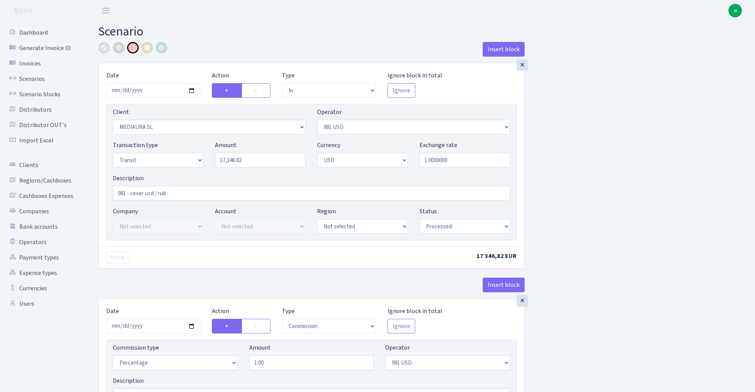
select select "in"
select select "2558"
select select "127"
select select "5"
select select "2"
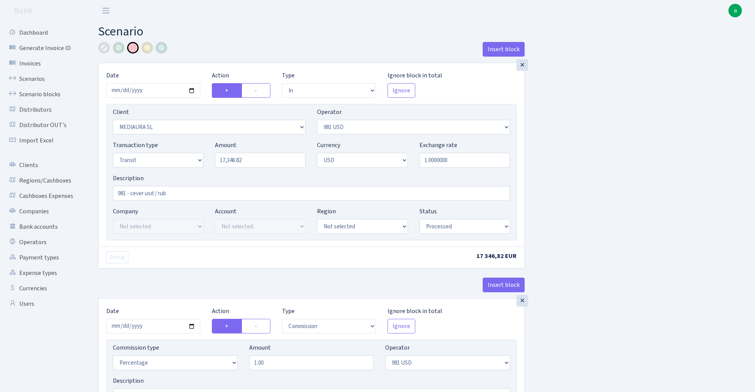
select select "processed"
select select "commission"
select select "127"
select select "processed"
select select "commission"
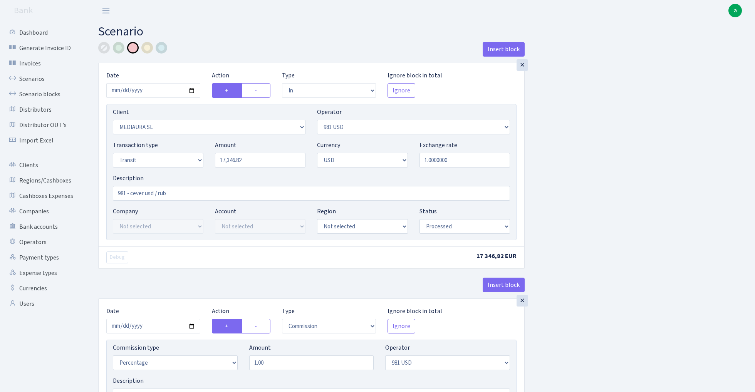
select select "fixed"
select select "127"
select select "processed"
select select "out"
select select "3399"
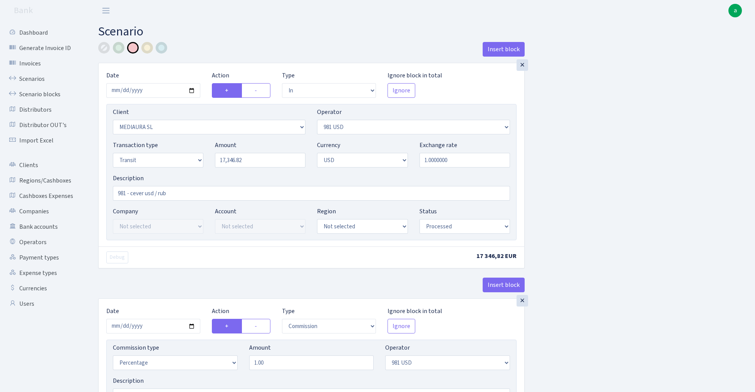
select select "218"
select select "5"
select select "2"
select select "processed"
select select "commission"
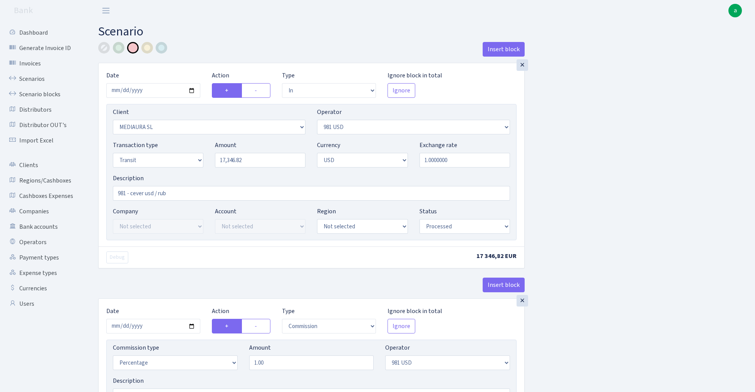
select select "218"
select select "processed"
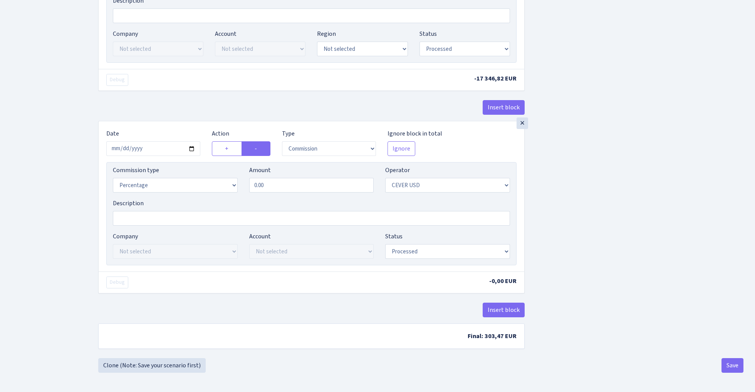
scroll to position [824, 0]
click at [734, 366] on button "Save" at bounding box center [732, 365] width 22 height 15
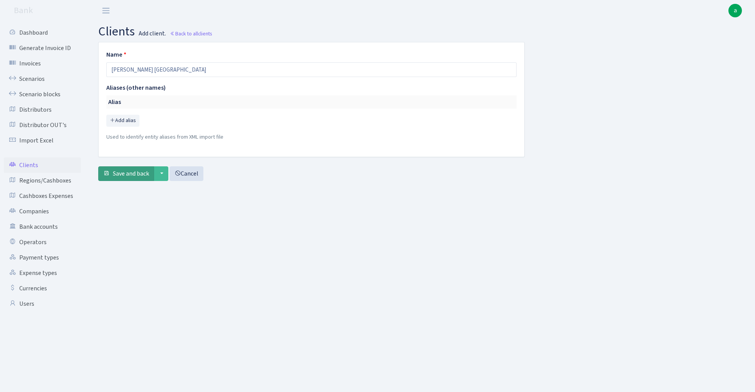
type input "[PERSON_NAME] [GEOGRAPHIC_DATA]"
click at [117, 174] on span "Save and back" at bounding box center [131, 173] width 36 height 8
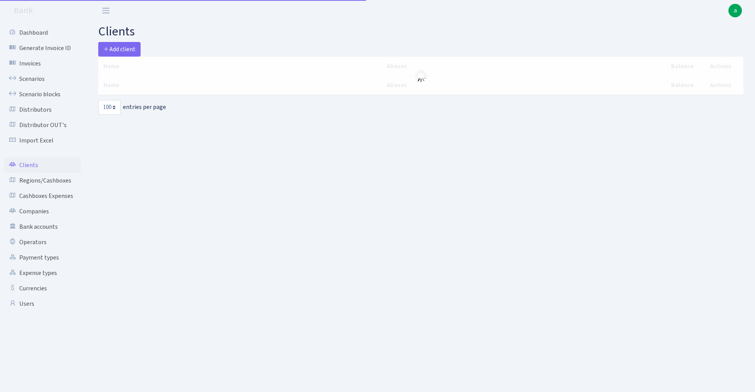
select select "100"
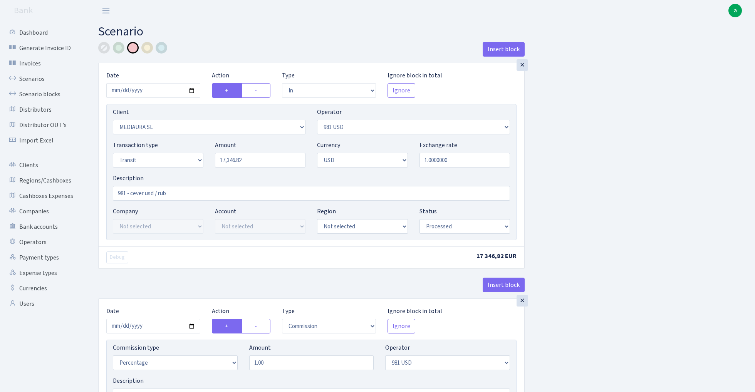
select select "in"
select select "2558"
select select "127"
select select "5"
select select "2"
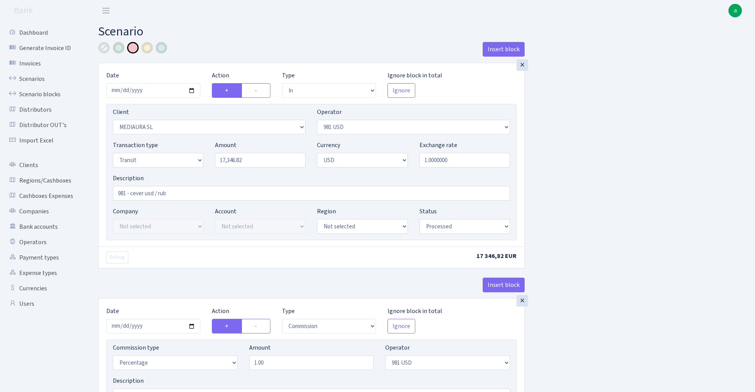
select select "processed"
select select "commission"
select select "127"
select select "processed"
select select "commission"
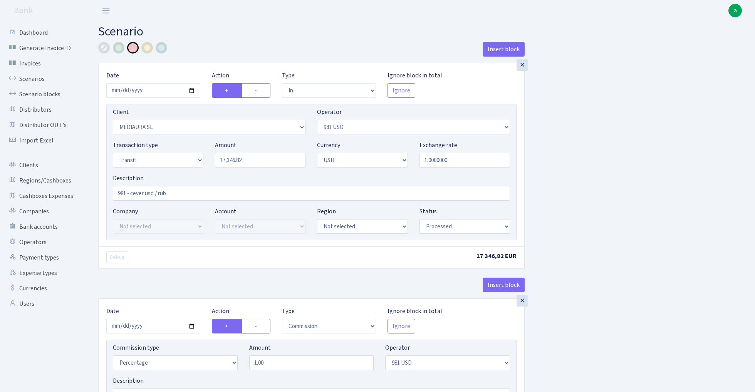
select select "fixed"
select select "127"
select select "processed"
select select "out"
select select "3399"
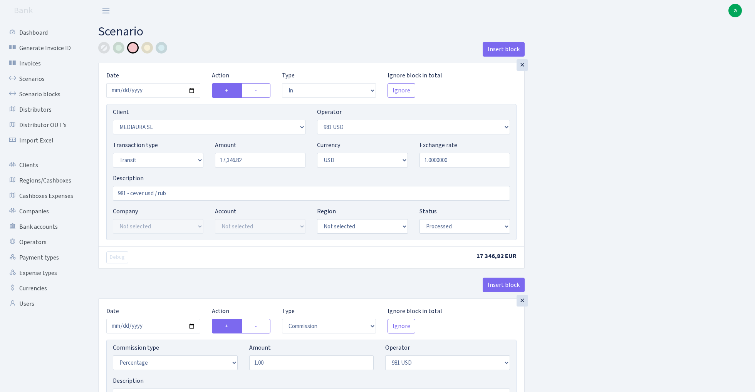
select select "218"
select select "5"
select select "2"
select select "processed"
select select "commission"
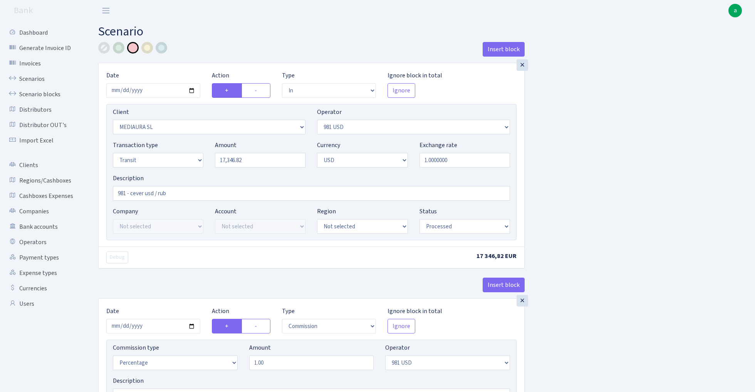
select select "218"
select select "processed"
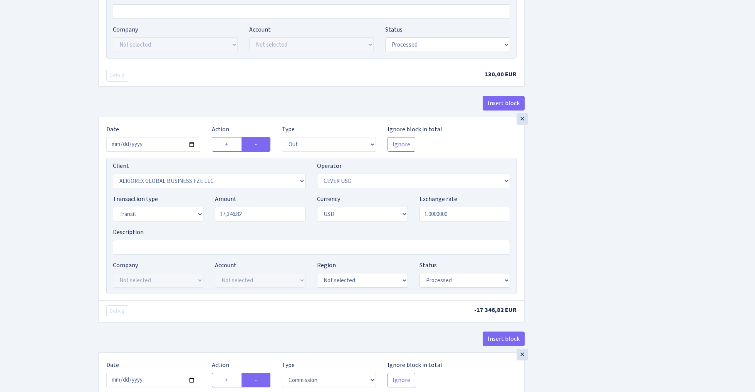
scroll to position [588, 0]
select select "3400"
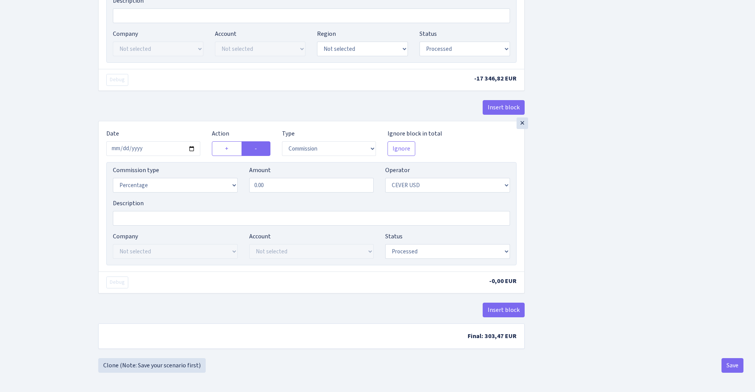
scroll to position [824, 0]
click at [732, 364] on button "Save" at bounding box center [732, 365] width 22 height 15
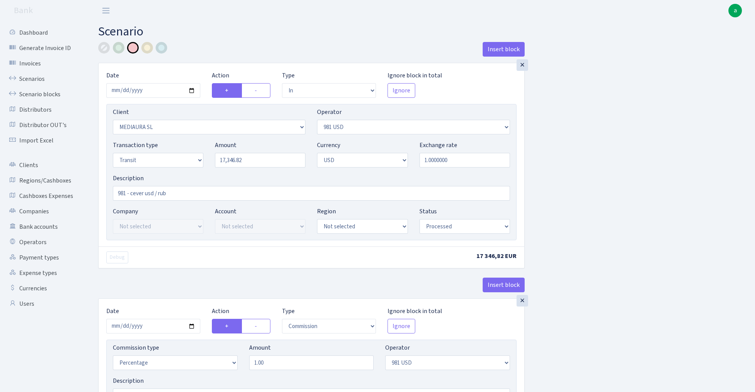
select select "in"
select select "2558"
select select "127"
select select "5"
select select "2"
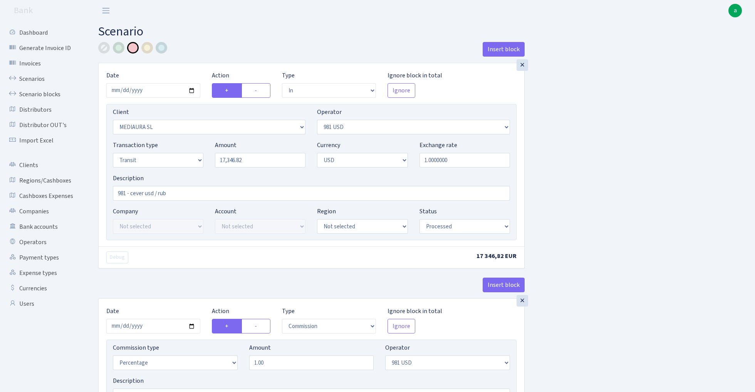
select select "processed"
select select "commission"
select select "127"
select select "processed"
select select "commission"
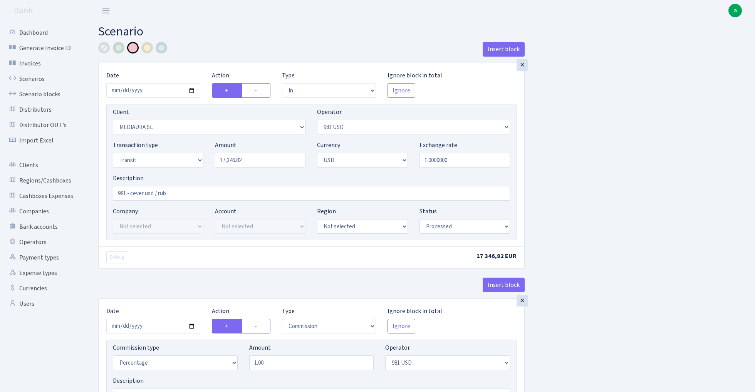
select select "fixed"
select select "127"
select select "processed"
select select "out"
select select "3400"
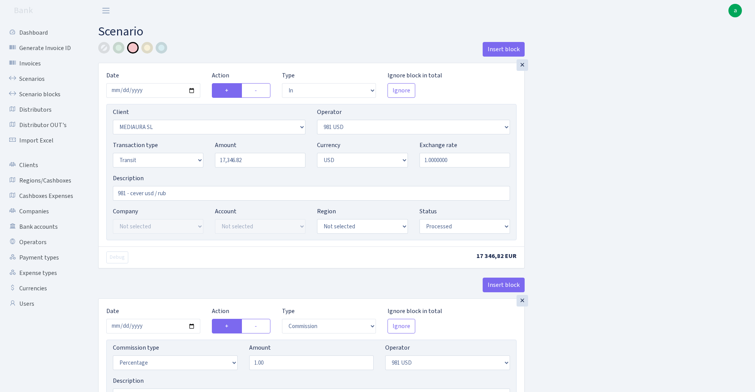
select select "218"
select select "5"
select select "2"
select select "processed"
select select "commission"
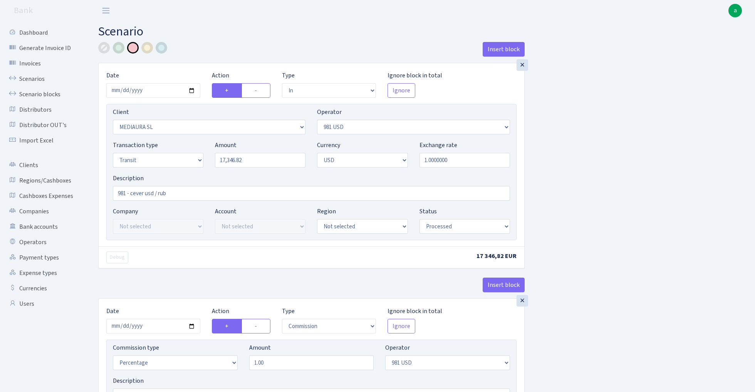
select select "218"
select select "processed"
click at [30, 77] on link "Scenarios" at bounding box center [42, 78] width 77 height 15
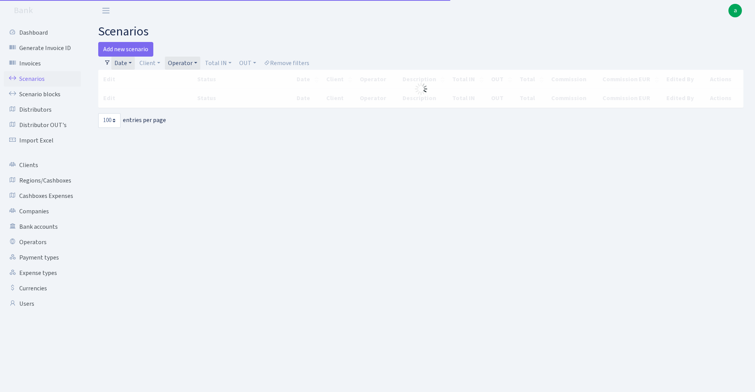
select select "100"
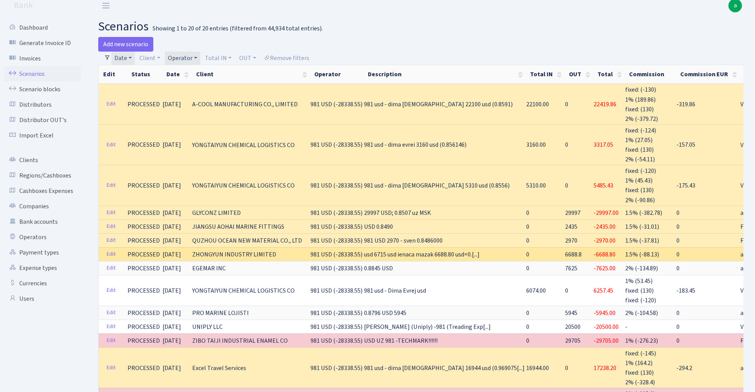
scroll to position [7, 0]
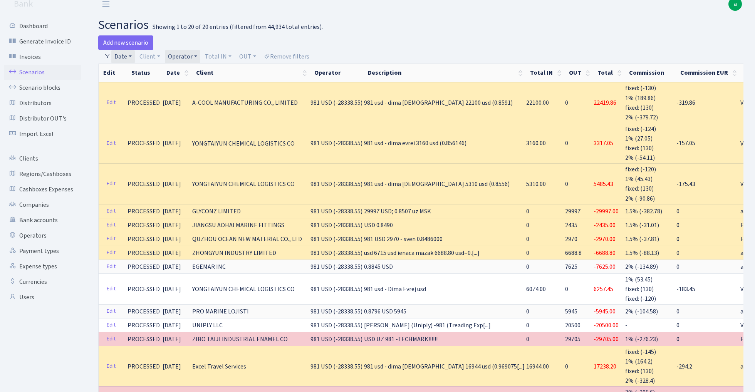
click at [185, 56] on link "Operator" at bounding box center [182, 56] width 35 height 13
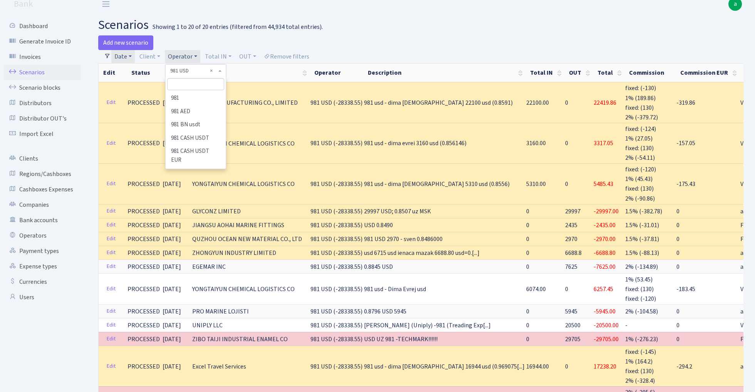
scroll to position [64, 0]
click at [201, 84] on input "search" at bounding box center [195, 84] width 57 height 12
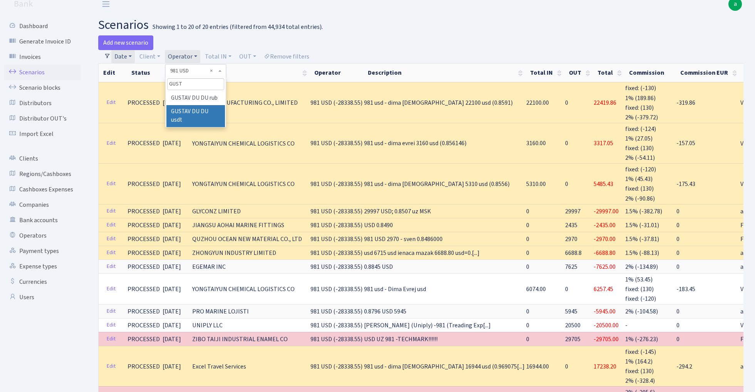
type input "GUST"
click at [213, 111] on li "GUSTAV DU DU usdt" at bounding box center [195, 116] width 58 height 22
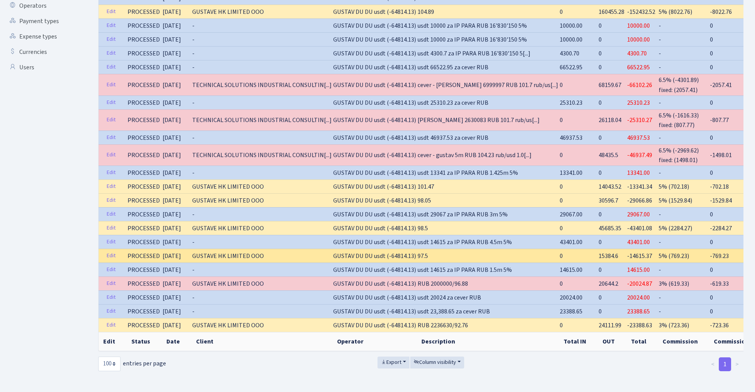
scroll to position [236, 0]
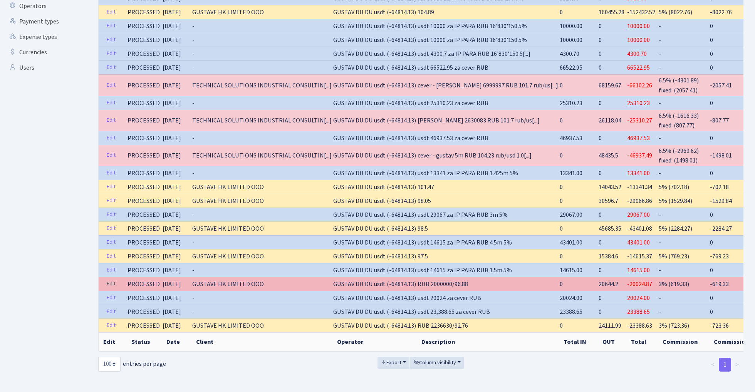
click at [111, 280] on link "Edit" at bounding box center [111, 284] width 16 height 12
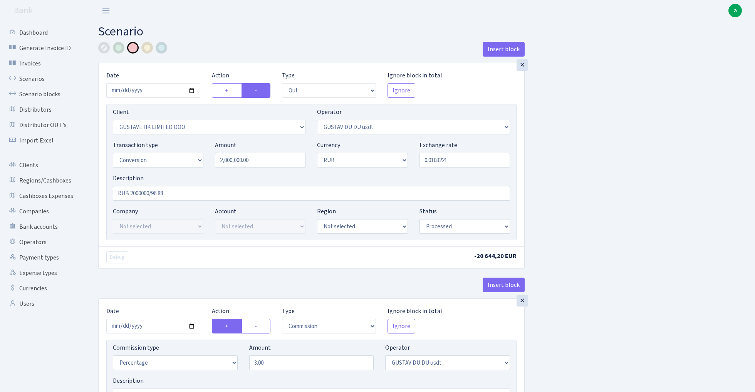
select select "out"
select select "2951"
select select "446"
select select "15"
select select "3"
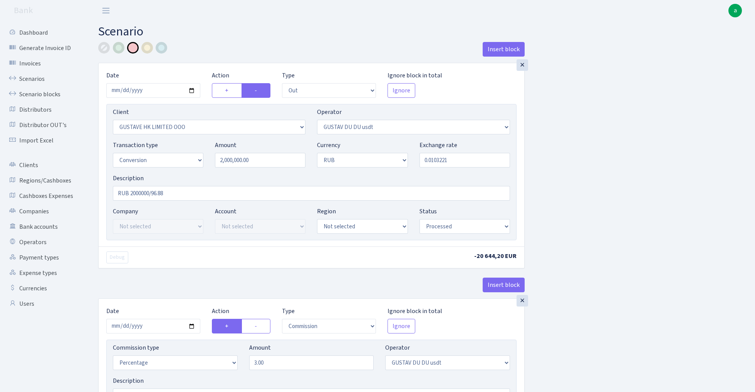
select select "processed"
select select "commission"
select select "446"
select select "processed"
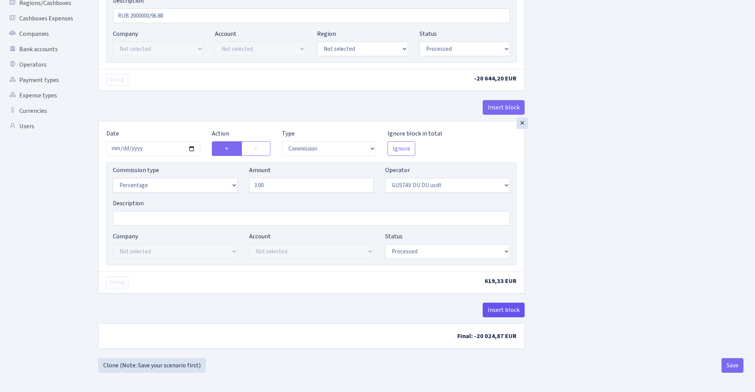
scroll to position [180, 0]
click at [507, 311] on button "Insert block" at bounding box center [504, 310] width 42 height 15
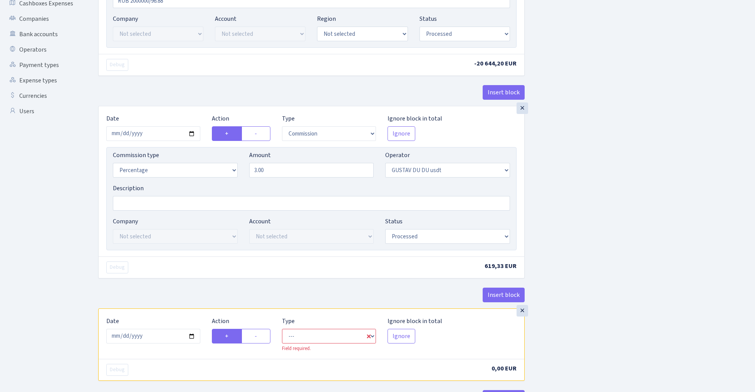
scroll to position [206, 0]
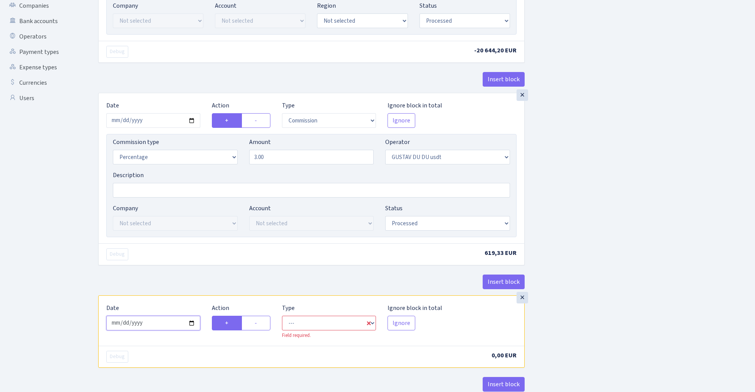
click at [159, 325] on input "2025-10-03" at bounding box center [153, 323] width 94 height 15
type input "[DATE]"
click at [199, 253] on div "Debug" at bounding box center [206, 254] width 211 height 12
select select "in"
select select "446"
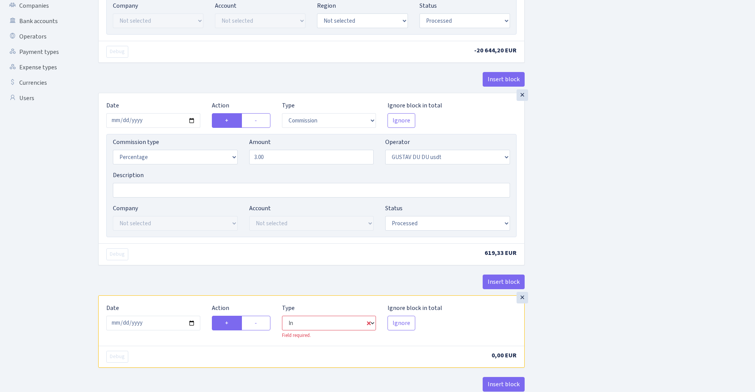
select select "1"
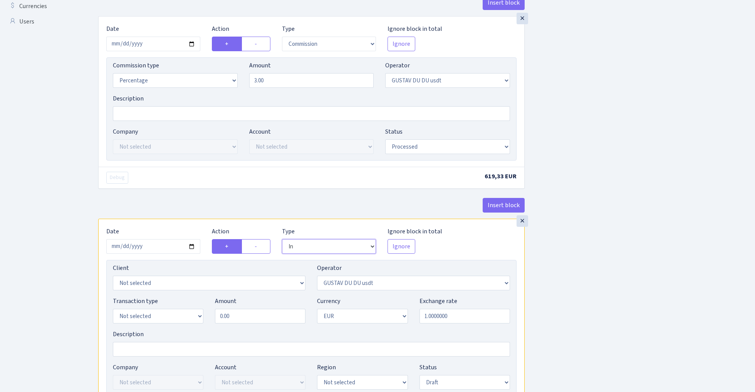
scroll to position [285, 0]
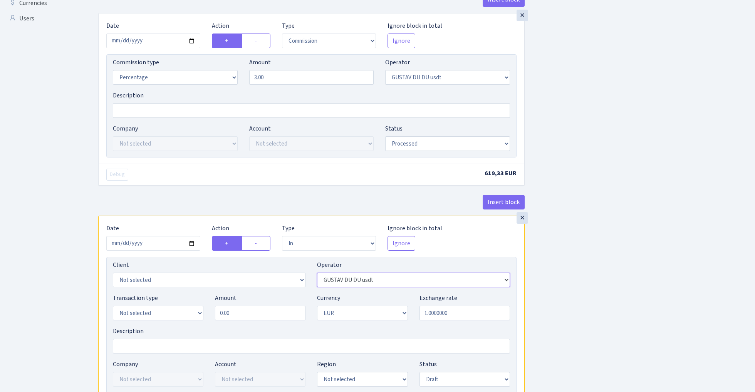
select select "218"
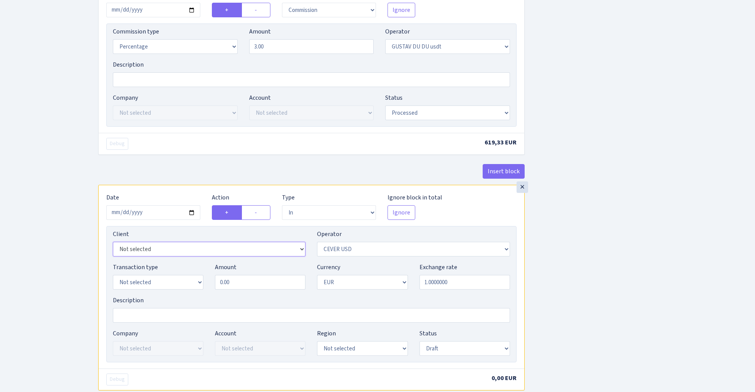
select select "2952"
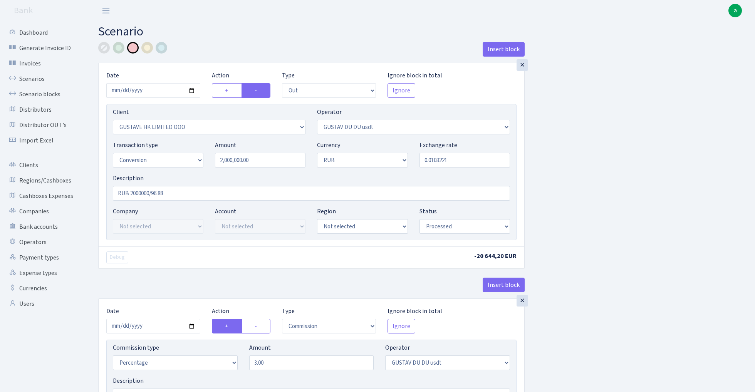
scroll to position [0, 0]
click at [102, 48] on div at bounding box center [104, 48] width 12 height 12
select select "5"
click at [115, 194] on input "RUB 2000000/96.88" at bounding box center [311, 193] width 397 height 15
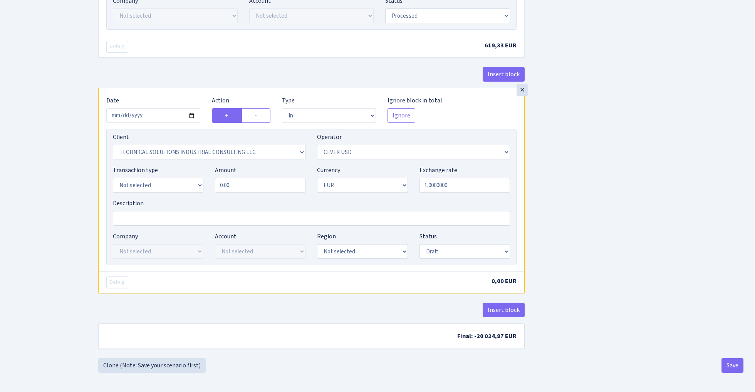
scroll to position [416, 0]
type input "cever - [PERSON_NAME] 2000000/96.88"
select select "5"
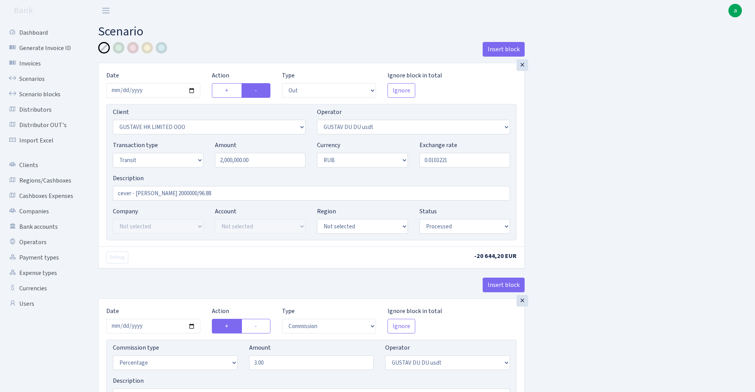
scroll to position [0, 0]
click at [264, 162] on input "2000000.00" at bounding box center [260, 160] width 91 height 15
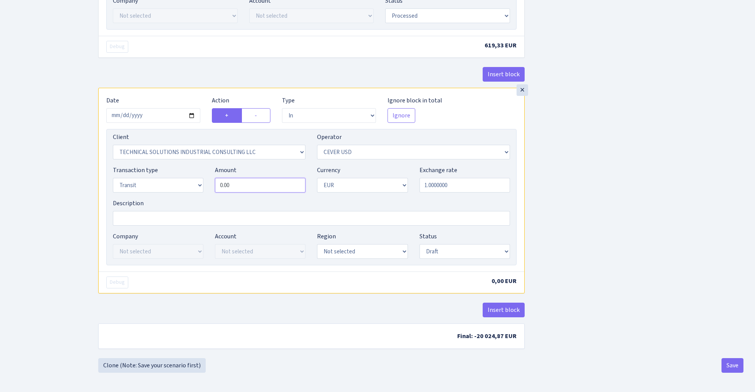
type input "2,000,000.00"
click at [263, 187] on input "0.00" at bounding box center [260, 185] width 91 height 15
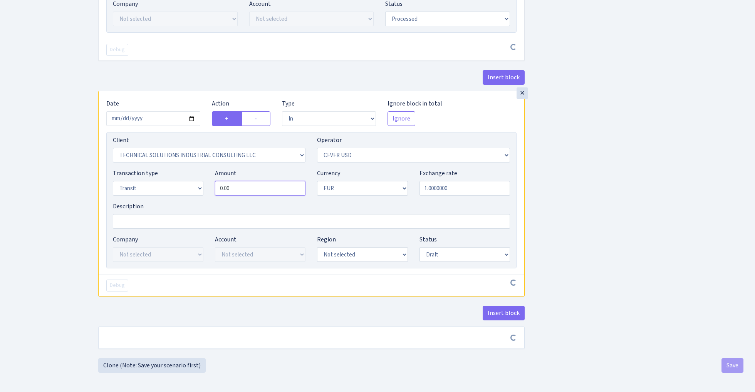
scroll to position [413, 0]
click at [263, 187] on input "0.00" at bounding box center [260, 188] width 91 height 15
paste input "200000"
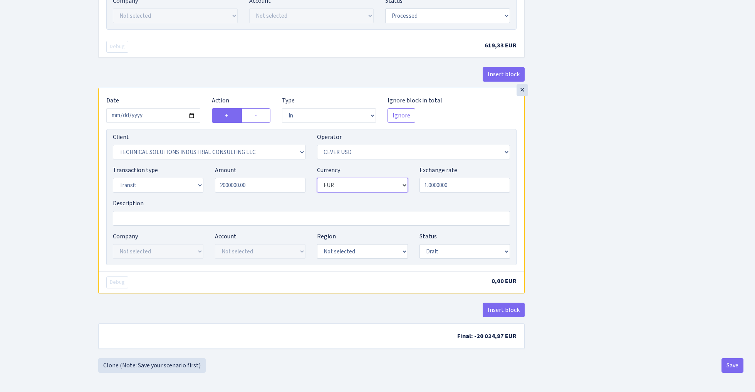
type input "2,000,000.00"
select select "3"
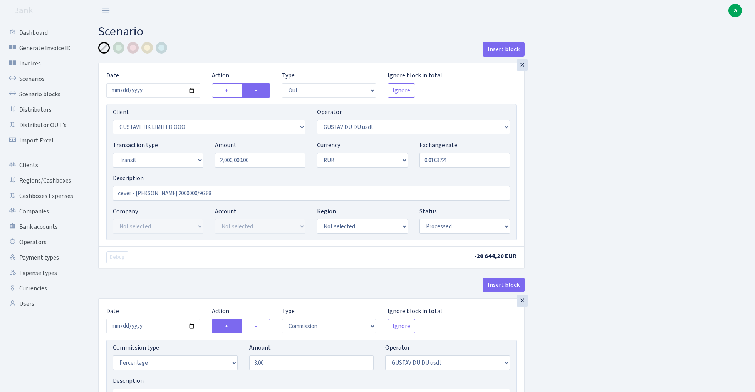
scroll to position [0, 0]
click at [458, 161] on input "0.0103221" at bounding box center [464, 160] width 91 height 15
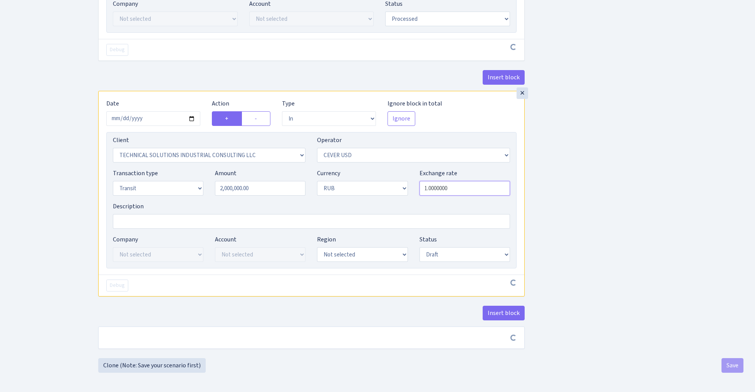
scroll to position [413, 0]
click at [462, 186] on input "1.0000000" at bounding box center [464, 188] width 91 height 15
paste input "0.0103221"
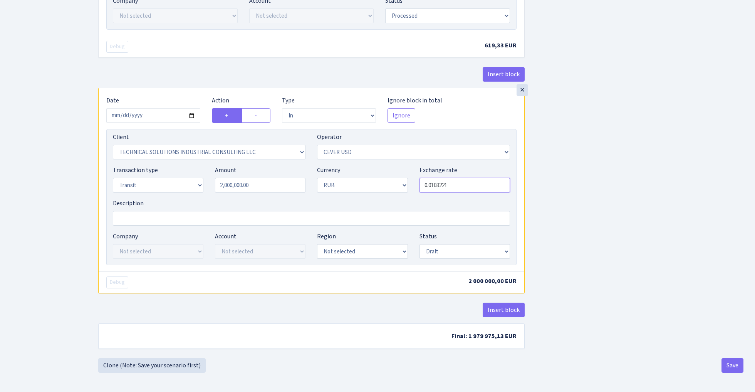
type input "0.0103221"
select select "processed"
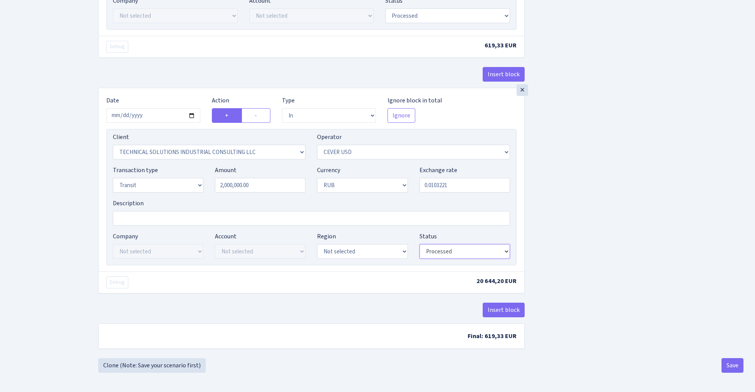
scroll to position [416, 0]
click at [506, 309] on button "Insert block" at bounding box center [504, 310] width 42 height 15
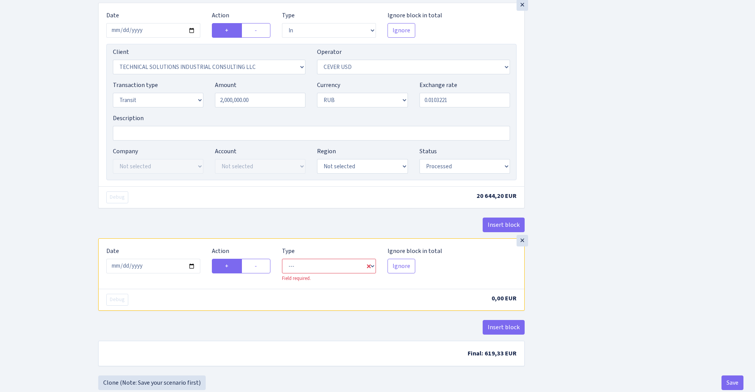
scroll to position [508, 0]
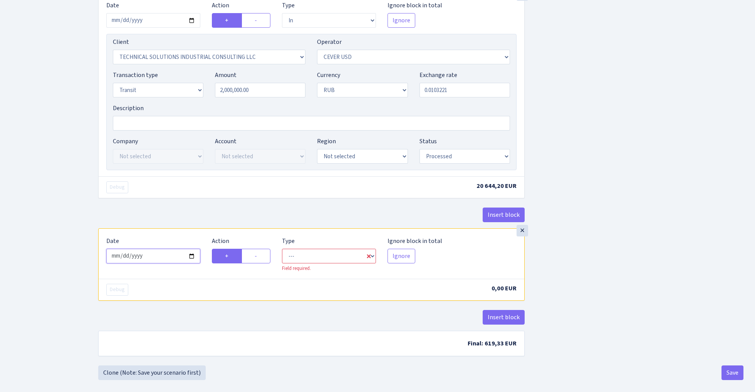
click at [166, 260] on input "2025-10-03" at bounding box center [153, 256] width 94 height 15
type input "[DATE]"
click at [177, 222] on div "Insert block" at bounding box center [311, 218] width 426 height 21
click at [262, 260] on label "-" at bounding box center [256, 256] width 29 height 15
click at [260, 257] on input "-" at bounding box center [257, 254] width 5 height 5
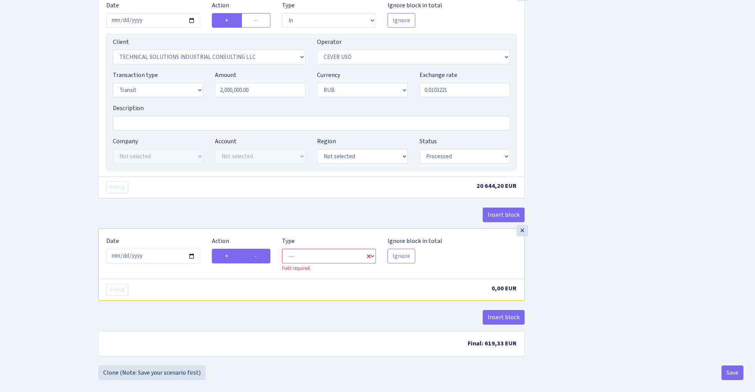
radio input "true"
radio input "false"
select select "commission"
select select "218"
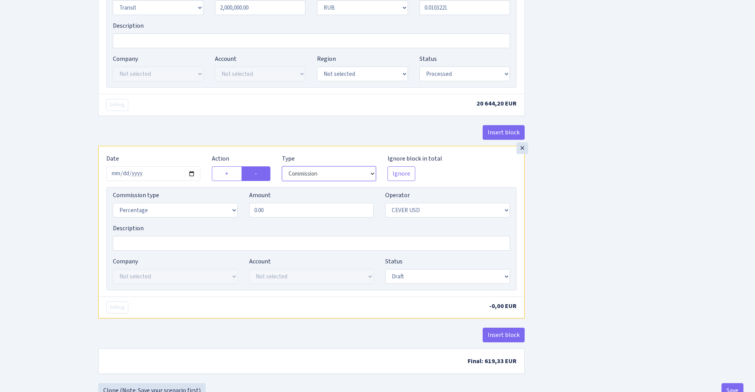
scroll to position [593, 0]
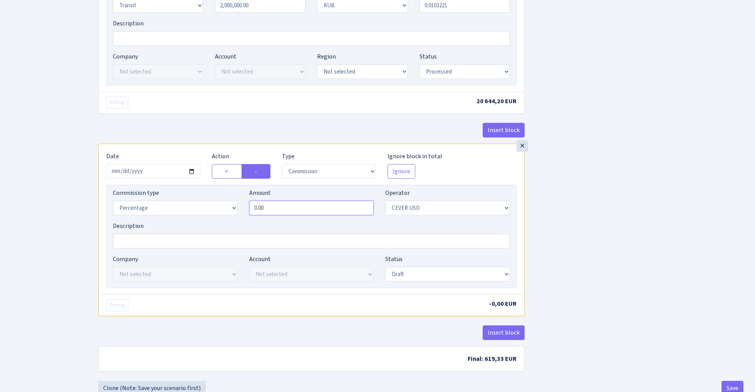
click at [286, 215] on input "0.00" at bounding box center [311, 208] width 125 height 15
type input "6.00"
select select "processed"
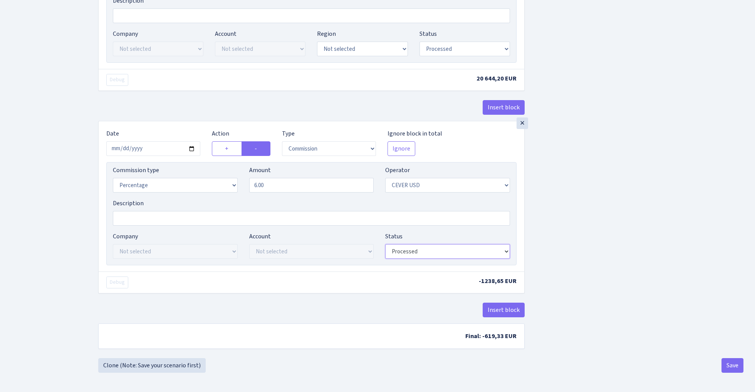
scroll to position [620, 0]
click at [732, 367] on button "Save" at bounding box center [732, 365] width 22 height 15
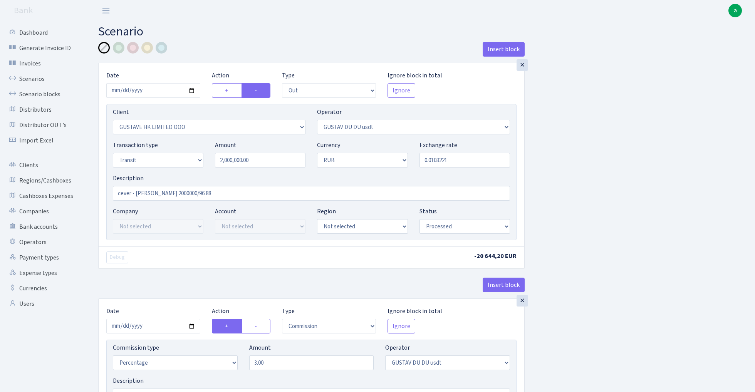
select select "out"
select select "2951"
select select "446"
select select "5"
select select "3"
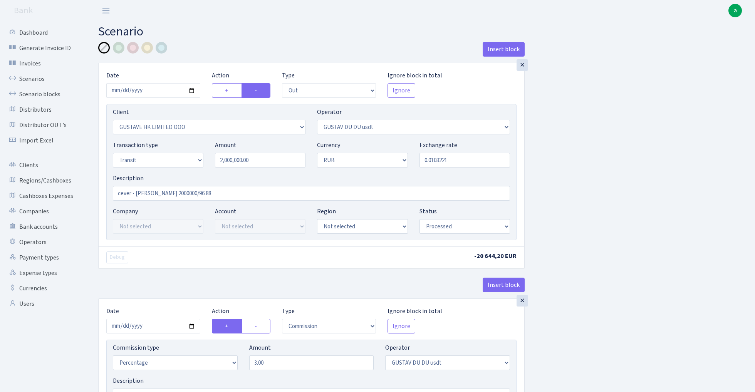
select select "processed"
select select "commission"
select select "446"
select select "processed"
select select "in"
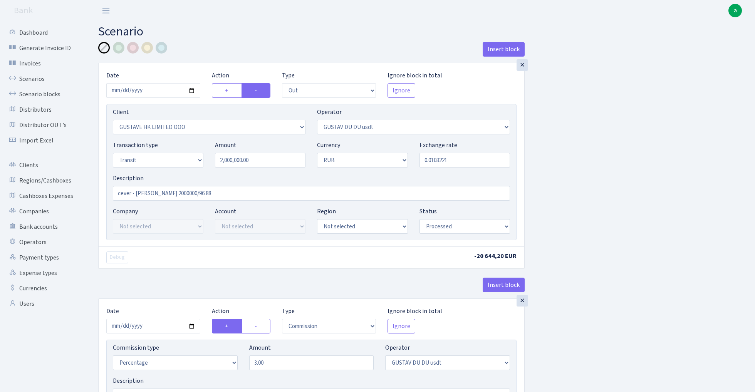
select select "2952"
select select "218"
select select "5"
select select "3"
select select "processed"
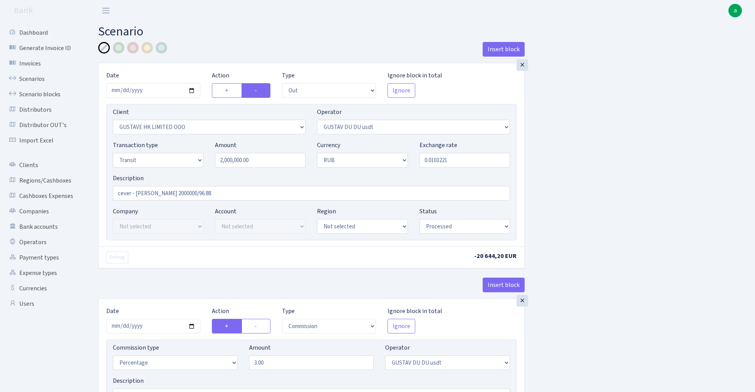
select select "commission"
select select "218"
select select "processed"
click at [33, 78] on link "Scenarios" at bounding box center [42, 78] width 77 height 15
